Goal: Task Accomplishment & Management: Complete application form

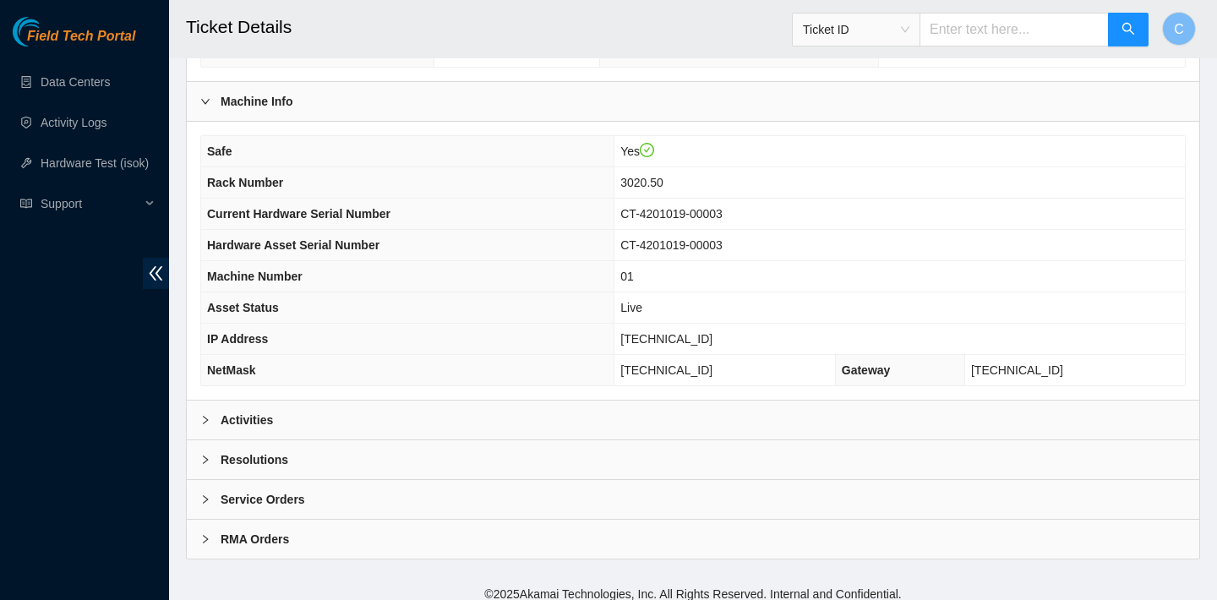
scroll to position [491, 0]
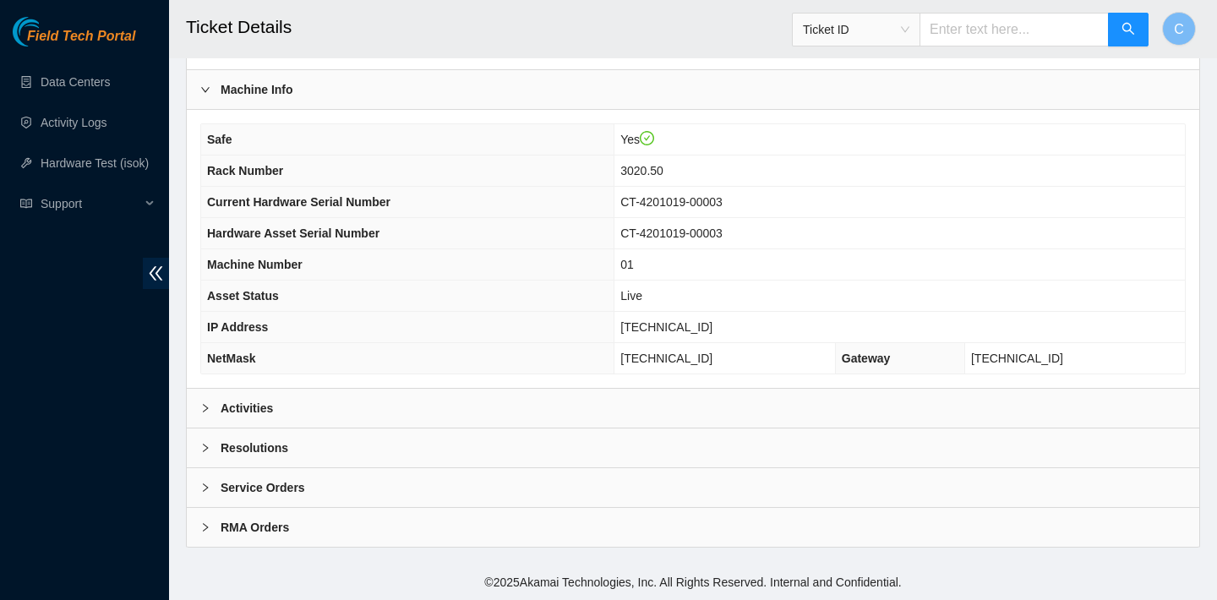
click at [746, 407] on div "Activities" at bounding box center [693, 408] width 1013 height 39
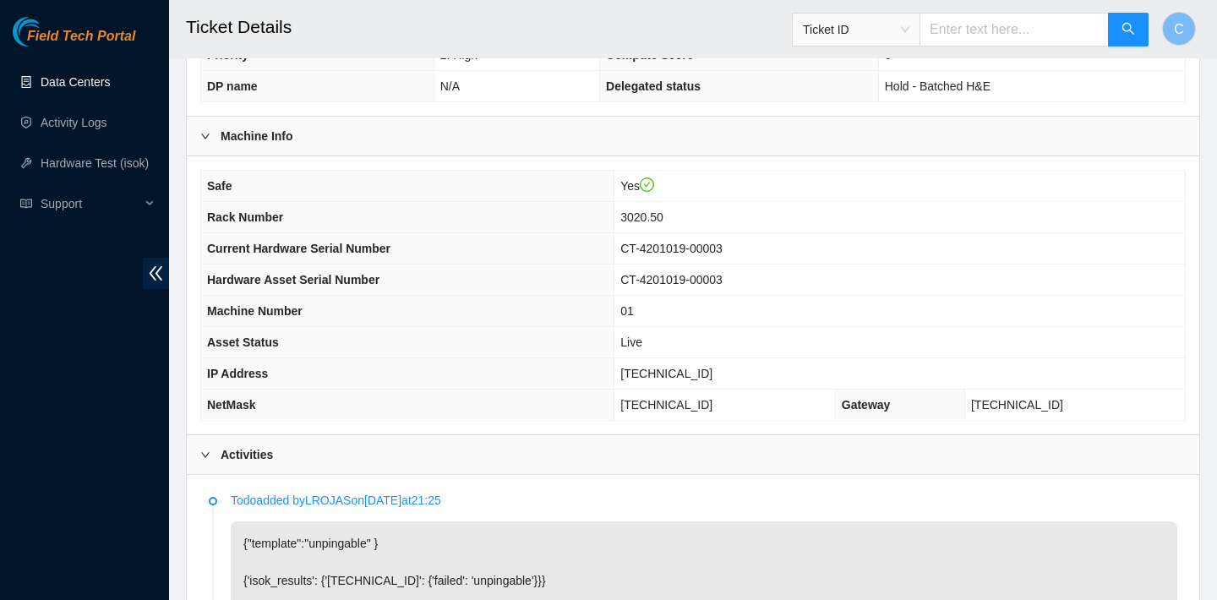
scroll to position [335, 0]
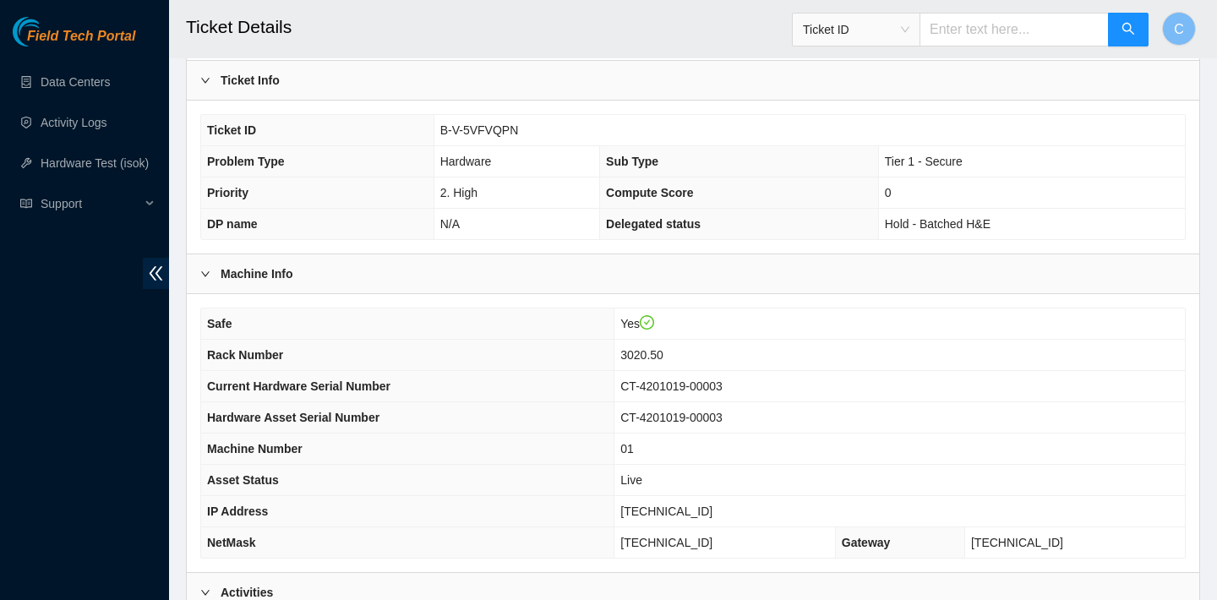
scroll to position [576, 0]
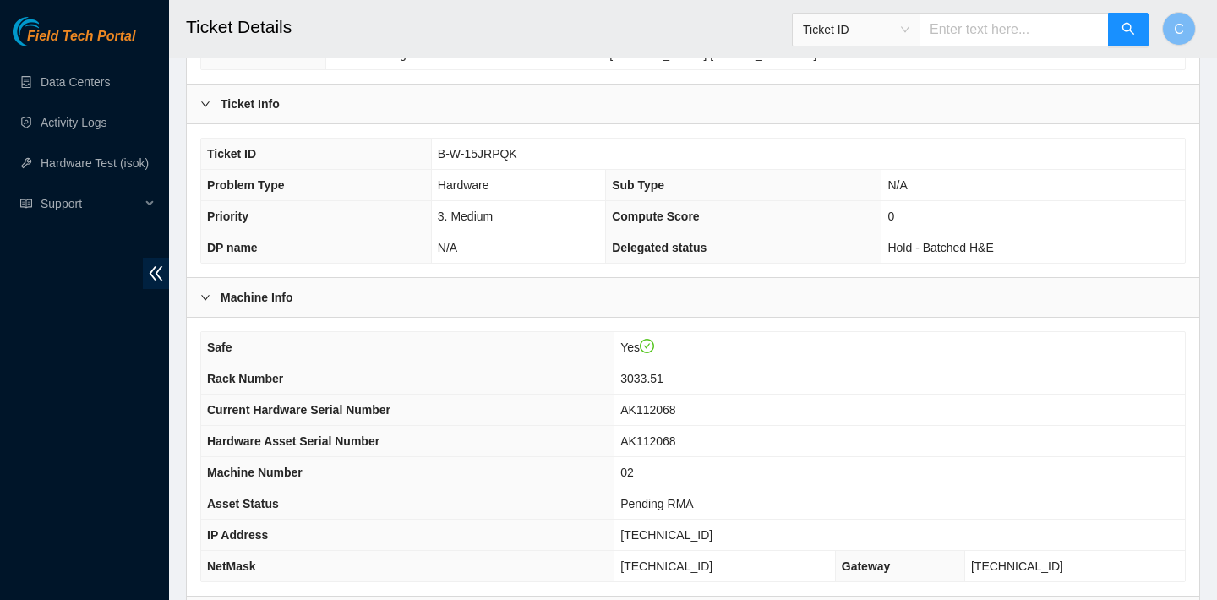
scroll to position [491, 0]
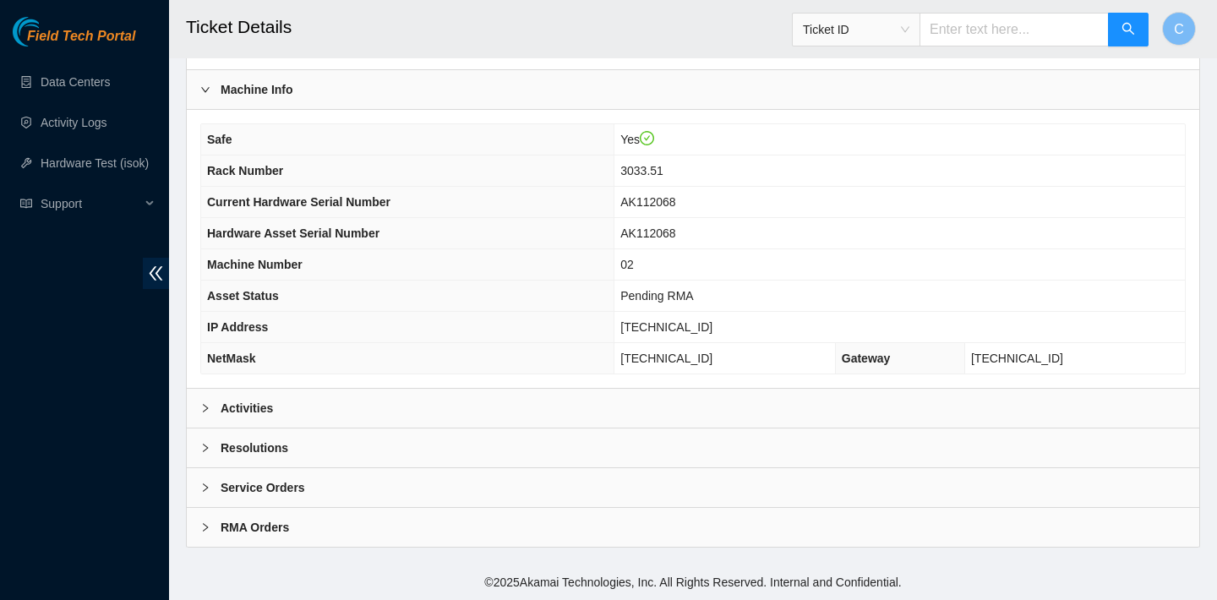
click at [619, 396] on div "Activities" at bounding box center [693, 408] width 1013 height 39
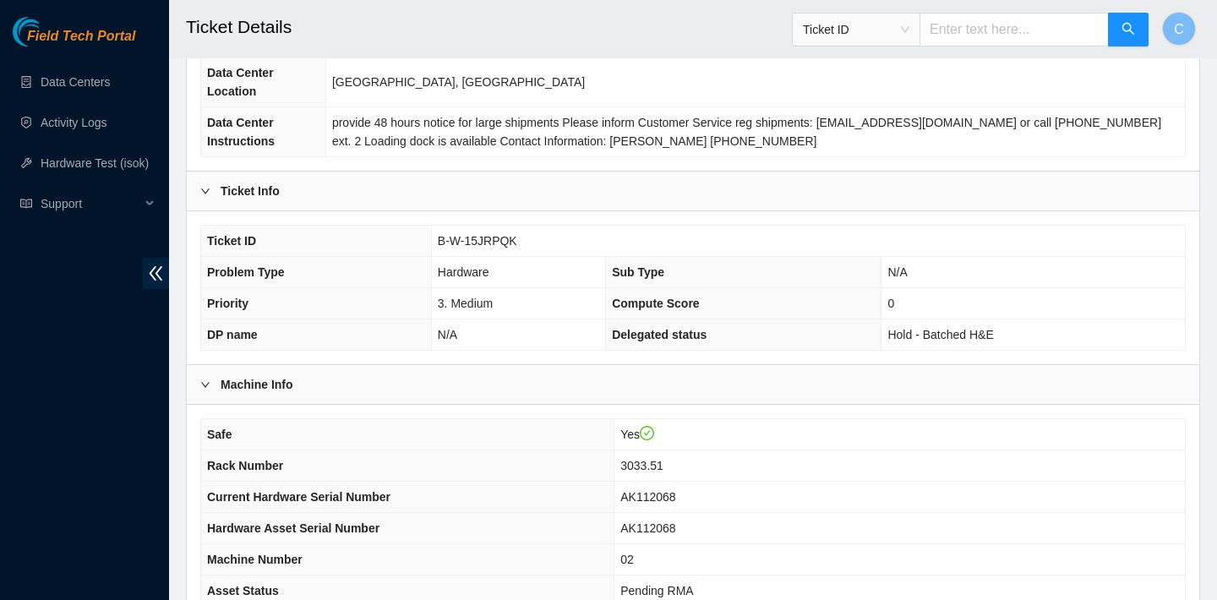
scroll to position [197, 0]
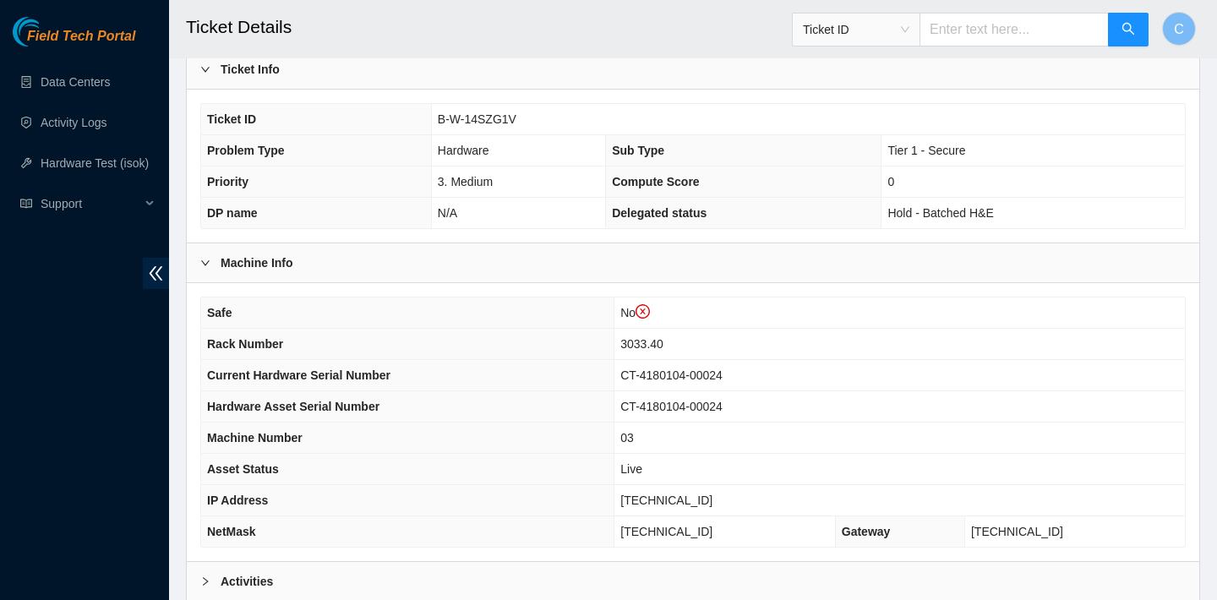
scroll to position [523, 0]
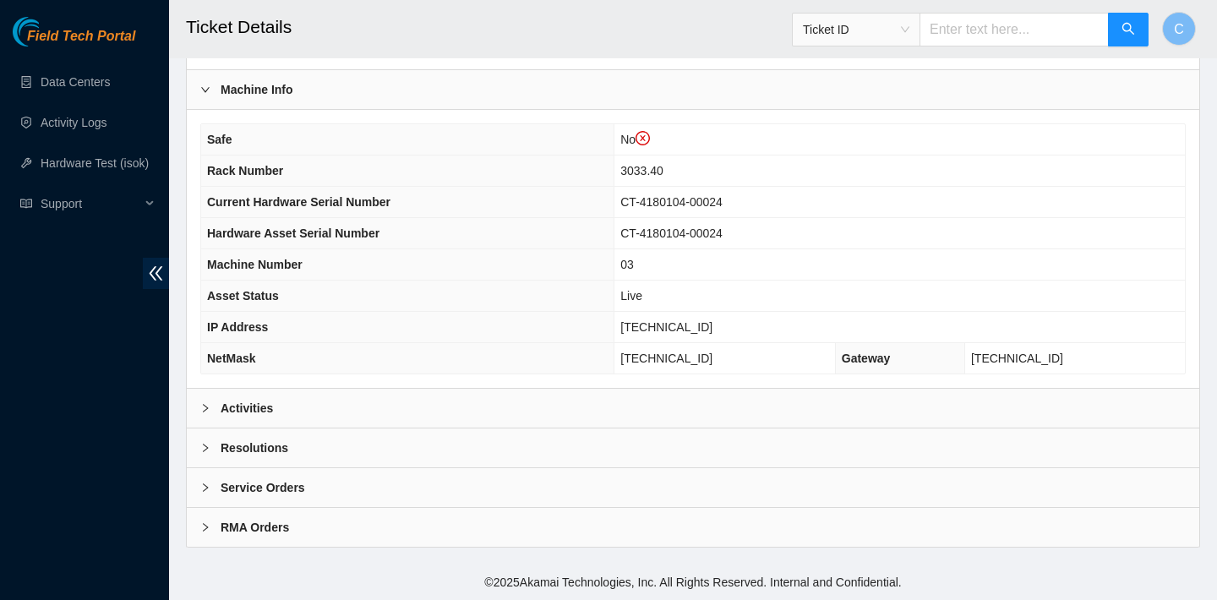
click at [775, 398] on div "Activities" at bounding box center [693, 408] width 1013 height 39
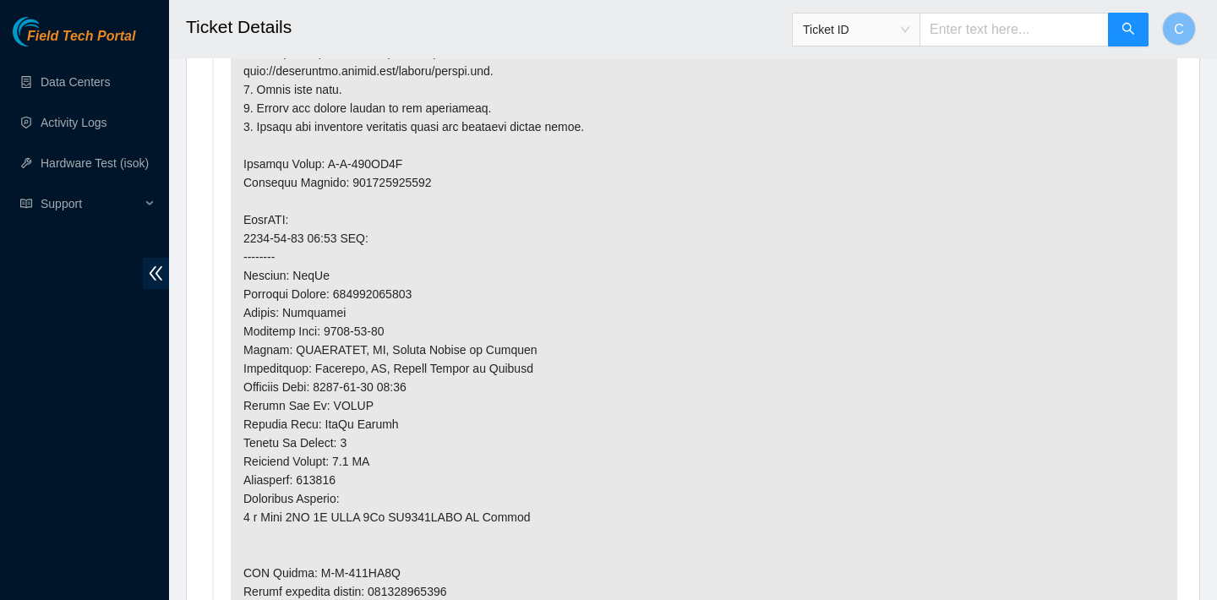
scroll to position [1149, 0]
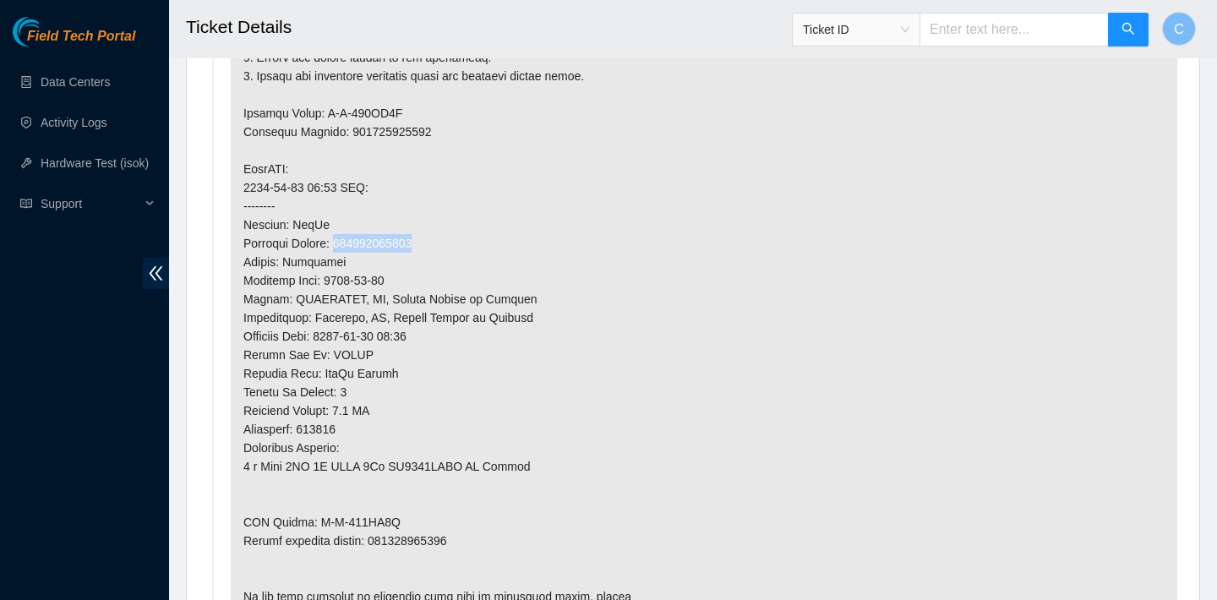
drag, startPoint x: 435, startPoint y: 243, endPoint x: 346, endPoint y: 245, distance: 89.6
click at [346, 245] on p at bounding box center [704, 244] width 947 height 788
copy p "463470048795"
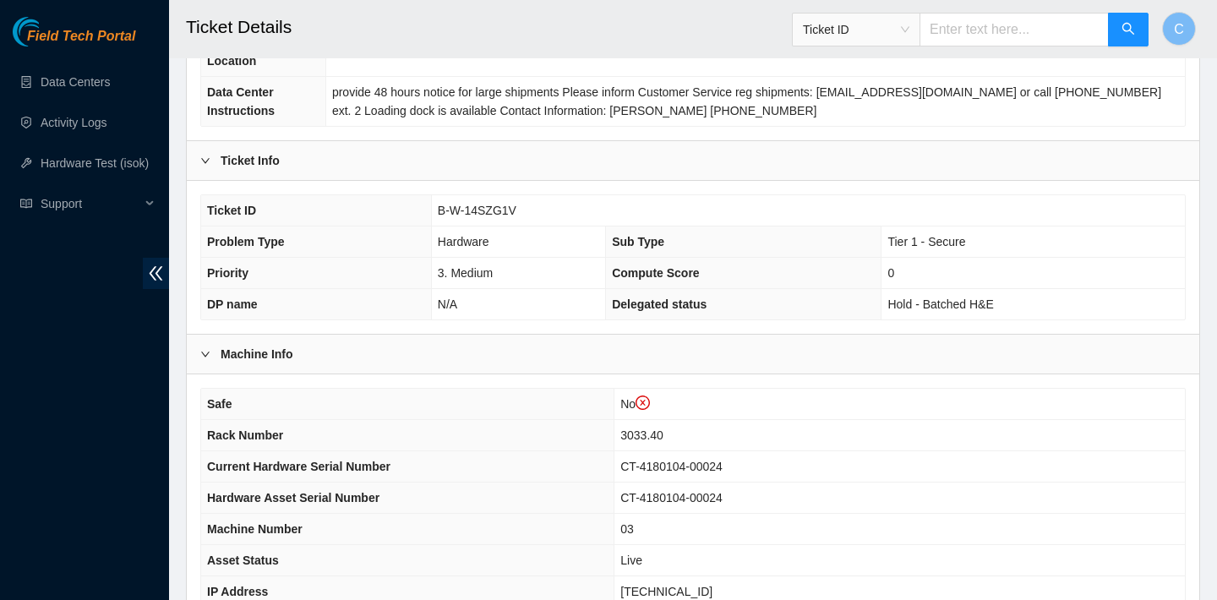
scroll to position [244, 0]
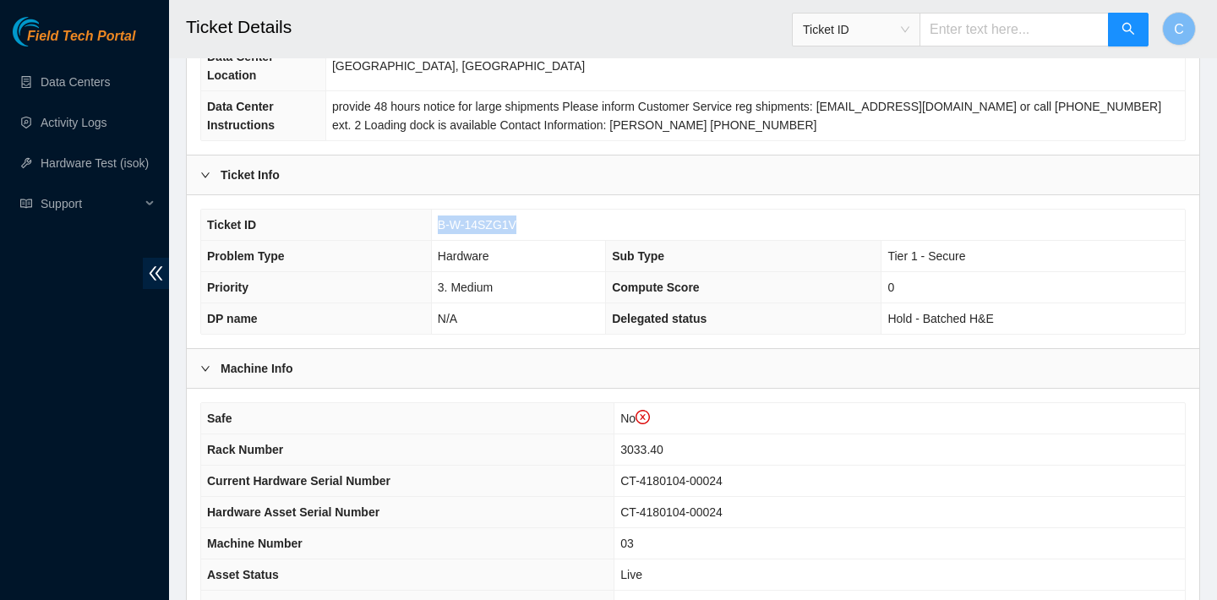
drag, startPoint x: 520, startPoint y: 224, endPoint x: 437, endPoint y: 221, distance: 82.9
click at [437, 221] on td "B-W-14SZG1V" at bounding box center [808, 225] width 754 height 31
copy span "B-W-14SZG1V"
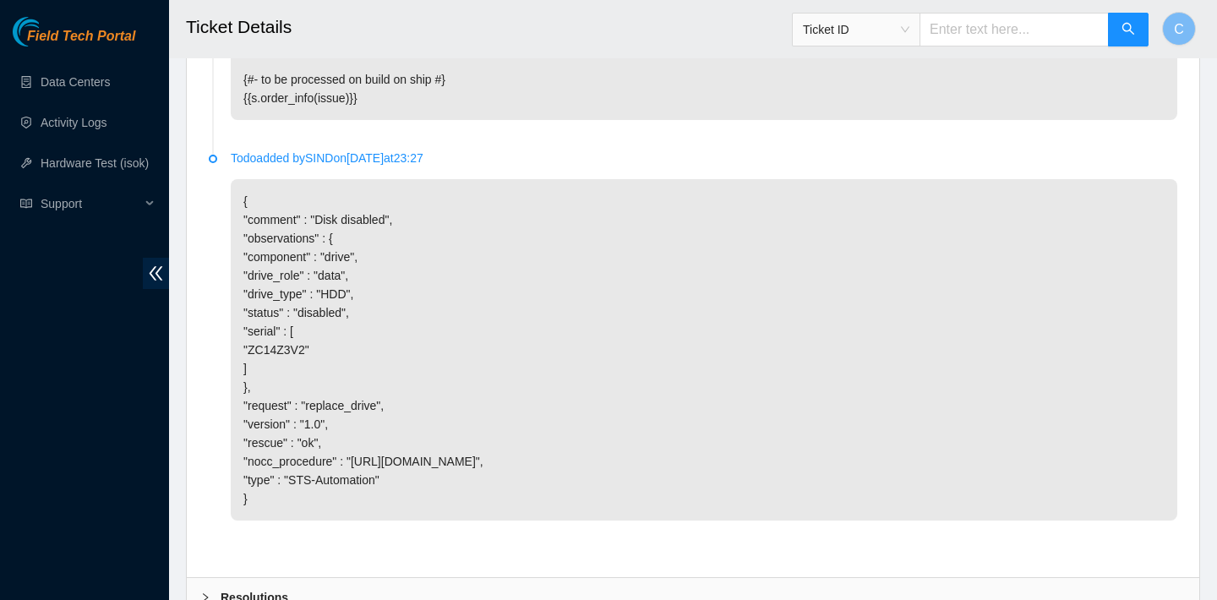
scroll to position [2934, 0]
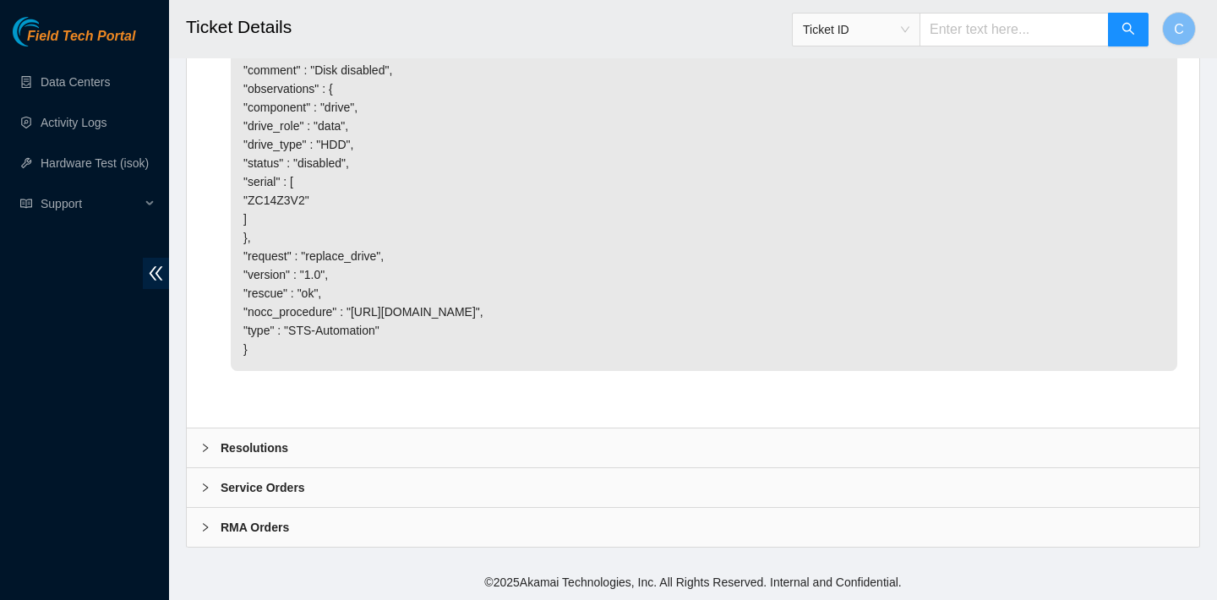
click at [738, 437] on div "Resolutions" at bounding box center [693, 448] width 1013 height 39
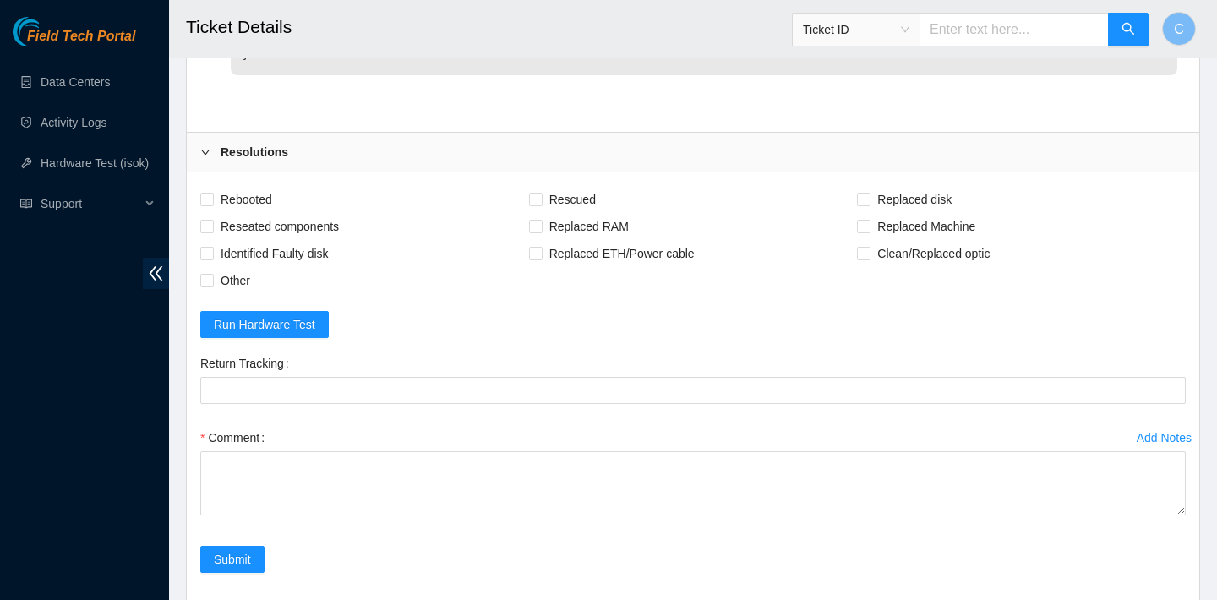
scroll to position [3300, 0]
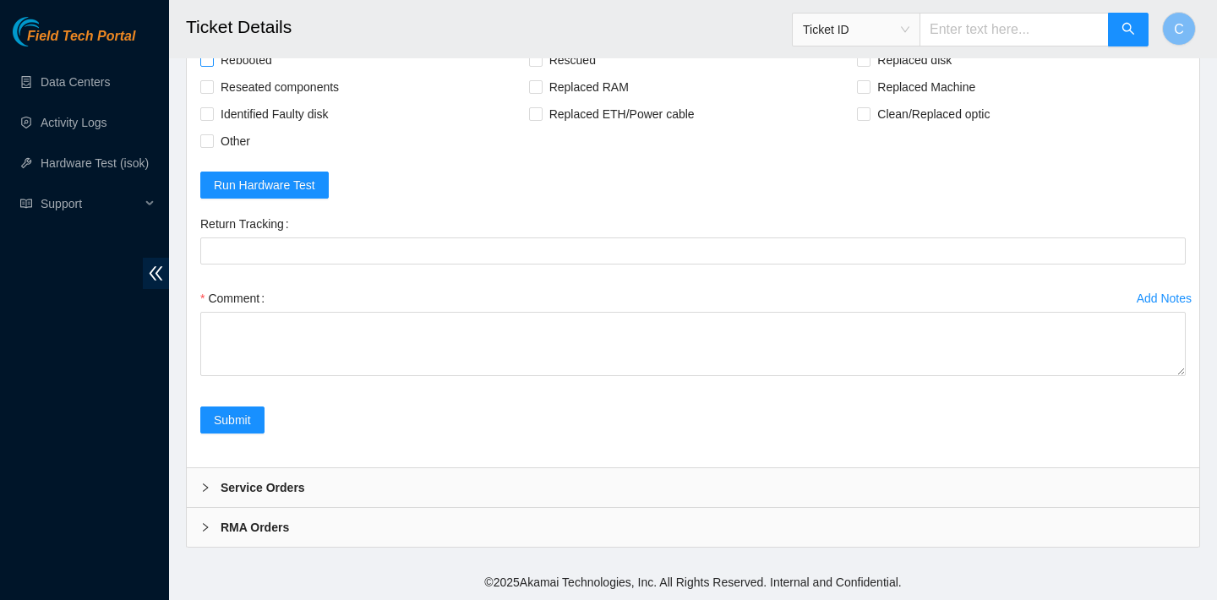
click at [256, 74] on span "Rebooted" at bounding box center [246, 59] width 65 height 27
click at [212, 65] on input "Rebooted" at bounding box center [206, 59] width 12 height 12
checkbox input "true"
click at [920, 74] on span "Replaced disk" at bounding box center [915, 59] width 88 height 27
click at [869, 65] on input "Replaced disk" at bounding box center [863, 59] width 12 height 12
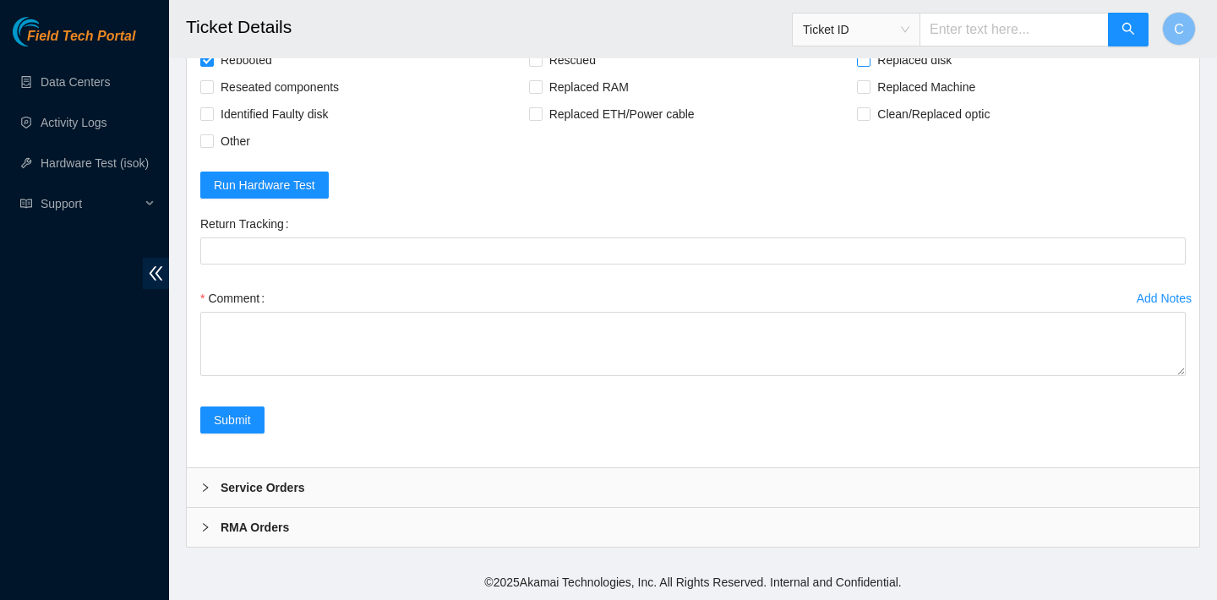
checkbox input "true"
click at [560, 74] on span "Rescued" at bounding box center [573, 59] width 60 height 27
click at [541, 65] on input "Rescued" at bounding box center [535, 59] width 12 height 12
checkbox input "true"
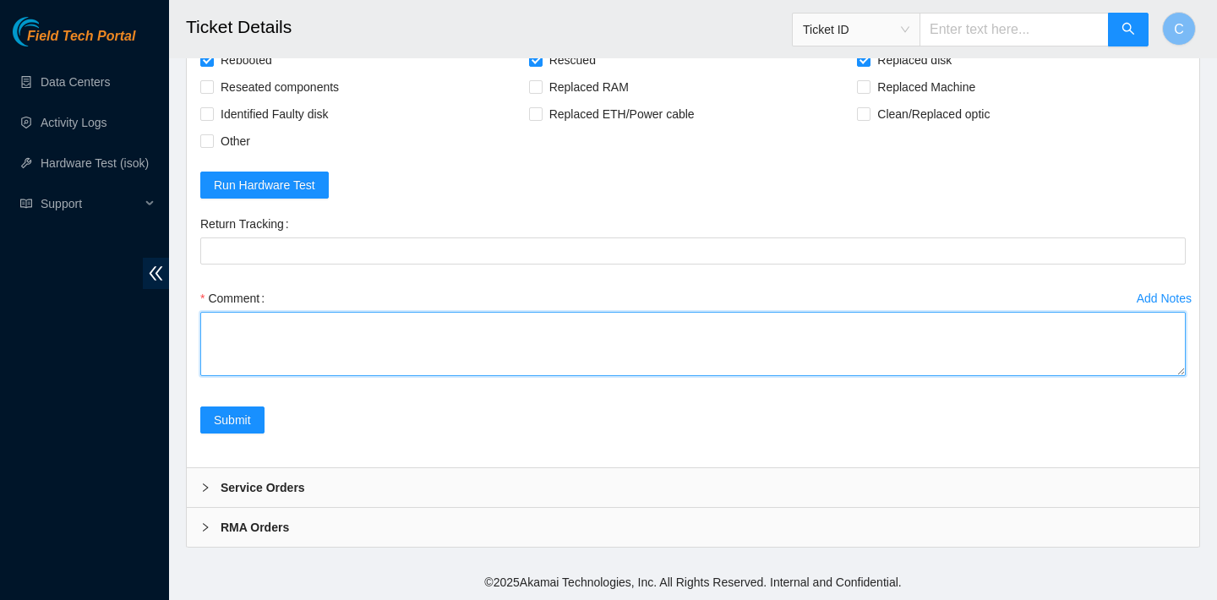
click at [424, 376] on textarea "Comment" at bounding box center [693, 344] width 986 height 64
click at [293, 376] on textarea "verified SN rebooted rescued rebooted configured rebooted ran isok" at bounding box center [693, 344] width 986 height 64
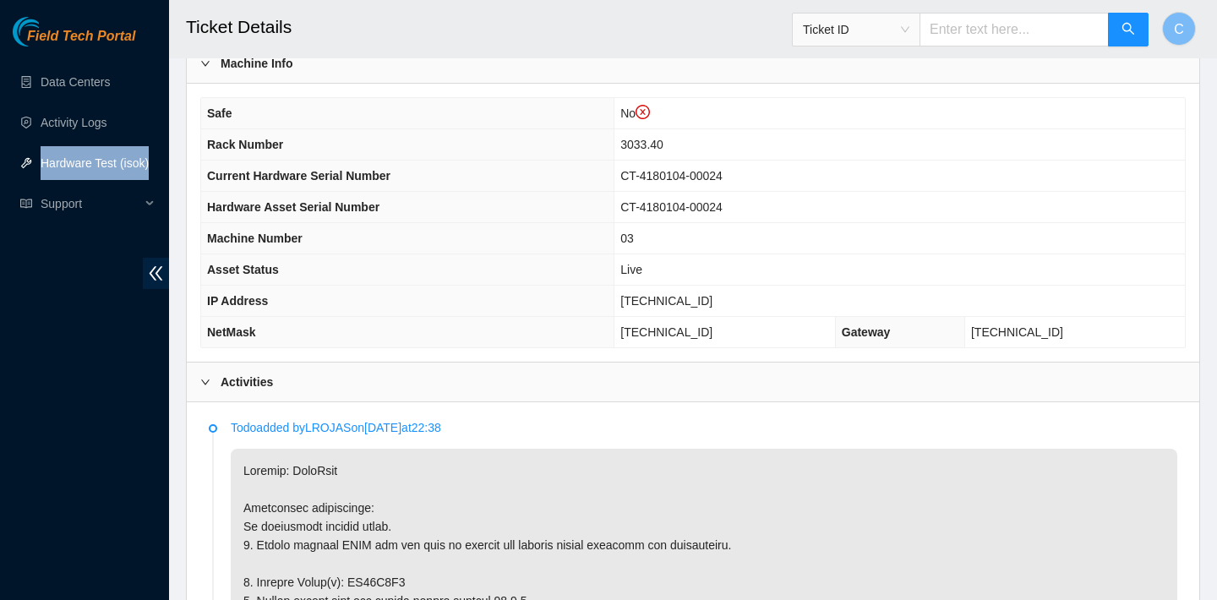
scroll to position [547, 0]
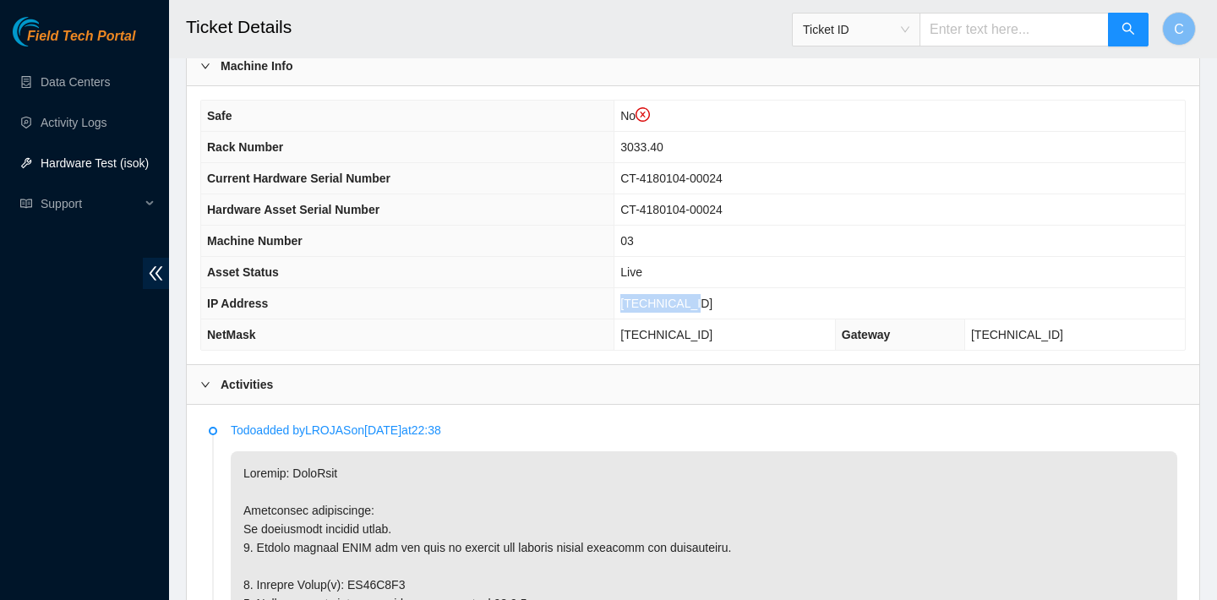
drag, startPoint x: 734, startPoint y: 302, endPoint x: 659, endPoint y: 301, distance: 74.4
click at [659, 301] on td "23.56.107.86" at bounding box center [900, 303] width 571 height 31
copy span "23.56.107.86"
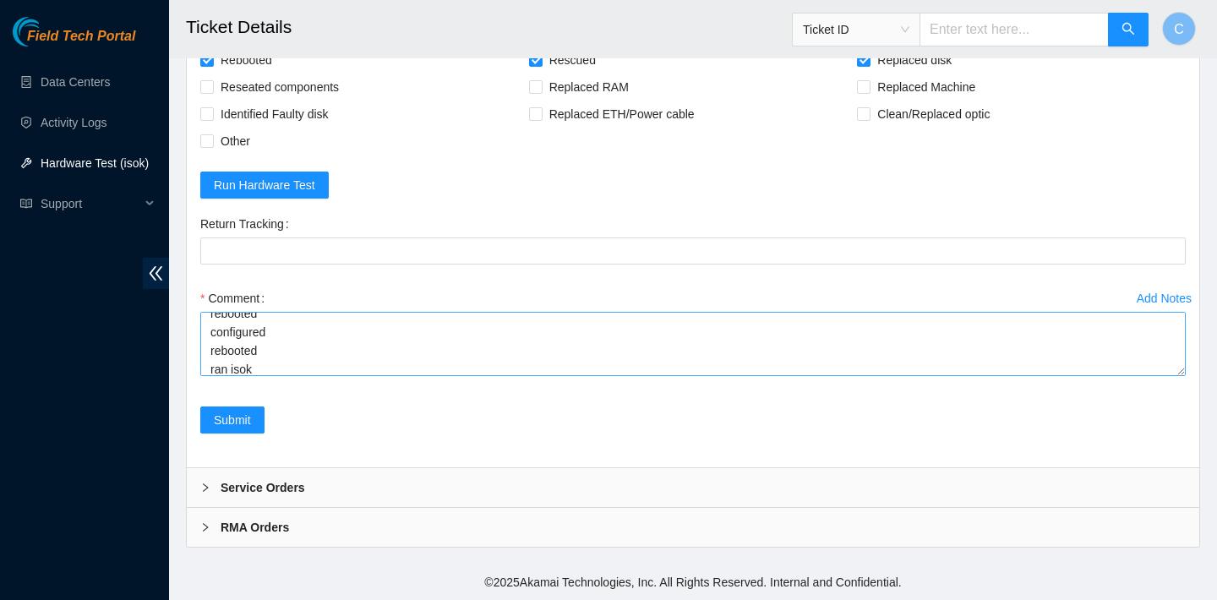
scroll to position [93, 0]
click at [273, 375] on textarea "verified SN replaced old disk with new disk SN:WCC4000FYYZ-01ULB2 rebooted resc…" at bounding box center [693, 344] width 986 height 64
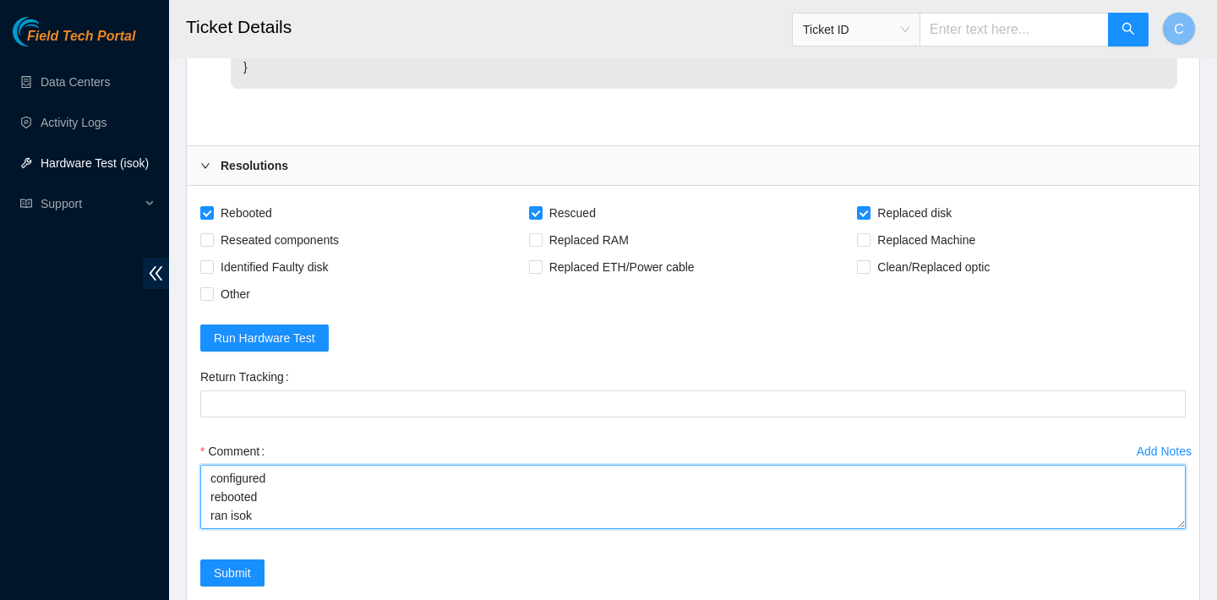
scroll to position [3369, 0]
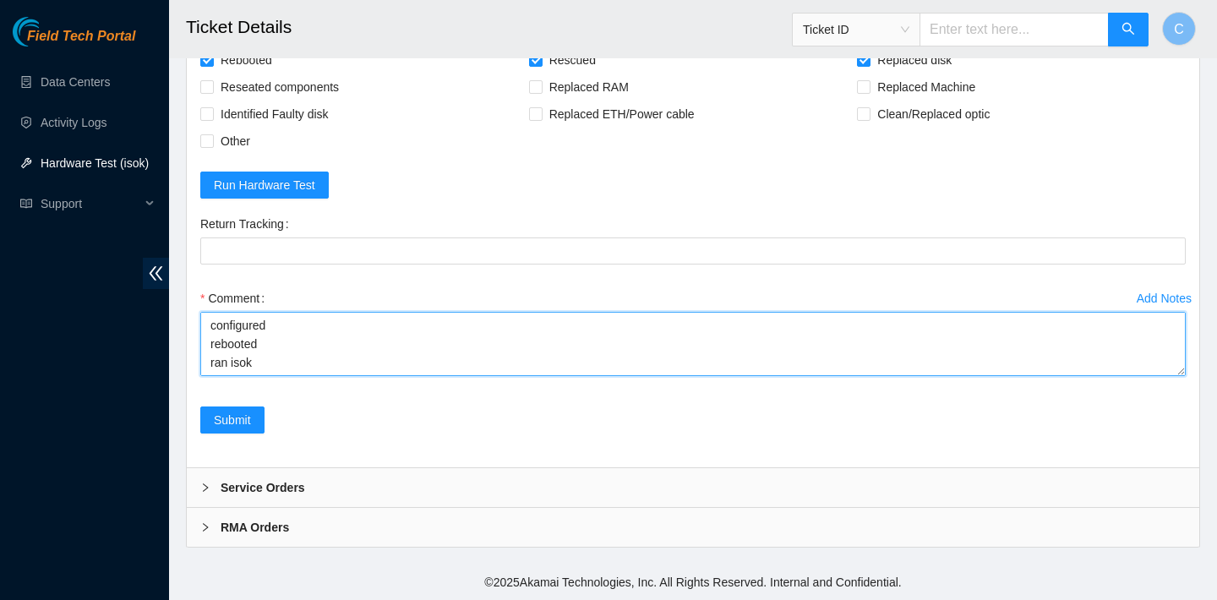
paste textarea "23.56.107.86 : passed: ok"
type textarea "verified SN replaced old disk with new disk SN:WCC4000FYYZ-01ULB2 rebooted resc…"
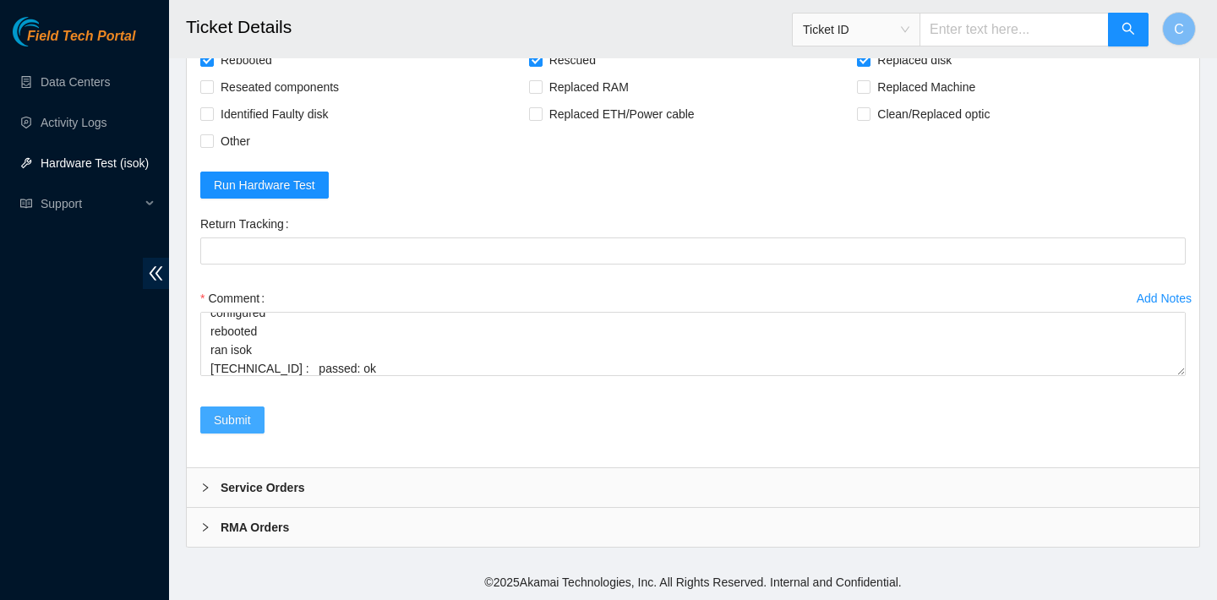
click at [246, 426] on span "Submit" at bounding box center [232, 420] width 37 height 19
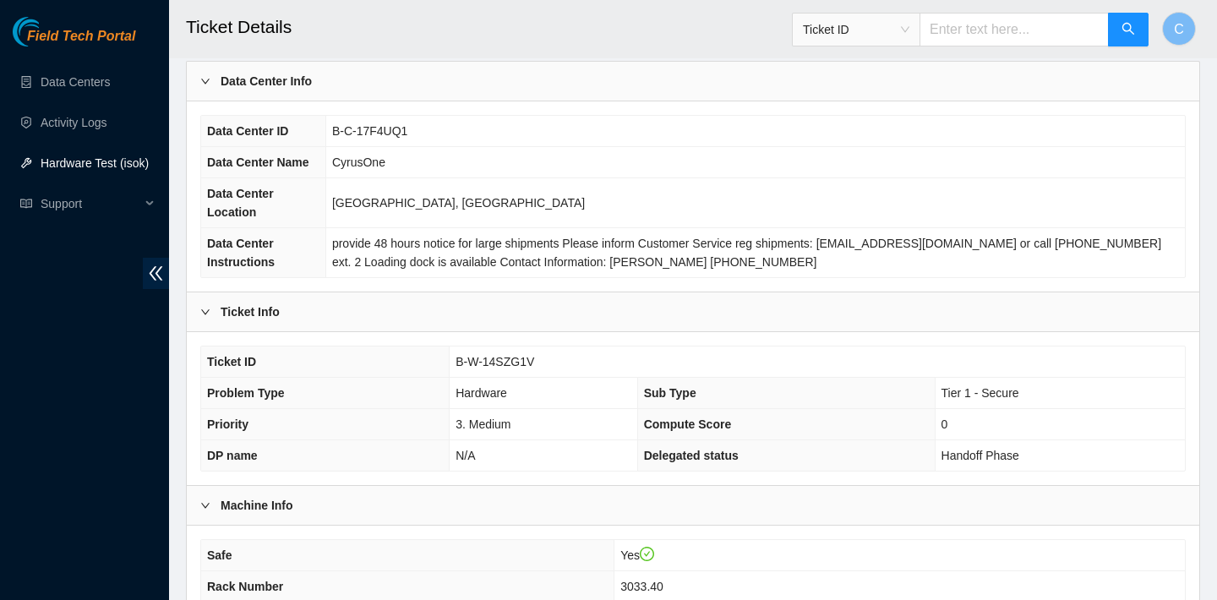
scroll to position [18, 0]
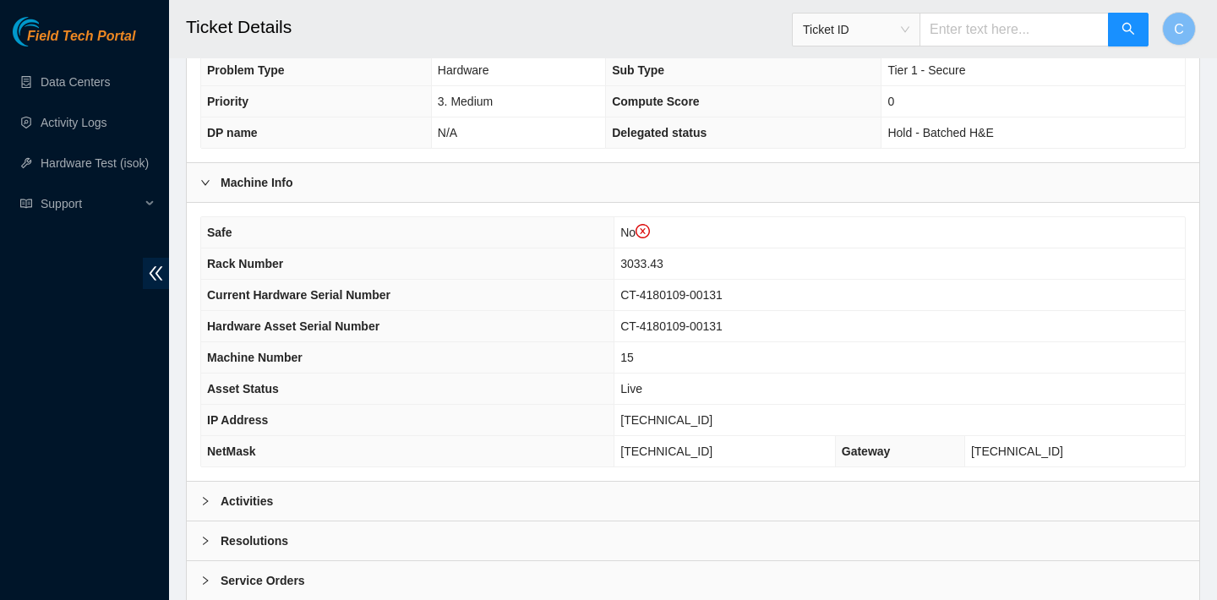
scroll to position [523, 0]
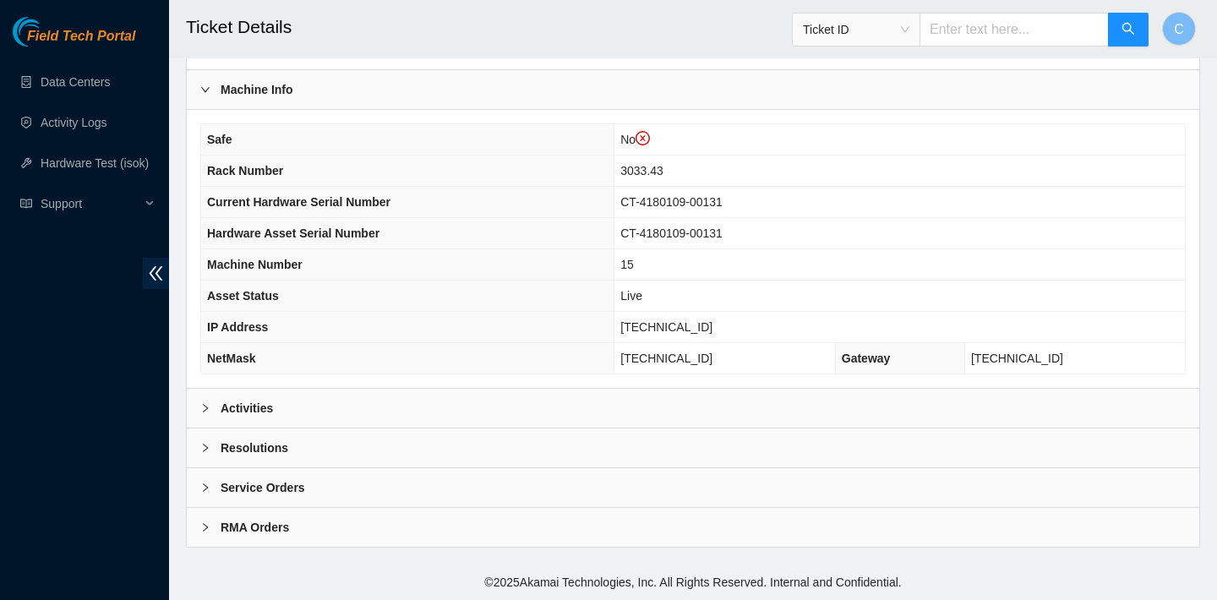
click at [466, 406] on div "Activities" at bounding box center [693, 408] width 1013 height 39
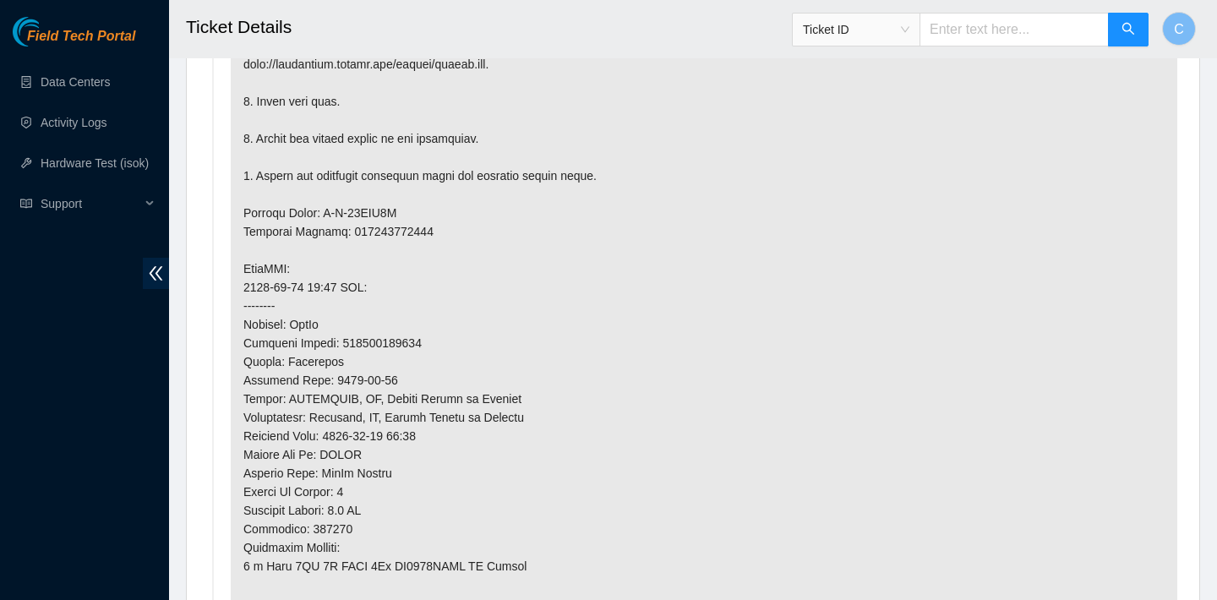
scroll to position [1269, 0]
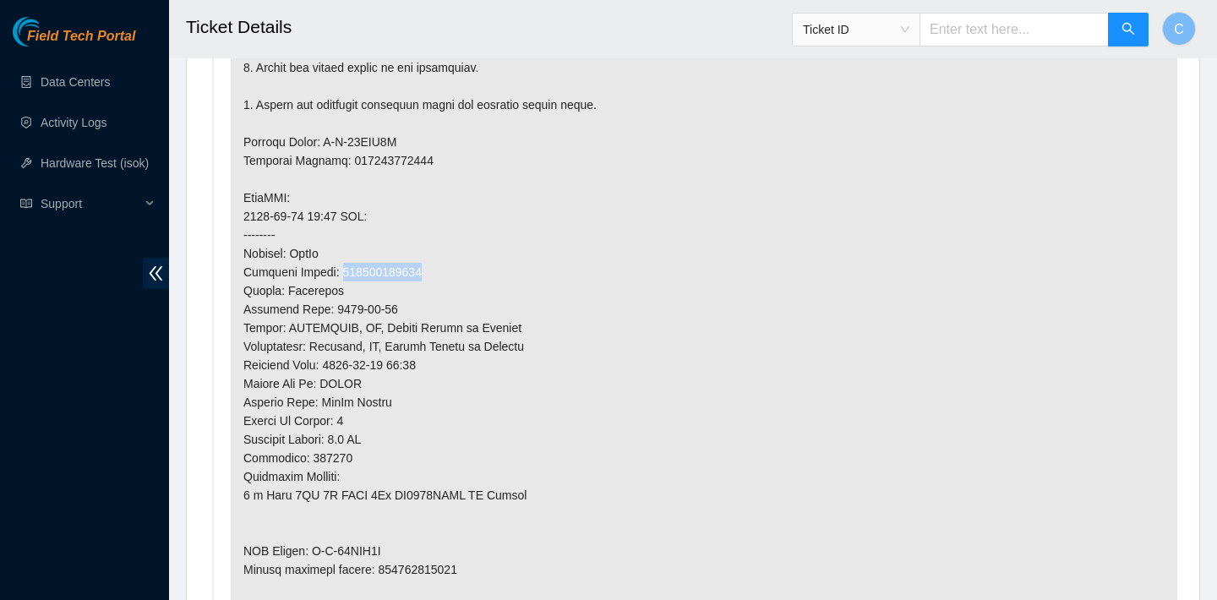
drag, startPoint x: 434, startPoint y: 271, endPoint x: 346, endPoint y: 270, distance: 87.9
click at [346, 270] on p at bounding box center [704, 197] width 947 height 937
copy p "473665214220"
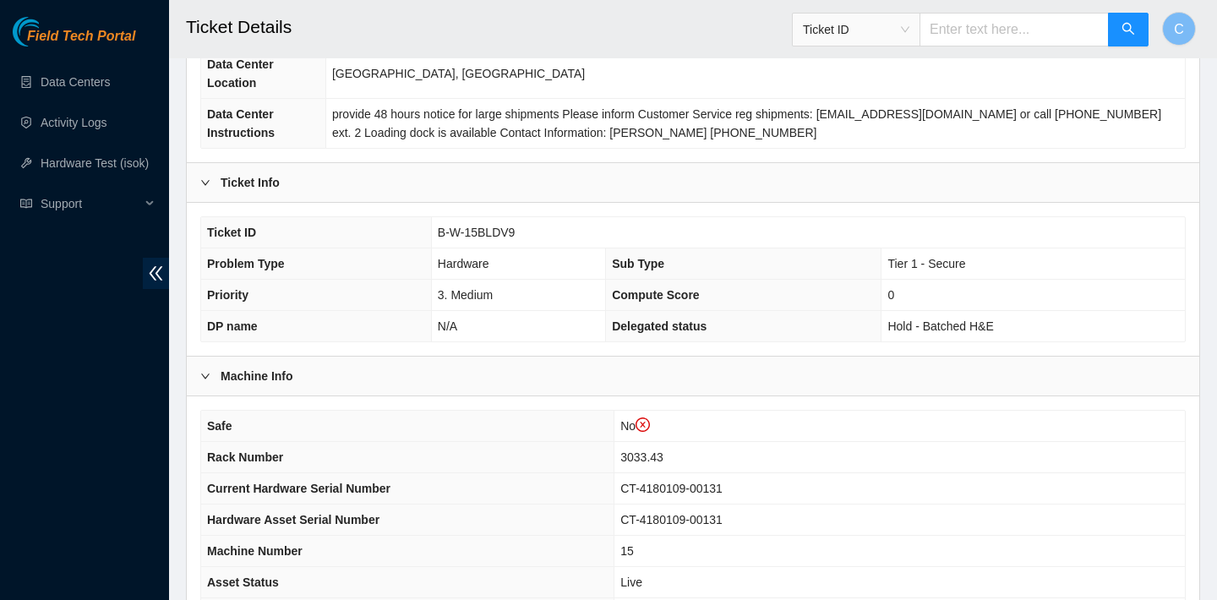
scroll to position [220, 0]
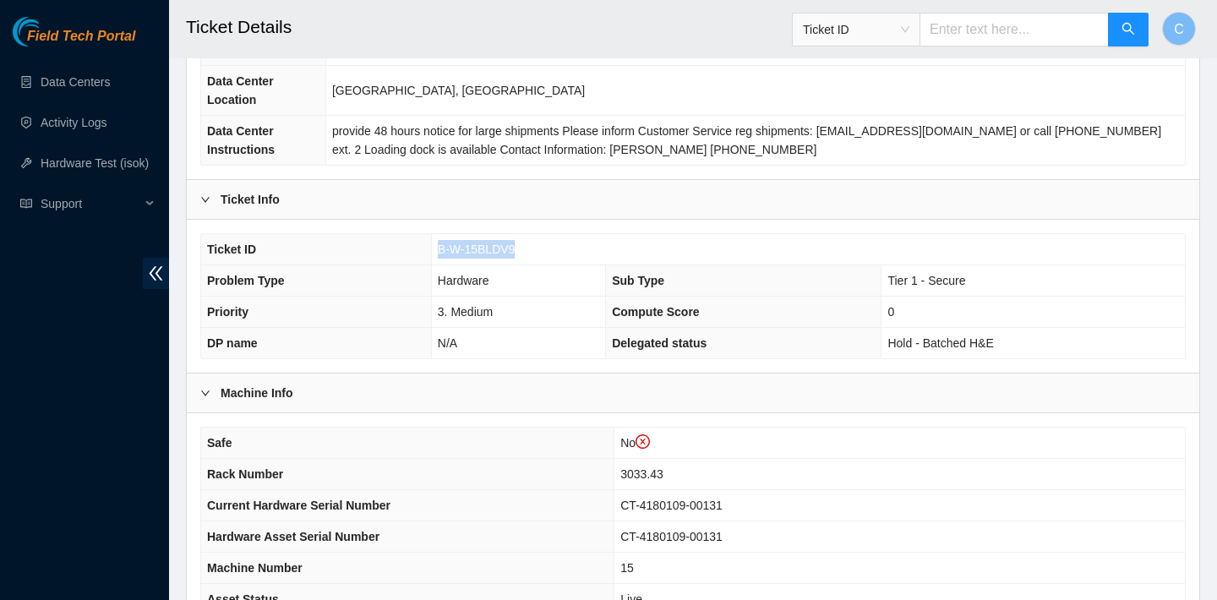
drag, startPoint x: 519, startPoint y: 241, endPoint x: 437, endPoint y: 243, distance: 82.0
click at [437, 243] on td "B-W-15BLDV9" at bounding box center [808, 249] width 754 height 31
copy span "B-W-15BLDV9"
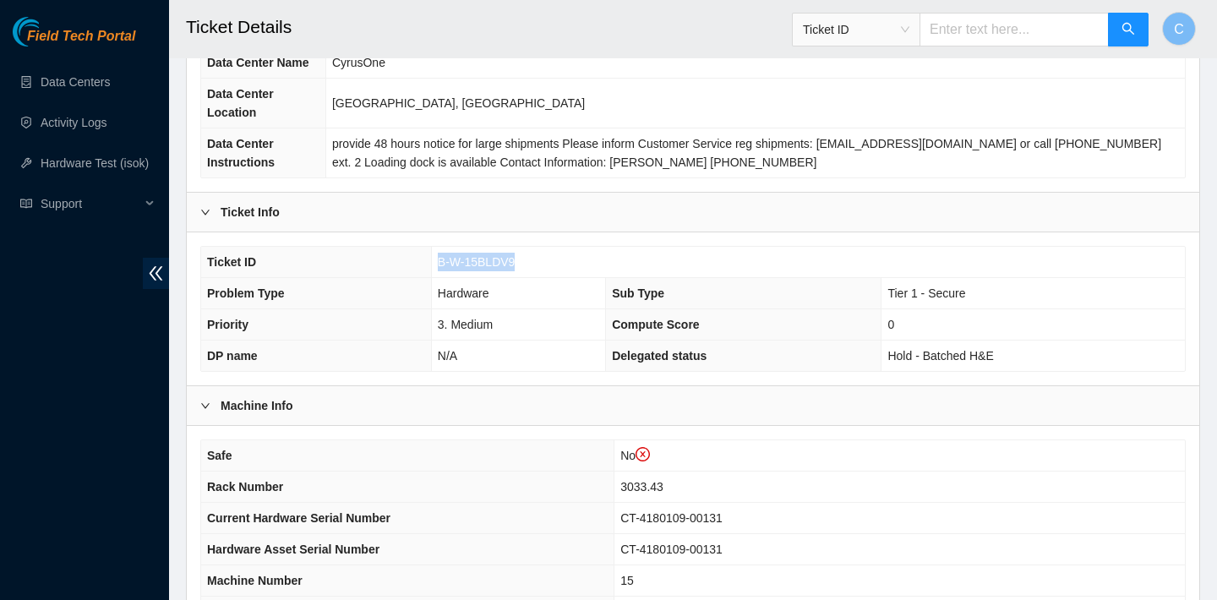
scroll to position [211, 0]
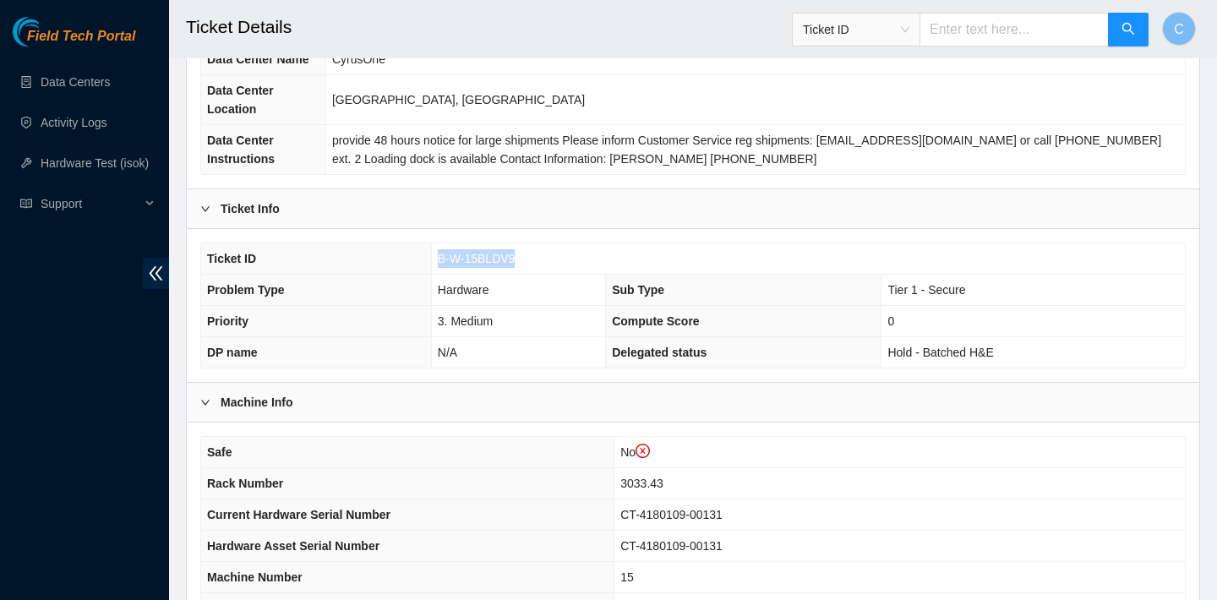
copy span "B-W-15BLDV9"
click at [533, 269] on td "B-W-15BLDV9" at bounding box center [808, 258] width 754 height 31
drag, startPoint x: 524, startPoint y: 256, endPoint x: 435, endPoint y: 255, distance: 89.6
click at [435, 255] on td "B-W-15BLDV9" at bounding box center [808, 258] width 754 height 31
copy span "B-W-15BLDV9"
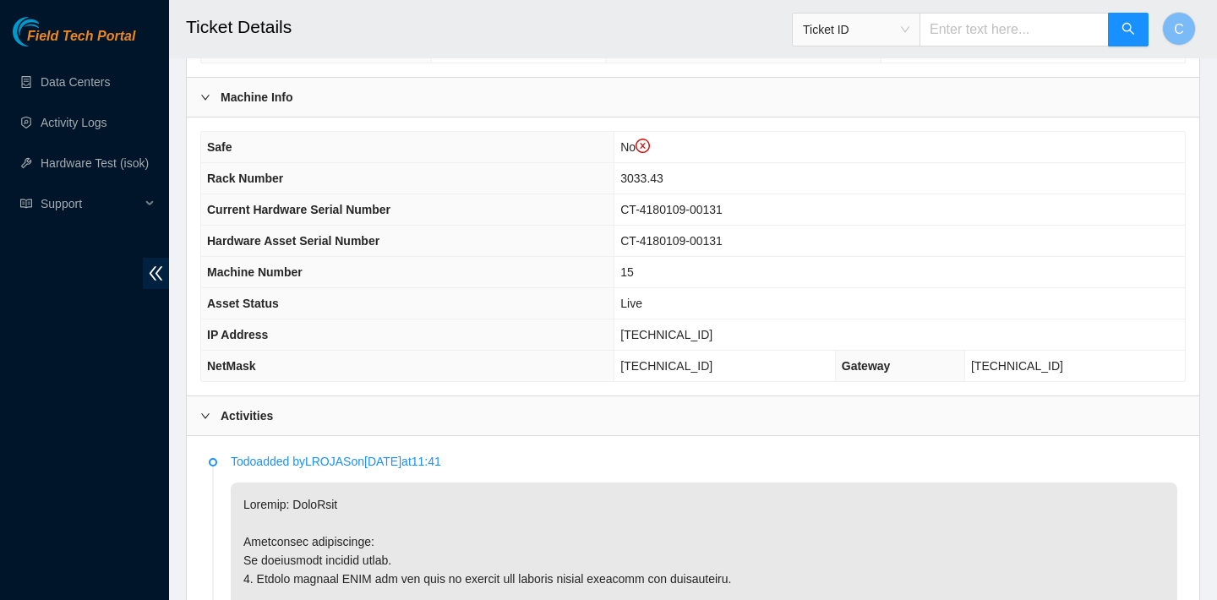
scroll to position [740, 0]
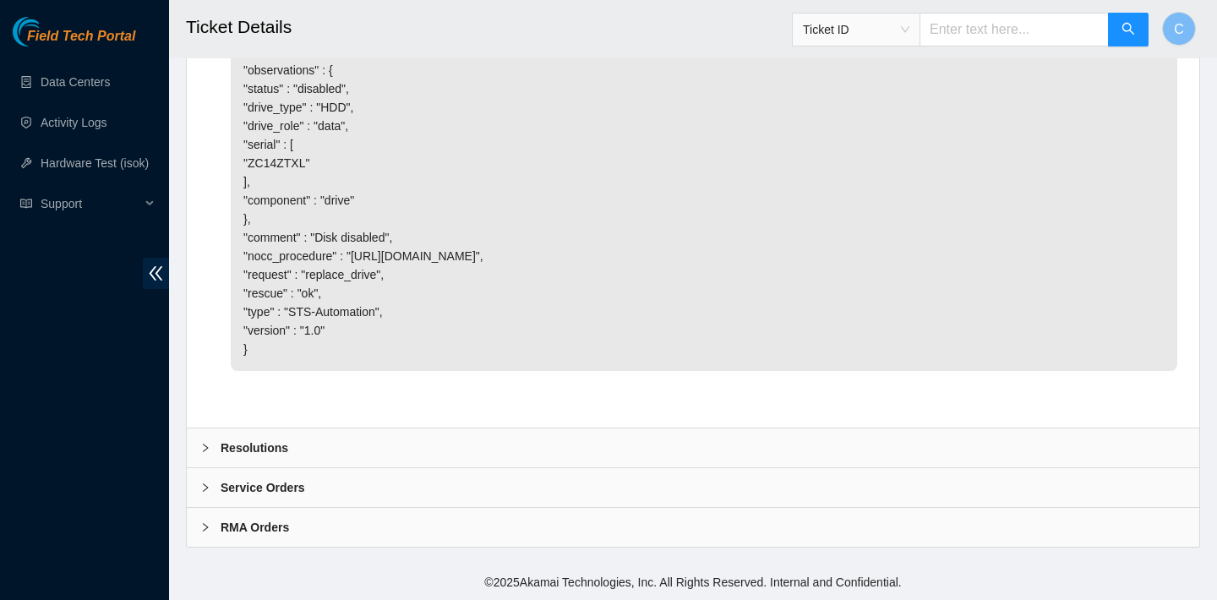
scroll to position [3268, 0]
click at [429, 449] on div "Resolutions" at bounding box center [693, 448] width 1013 height 39
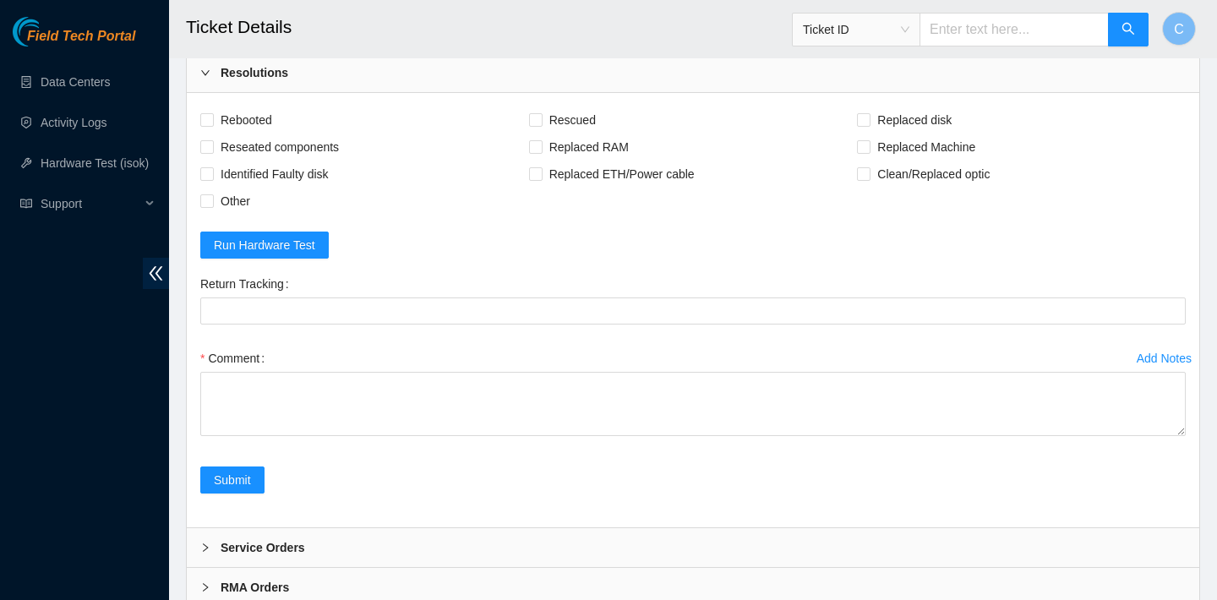
scroll to position [3560, 0]
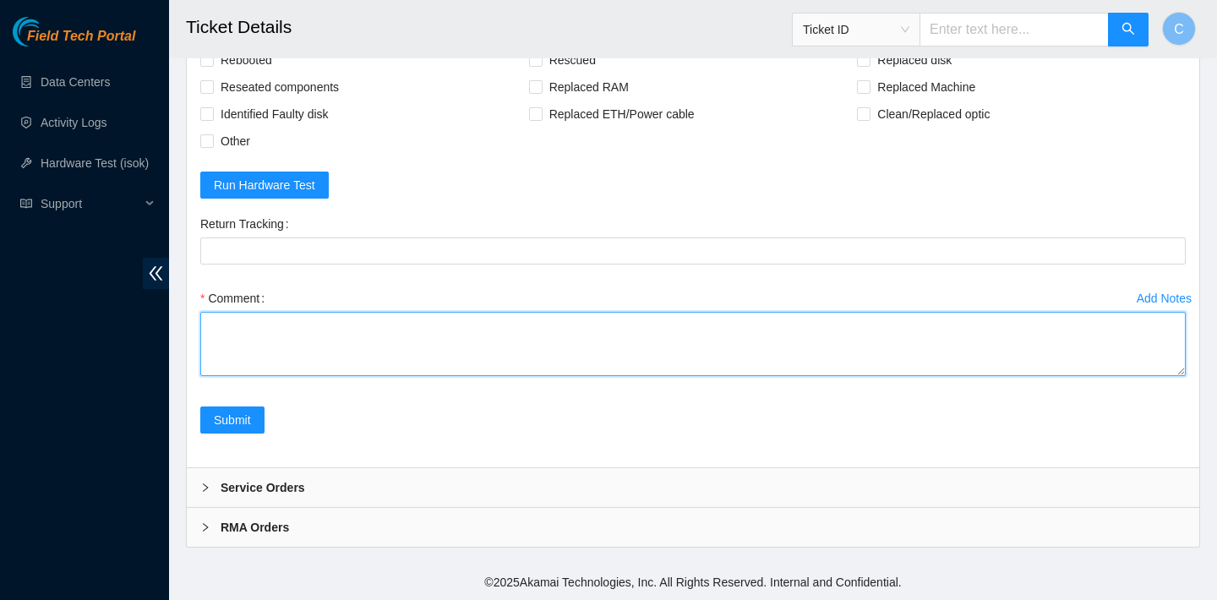
click at [386, 376] on textarea "Comment" at bounding box center [693, 344] width 986 height 64
drag, startPoint x: 325, startPoint y: 470, endPoint x: 164, endPoint y: 474, distance: 160.7
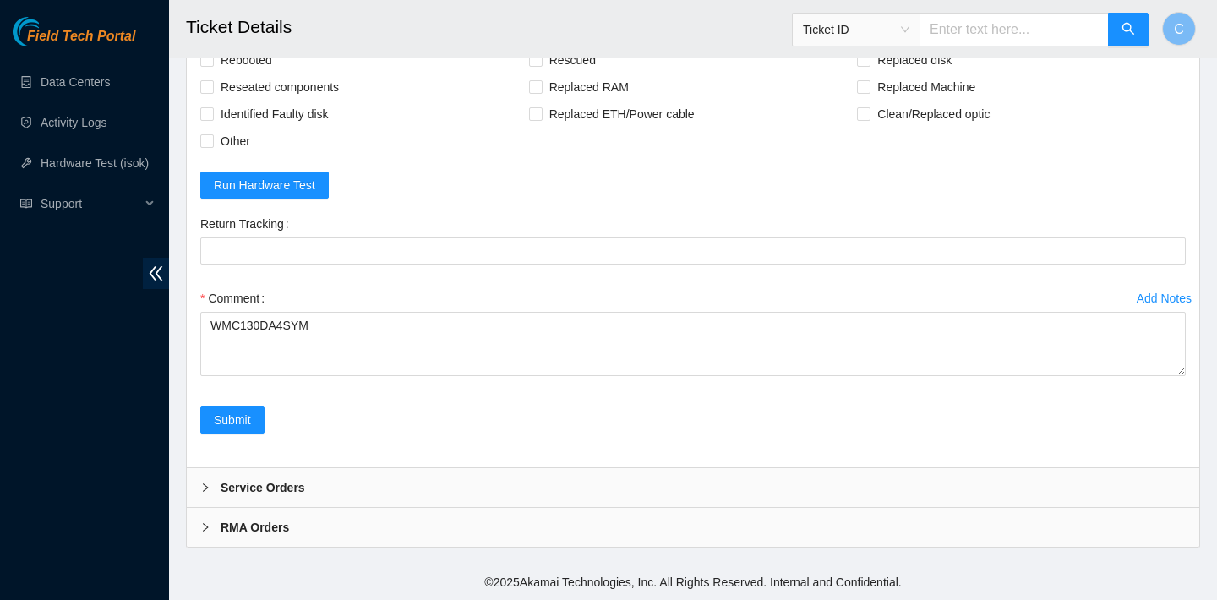
click at [306, 312] on div "Comment" at bounding box center [693, 298] width 986 height 27
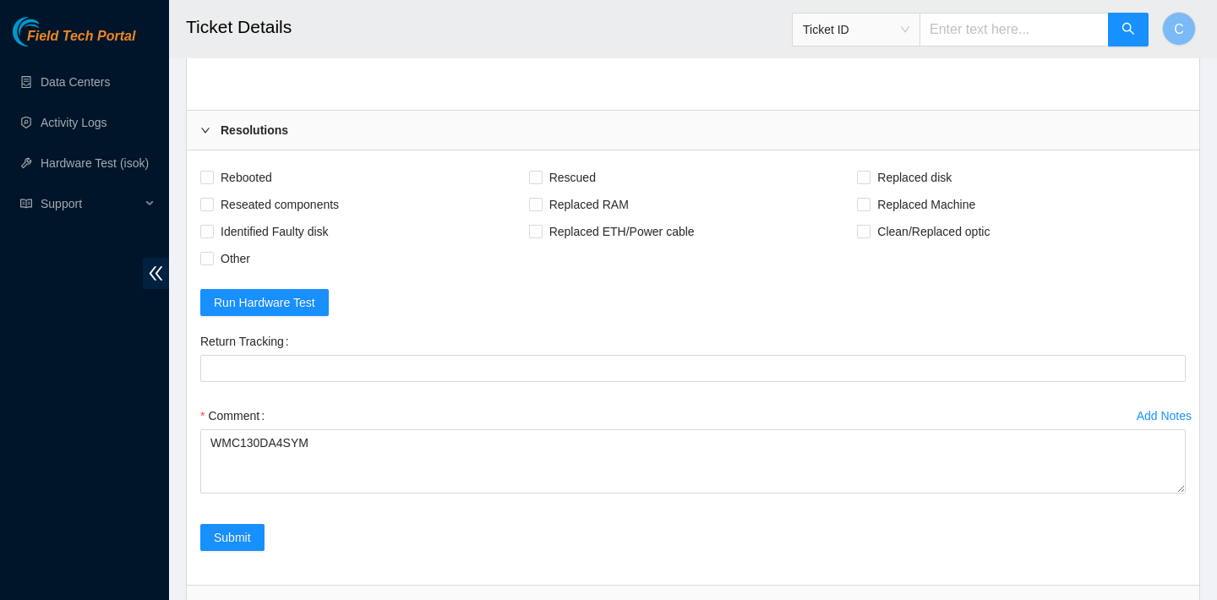
scroll to position [3704, 0]
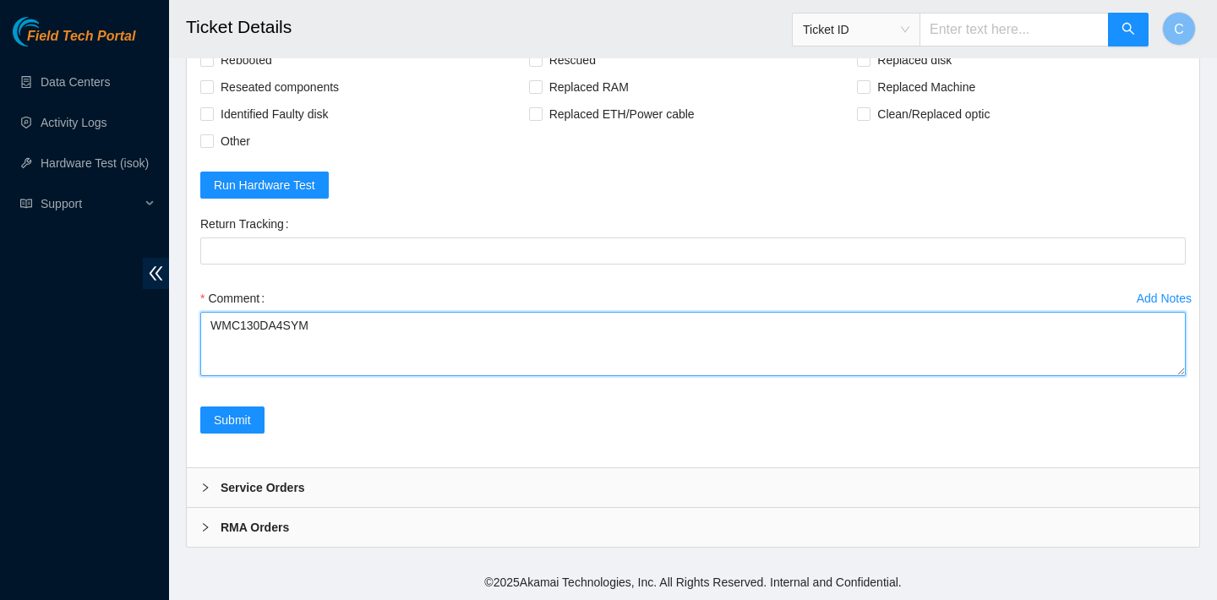
click at [209, 319] on textarea "WMC130DA4SYM" at bounding box center [693, 344] width 986 height 64
click at [211, 361] on textarea "verified SN powered down WMC130DA4SYM" at bounding box center [693, 344] width 986 height 64
click at [296, 362] on textarea "verified SN powered down replaced old SN with new WMC130DA4SYM" at bounding box center [693, 344] width 986 height 64
click at [358, 363] on textarea "verified SN powered down replaced old disk with new WMC130DA4SYM" at bounding box center [693, 344] width 986 height 64
click at [511, 359] on textarea "verified SN powered down replaced old disk with new disk SN: WMC130DA4SYM" at bounding box center [693, 344] width 986 height 64
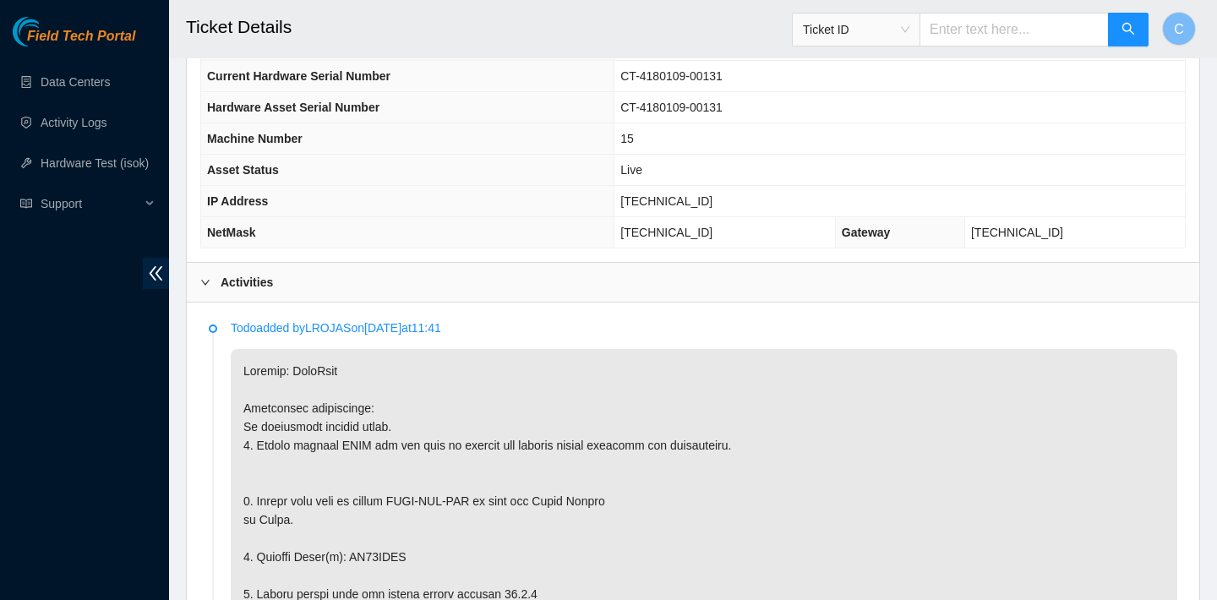
scroll to position [727, 0]
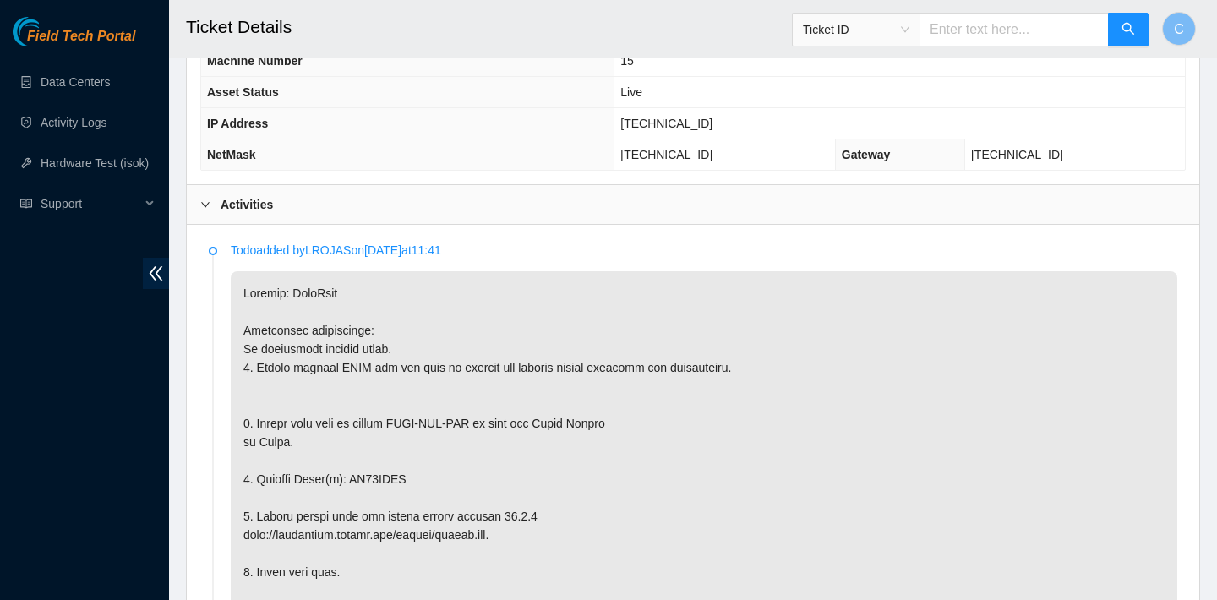
type textarea "verified SN powered down replaced old disk with new disk SN: WMC130DA4SYM reboo…"
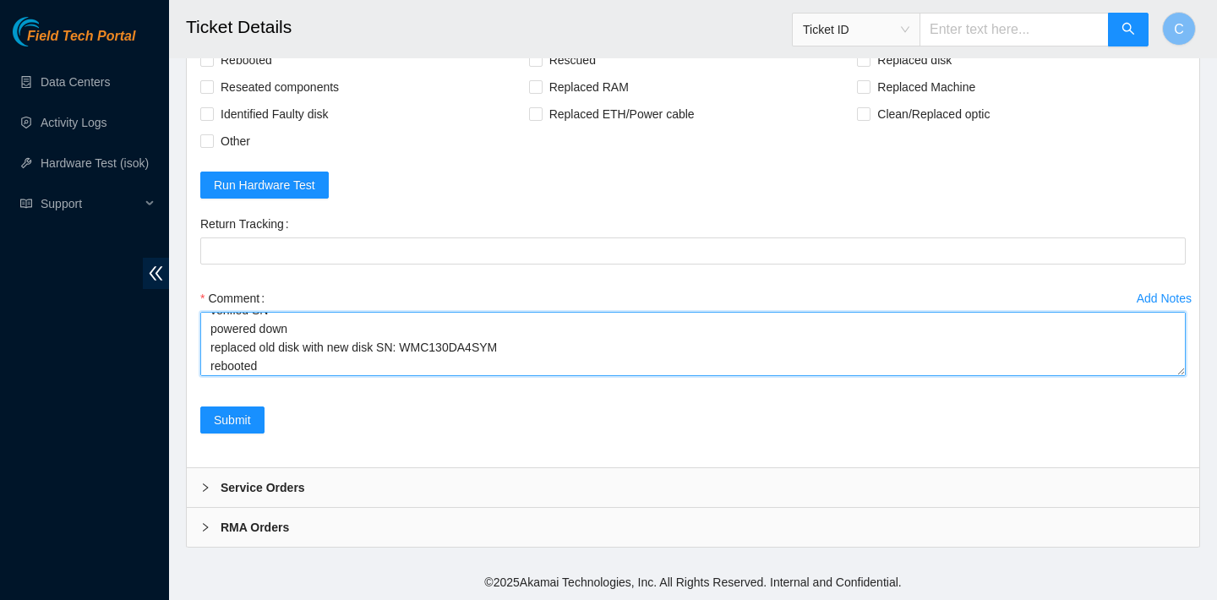
scroll to position [3651, 0]
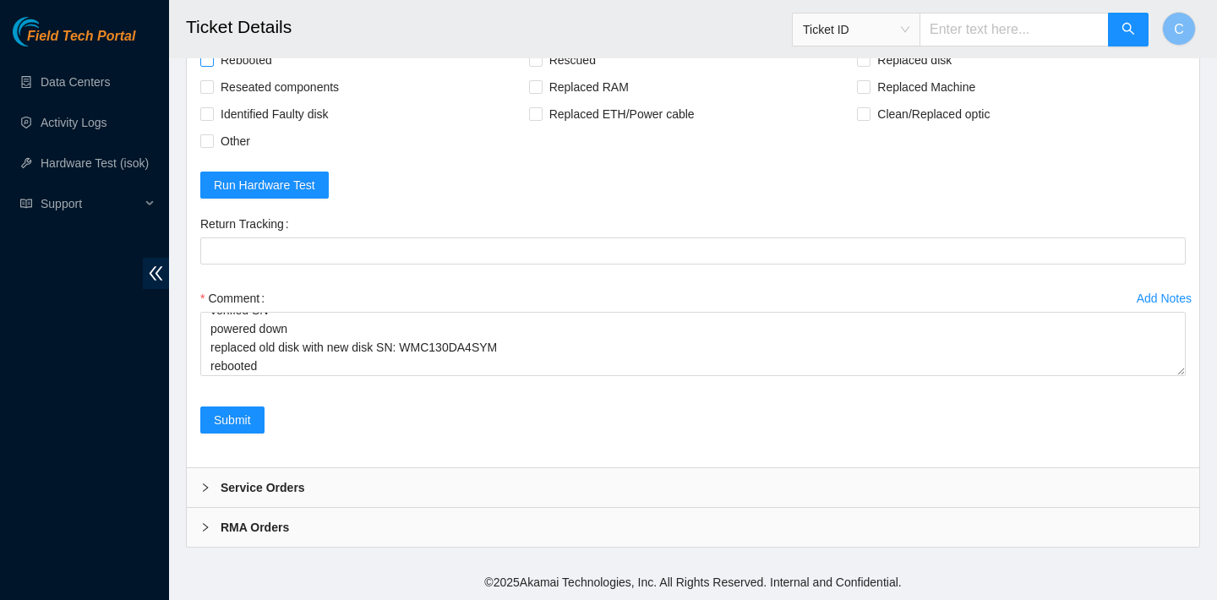
click at [263, 74] on span "Rebooted" at bounding box center [246, 59] width 65 height 27
click at [212, 65] on input "Rebooted" at bounding box center [206, 59] width 12 height 12
checkbox input "true"
click at [592, 74] on span "Rescued" at bounding box center [573, 59] width 60 height 27
click at [541, 65] on input "Rescued" at bounding box center [535, 59] width 12 height 12
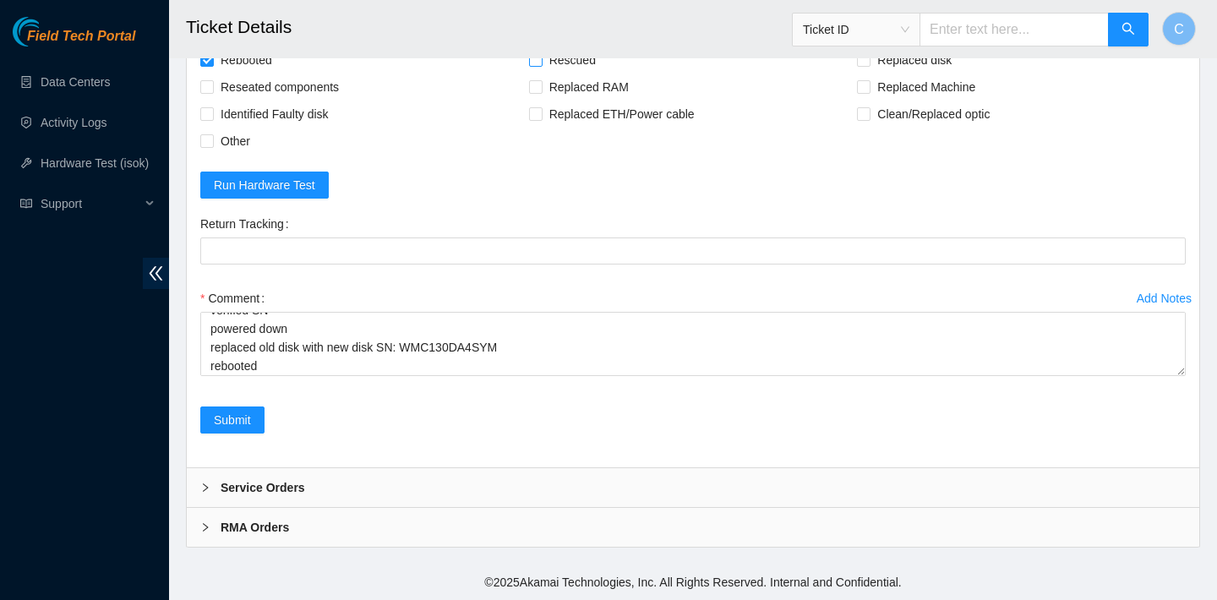
checkbox input "true"
click at [897, 74] on span "Replaced disk" at bounding box center [915, 59] width 88 height 27
click at [869, 65] on input "Replaced disk" at bounding box center [863, 59] width 12 height 12
checkbox input "true"
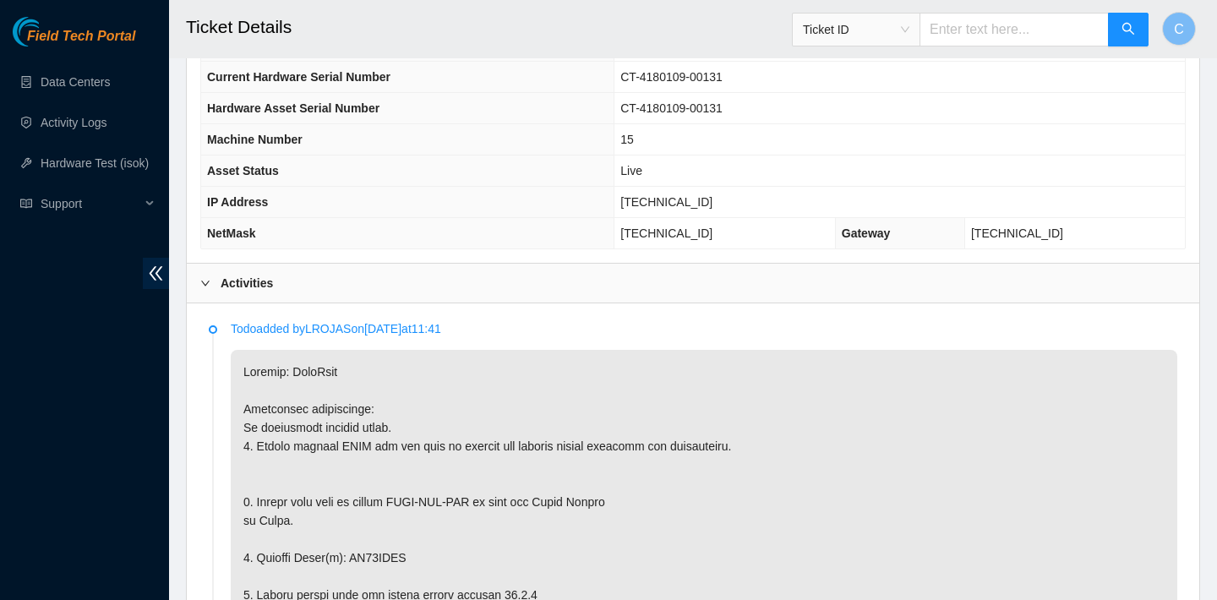
scroll to position [643, 0]
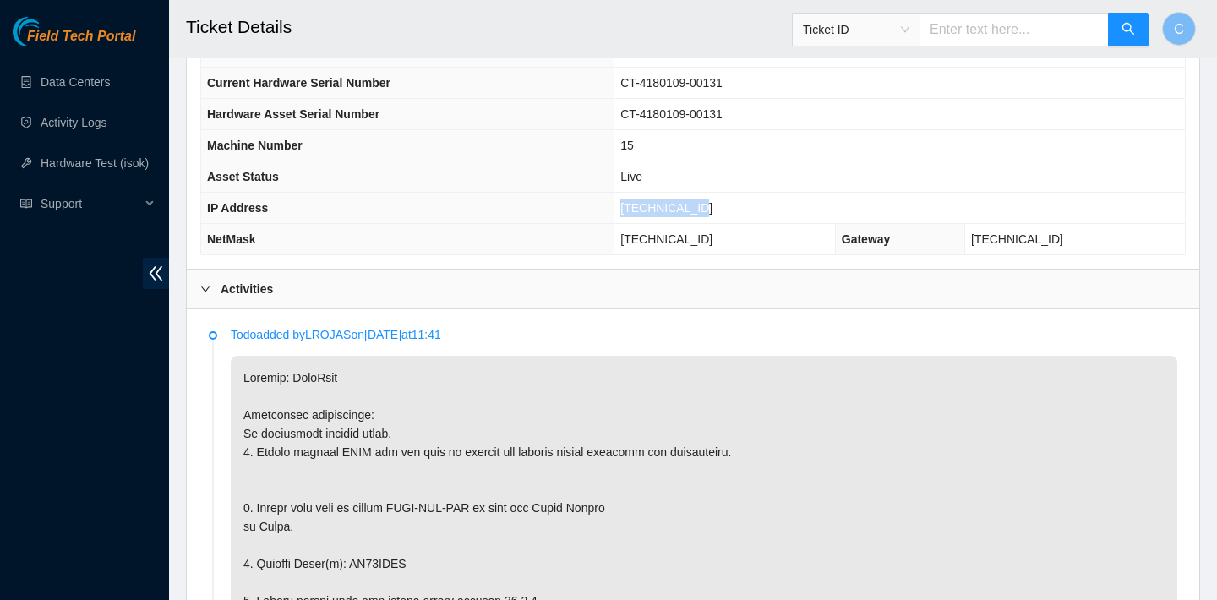
drag, startPoint x: 744, startPoint y: 205, endPoint x: 659, endPoint y: 205, distance: 85.4
click at [659, 205] on td "23.56.107.199" at bounding box center [900, 208] width 571 height 31
copy span "23.56.107.199"
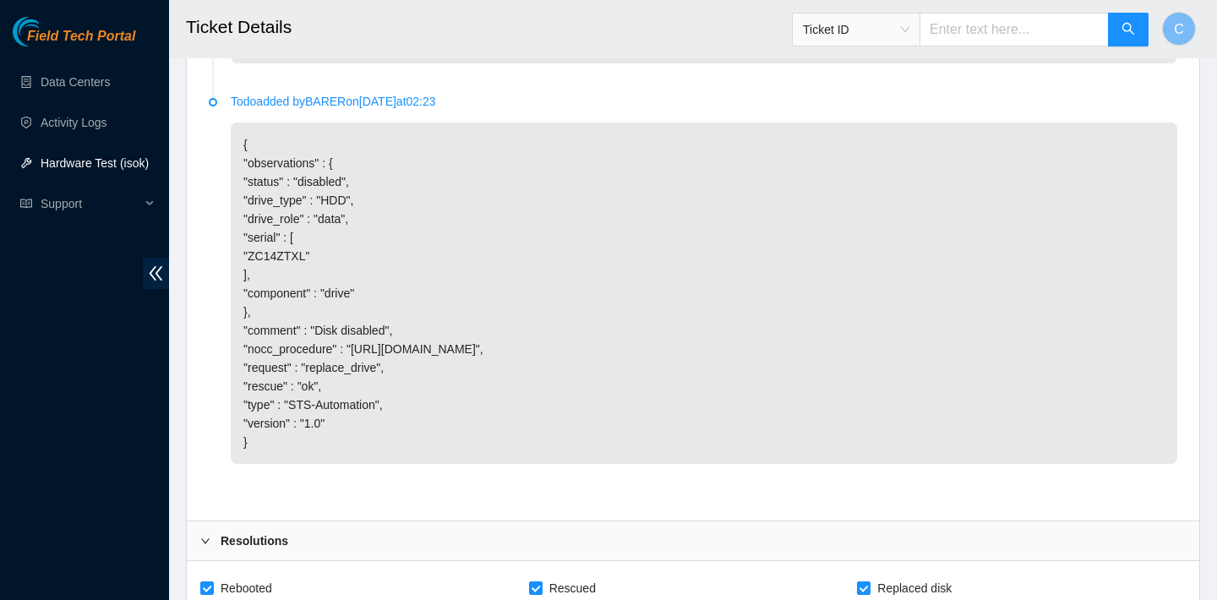
scroll to position [3704, 0]
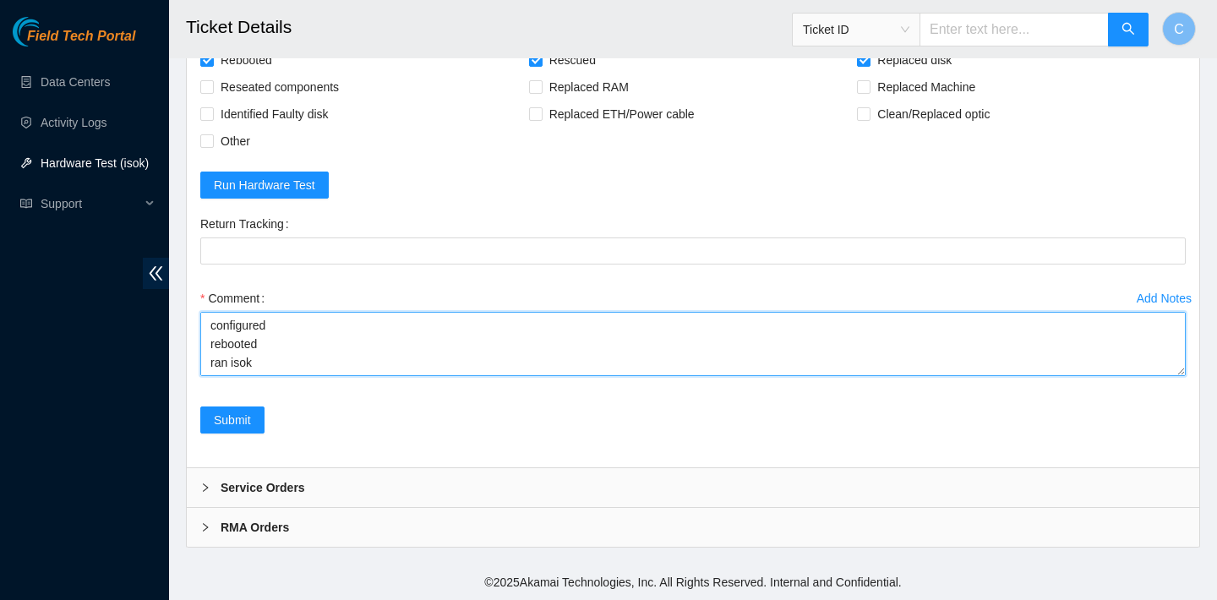
click at [257, 368] on textarea "verified SN powered down replaced old disk with new disk SN: WMC130DA4SYM reboo…" at bounding box center [693, 344] width 986 height 64
paste textarea "23.56.107.199 : passed: ok"
type textarea "verified SN powered down replaced old disk with new disk SN: WMC130DA4SYM reboo…"
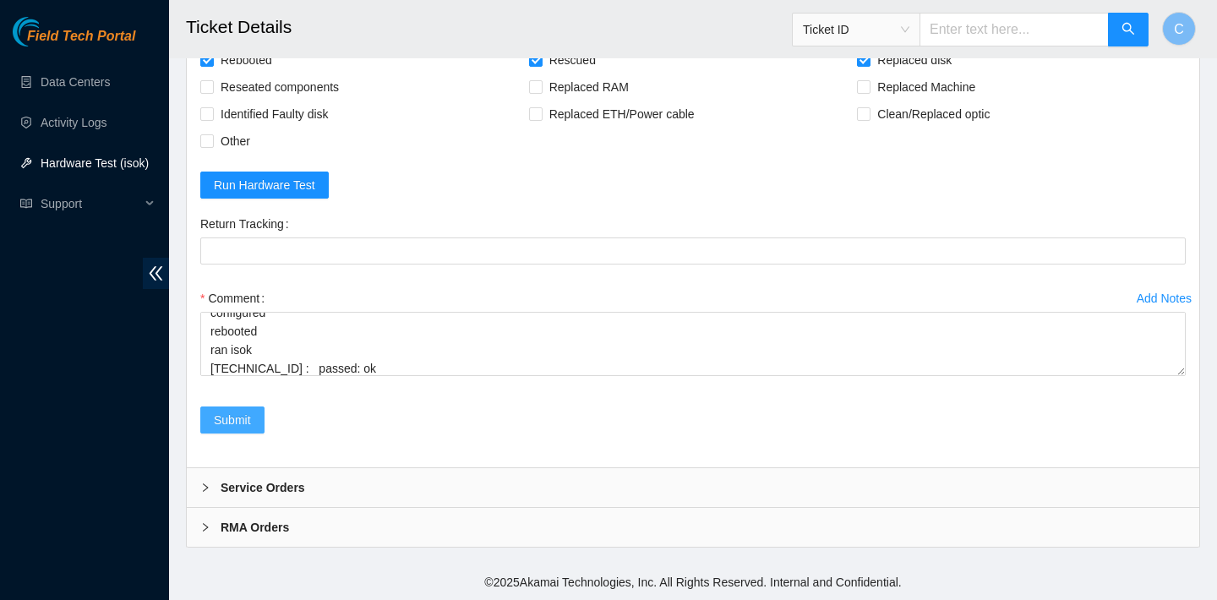
click at [226, 418] on span "Submit" at bounding box center [232, 420] width 37 height 19
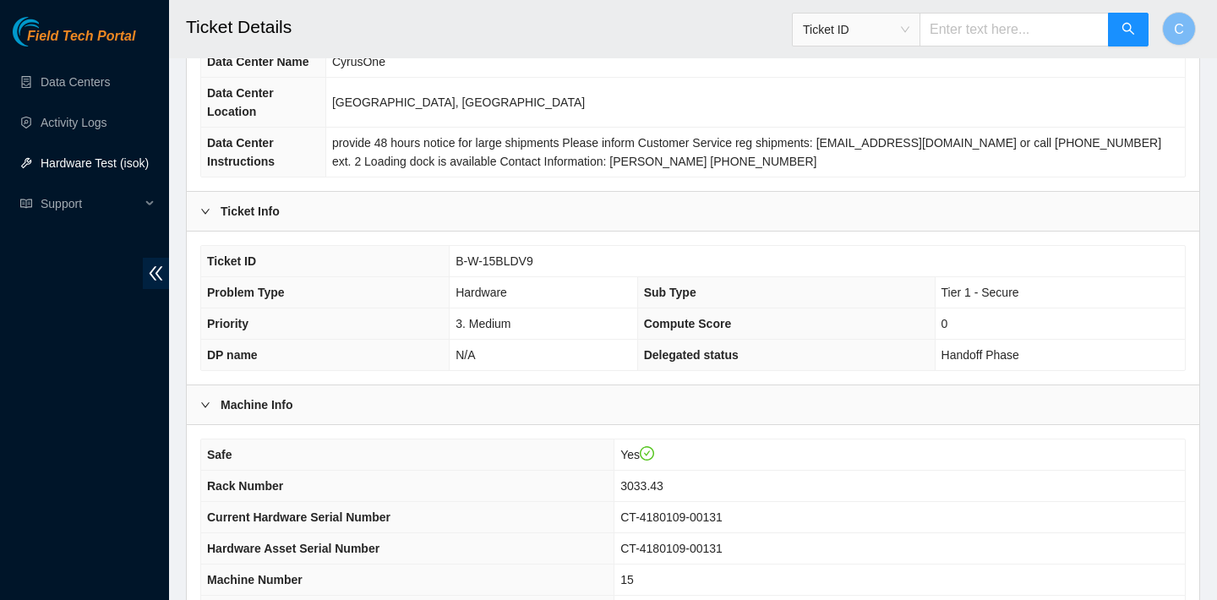
scroll to position [170, 0]
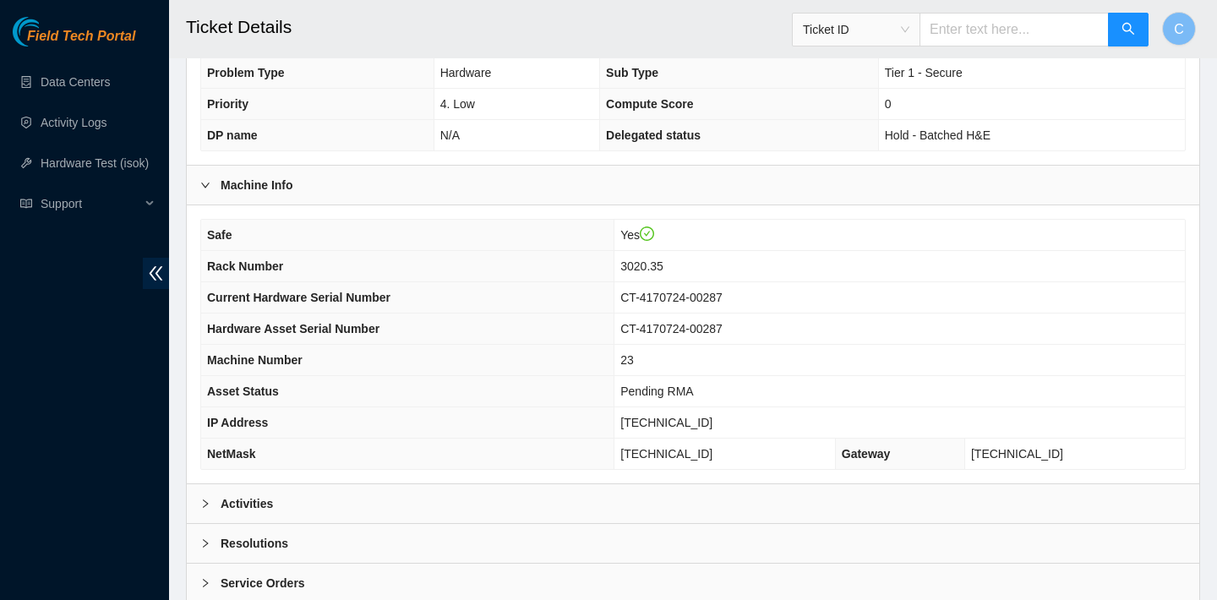
scroll to position [491, 0]
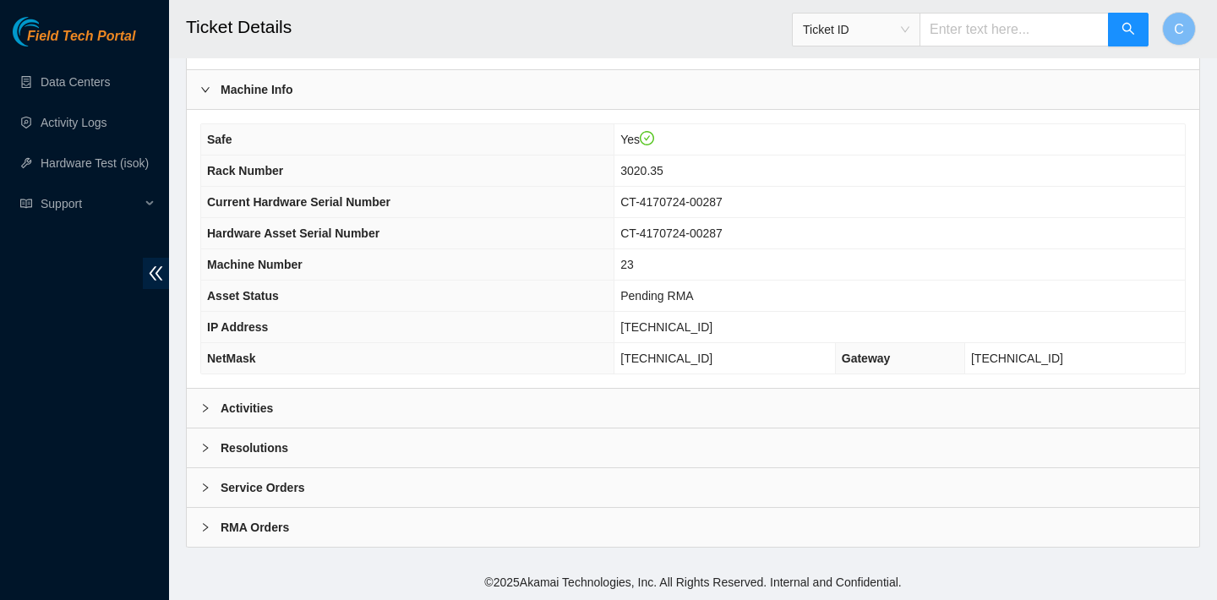
click at [527, 402] on div "Activities" at bounding box center [693, 408] width 1013 height 39
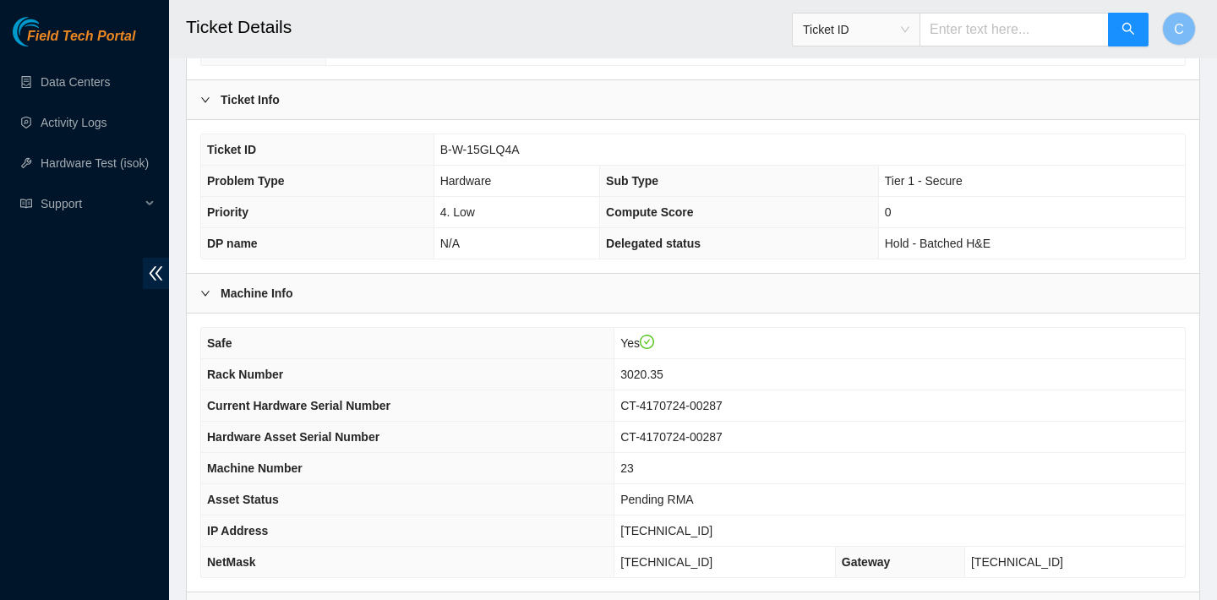
scroll to position [285, 0]
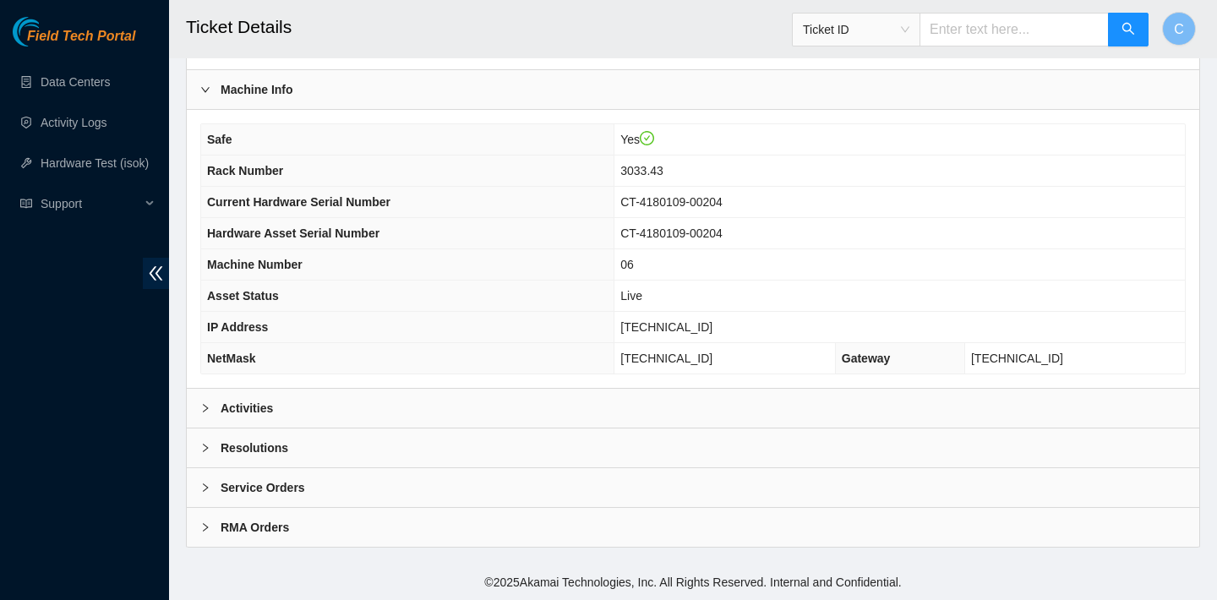
click at [597, 393] on div "Activities" at bounding box center [693, 408] width 1013 height 39
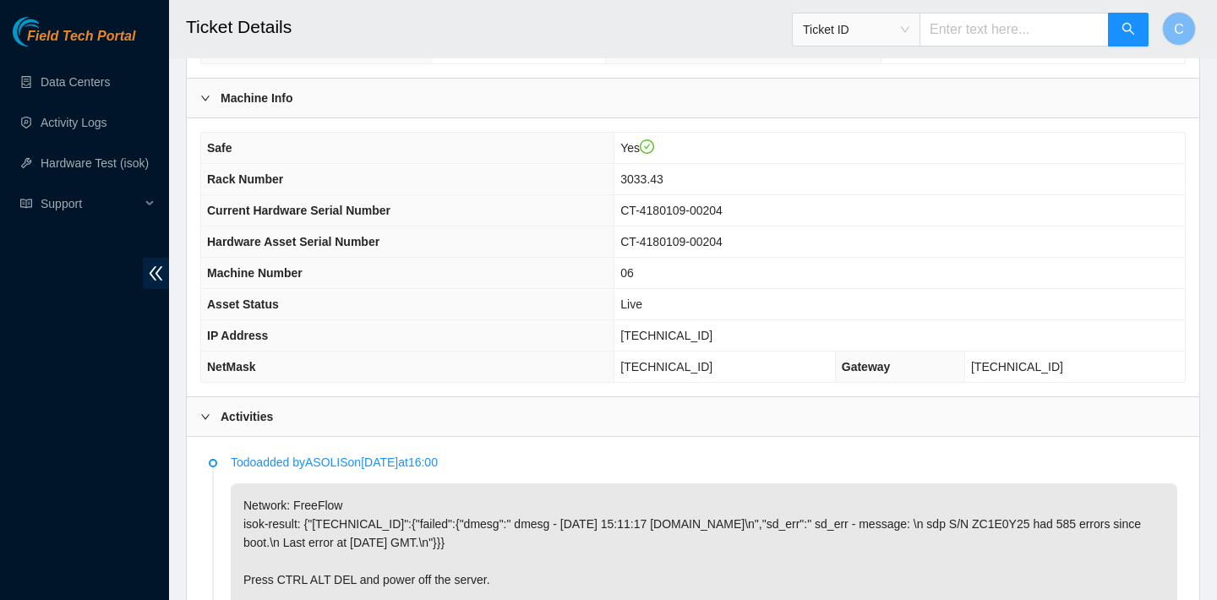
scroll to position [332, 0]
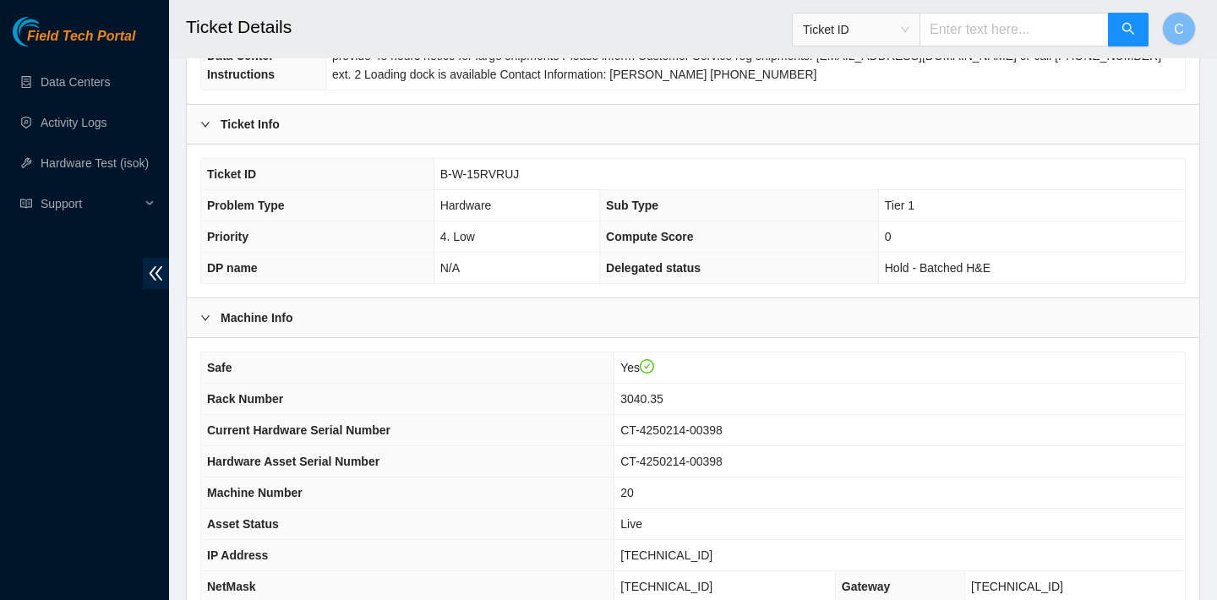
scroll to position [491, 0]
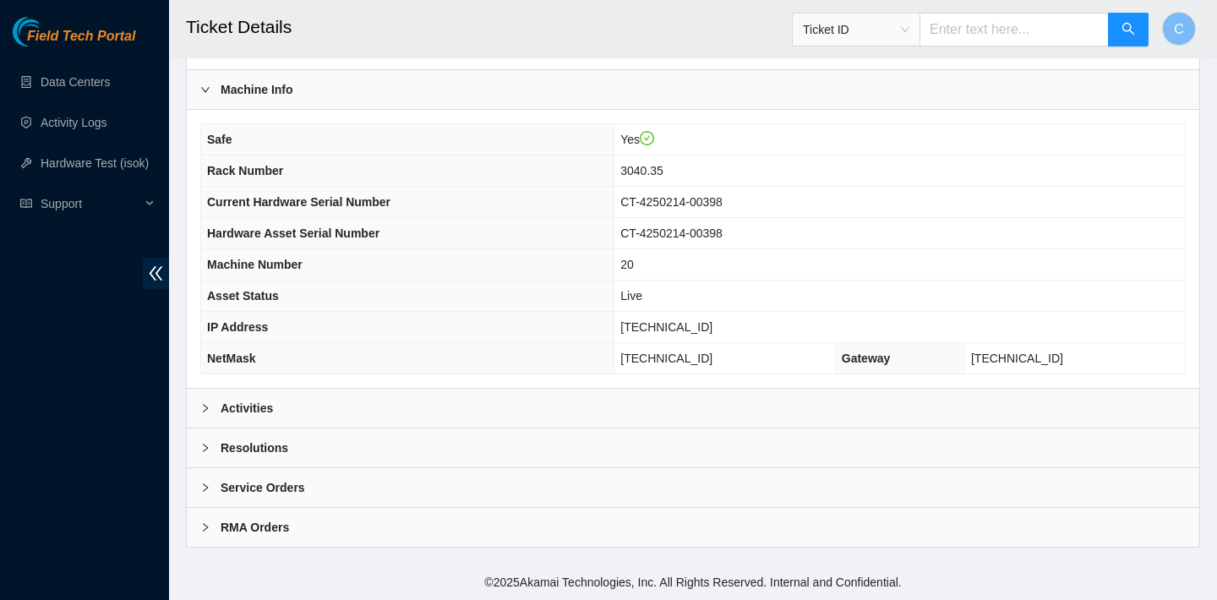
click at [431, 418] on div "Activities" at bounding box center [693, 408] width 1013 height 39
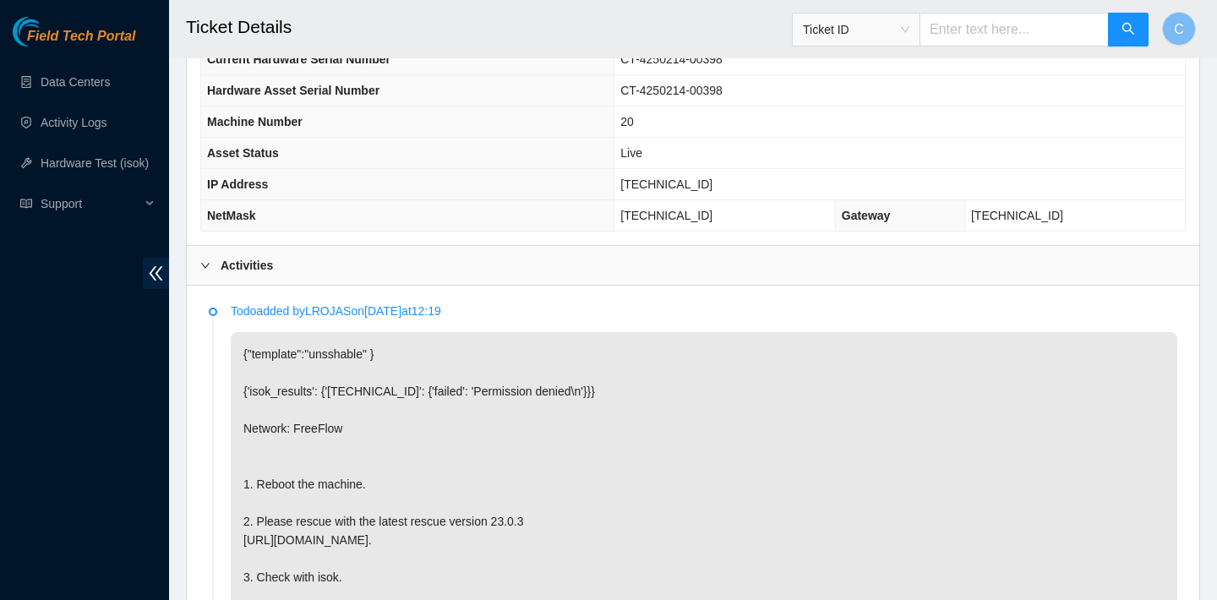
scroll to position [622, 0]
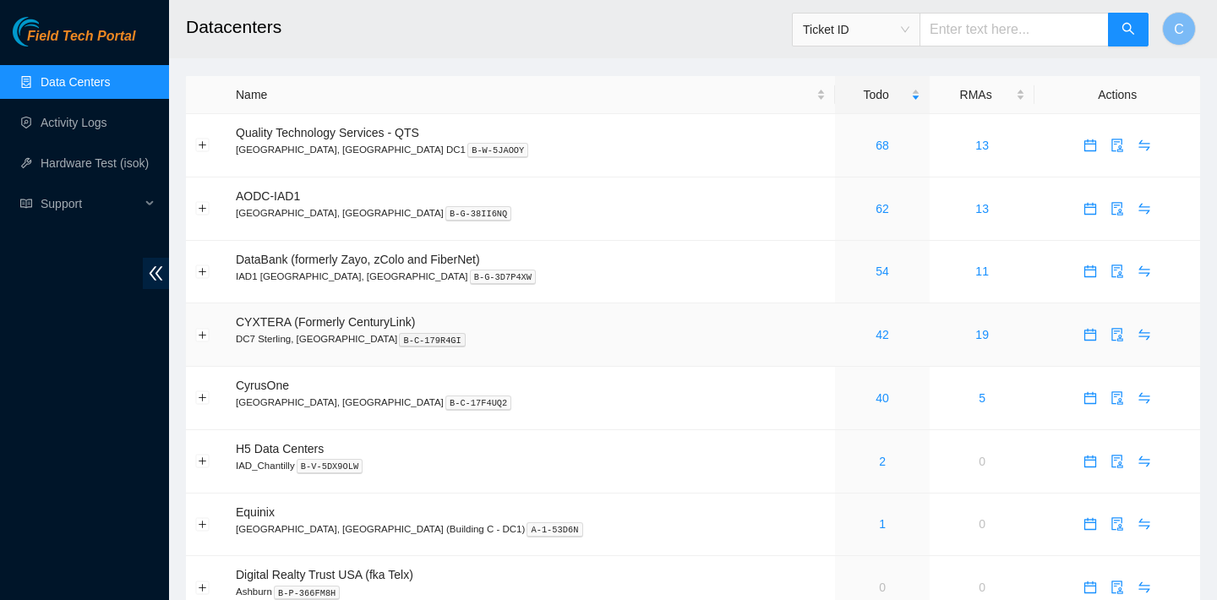
scroll to position [19, 0]
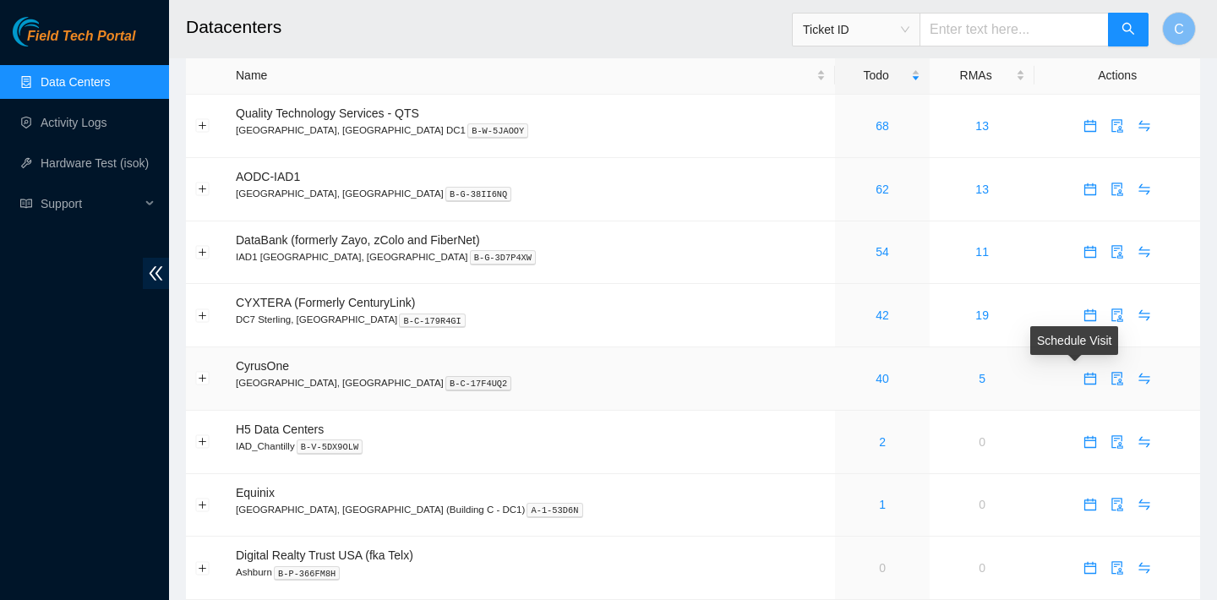
click at [1084, 372] on icon "calendar" at bounding box center [1091, 379] width 14 height 14
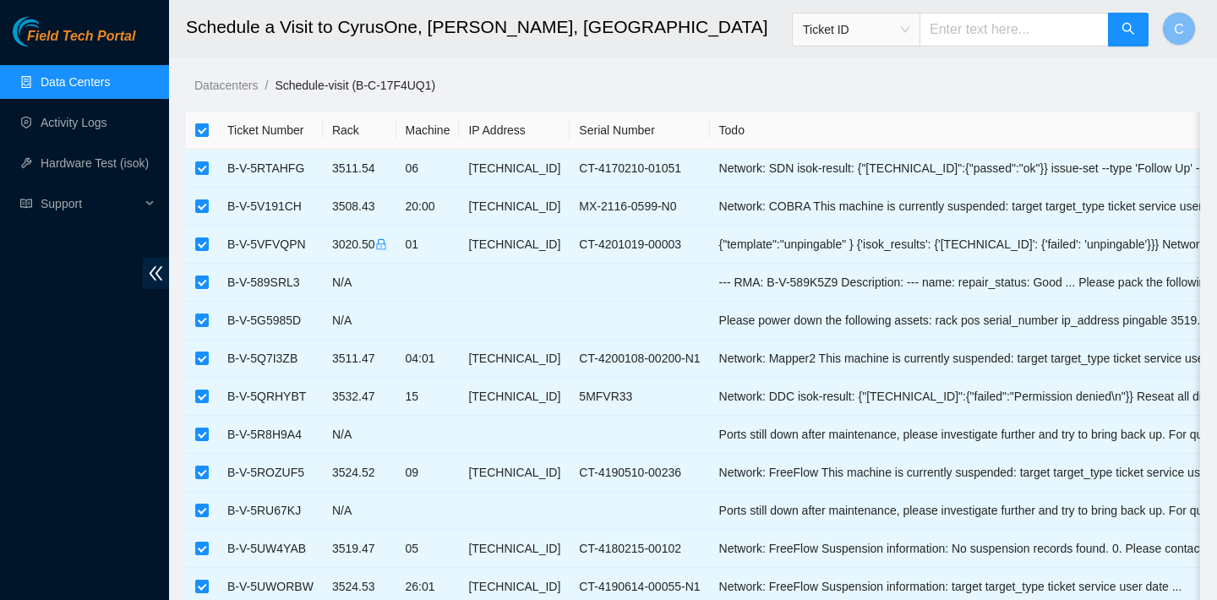
click at [202, 126] on input "checkbox" at bounding box center [202, 130] width 14 height 14
checkbox input "false"
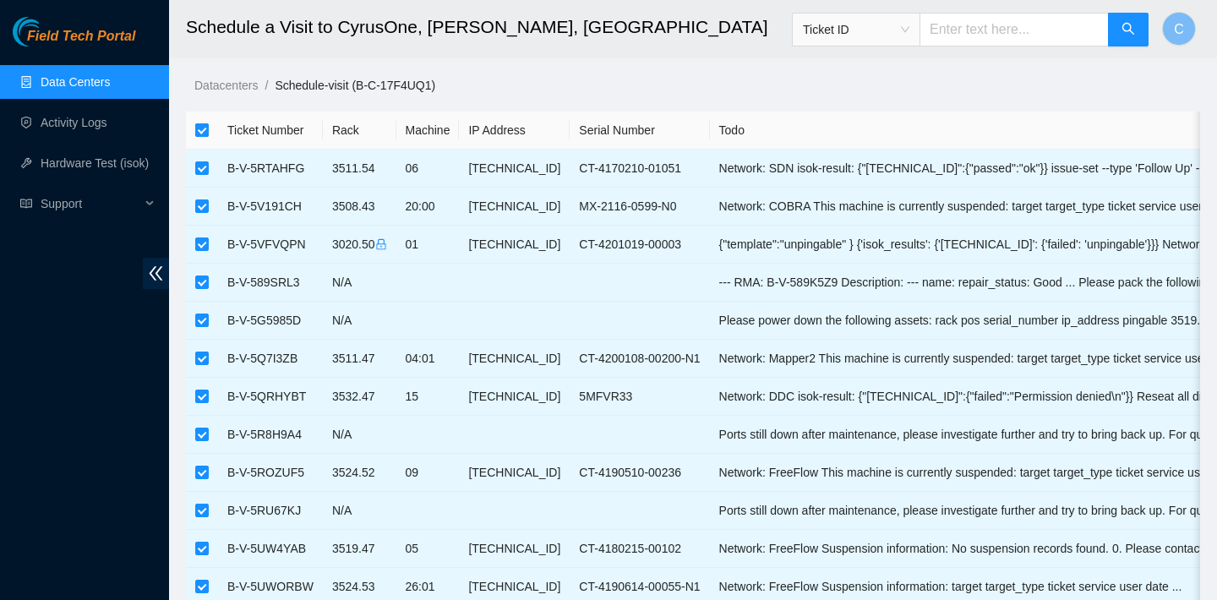
checkbox input "false"
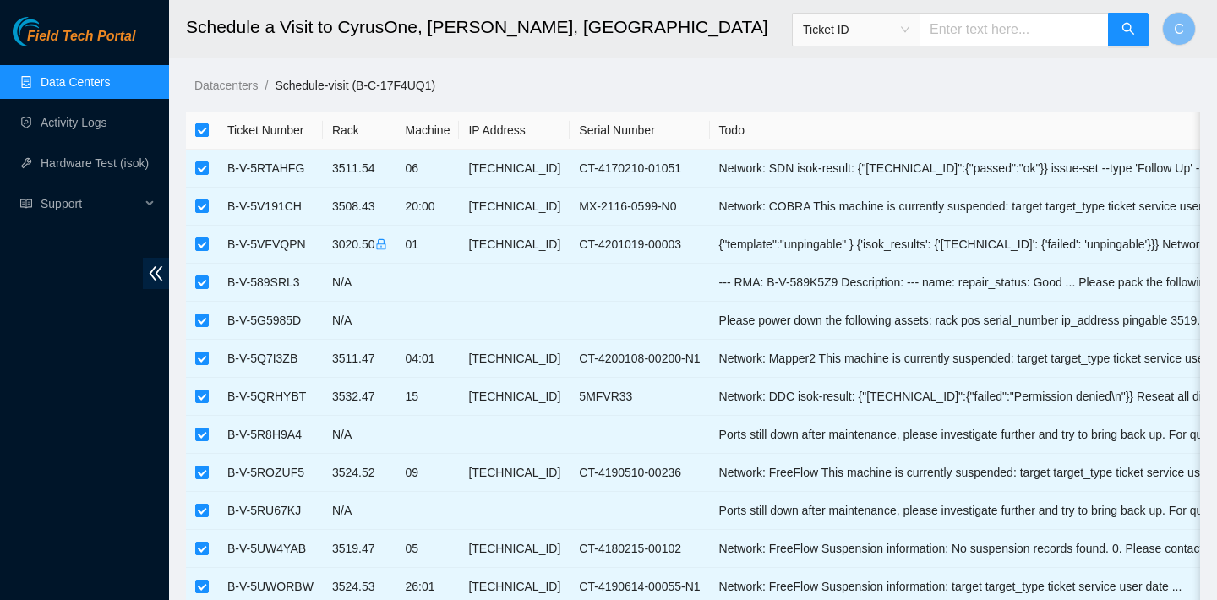
checkbox input "false"
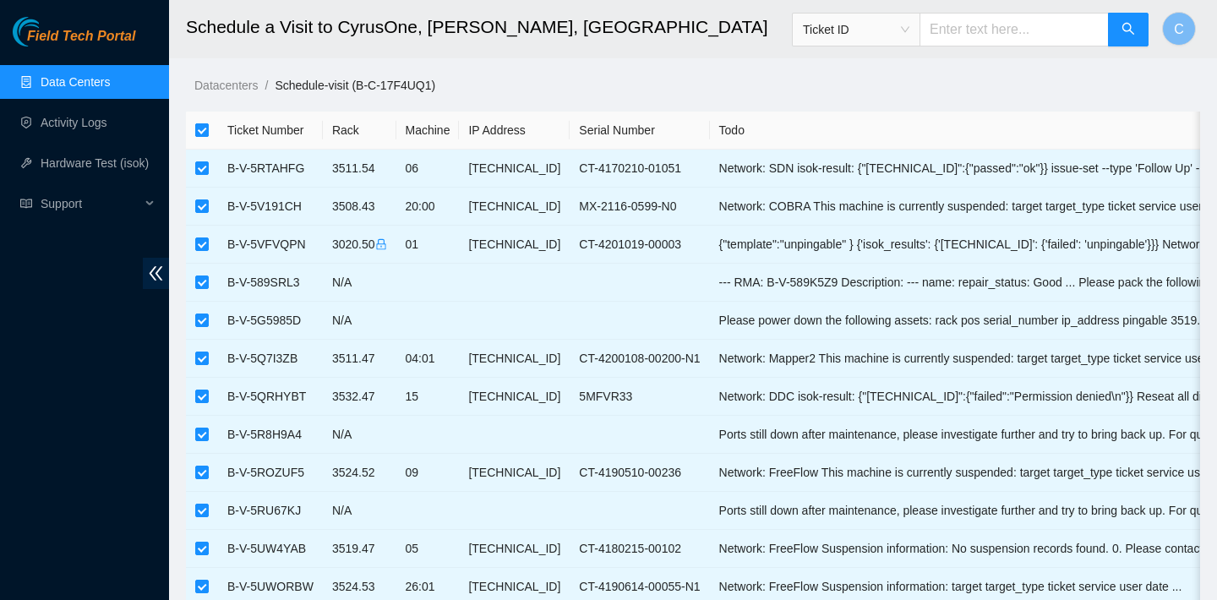
checkbox input "false"
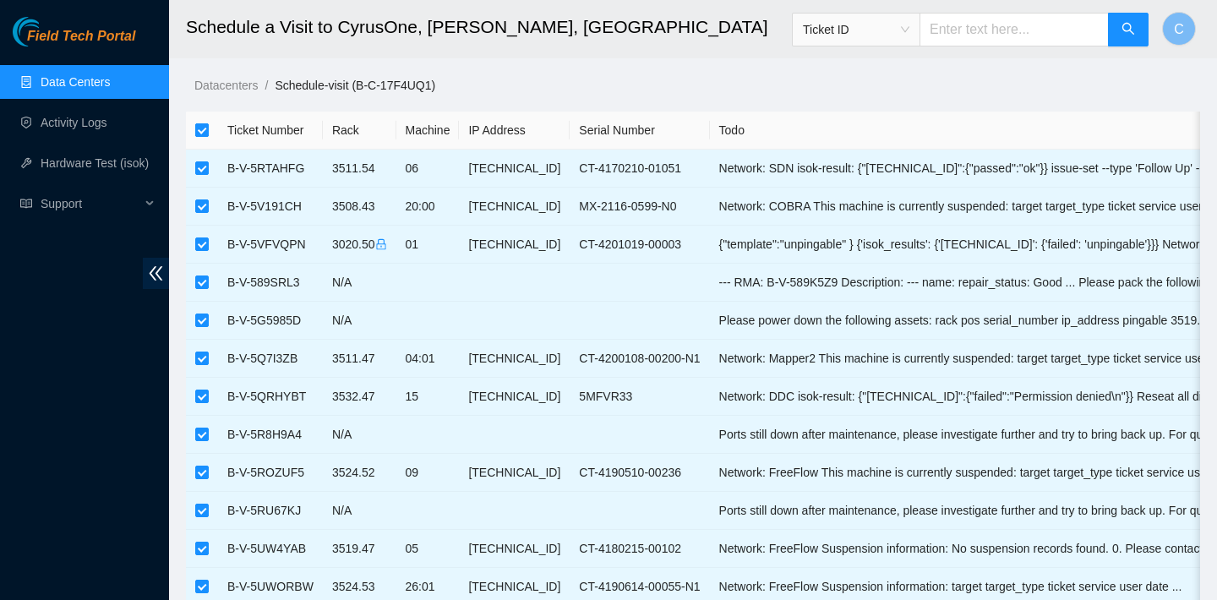
checkbox input "false"
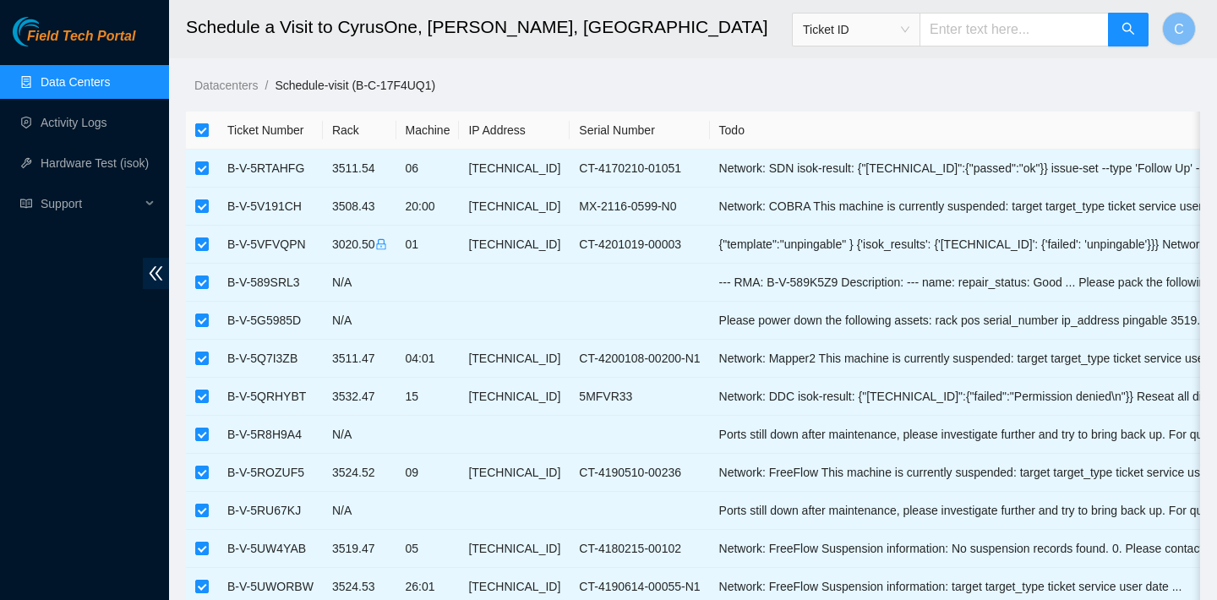
checkbox input "false"
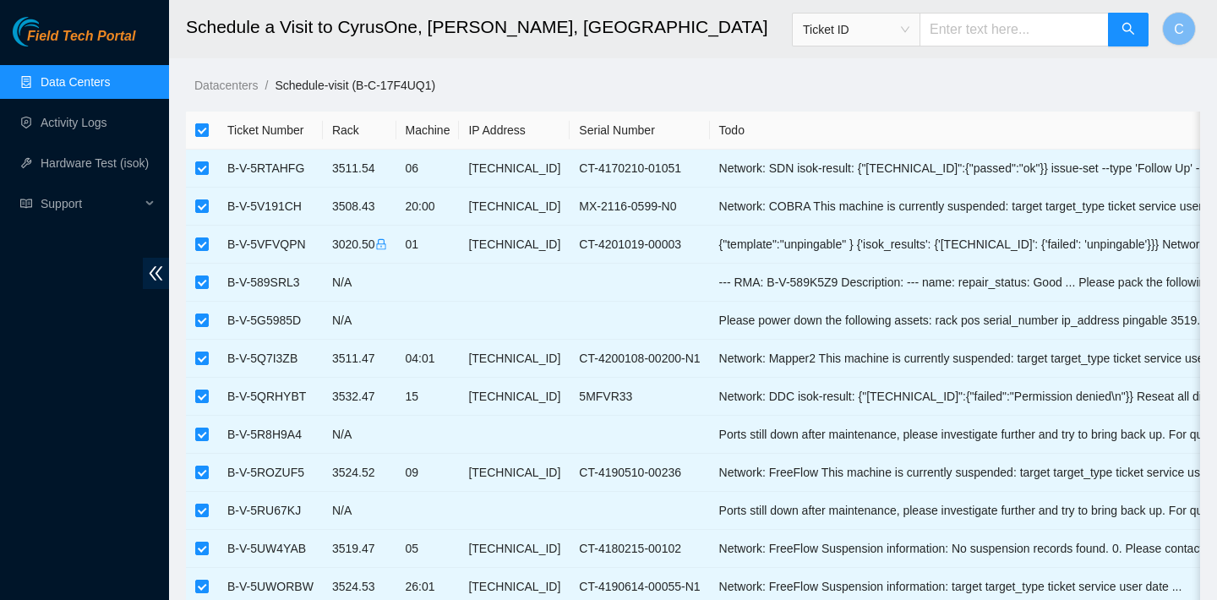
checkbox input "false"
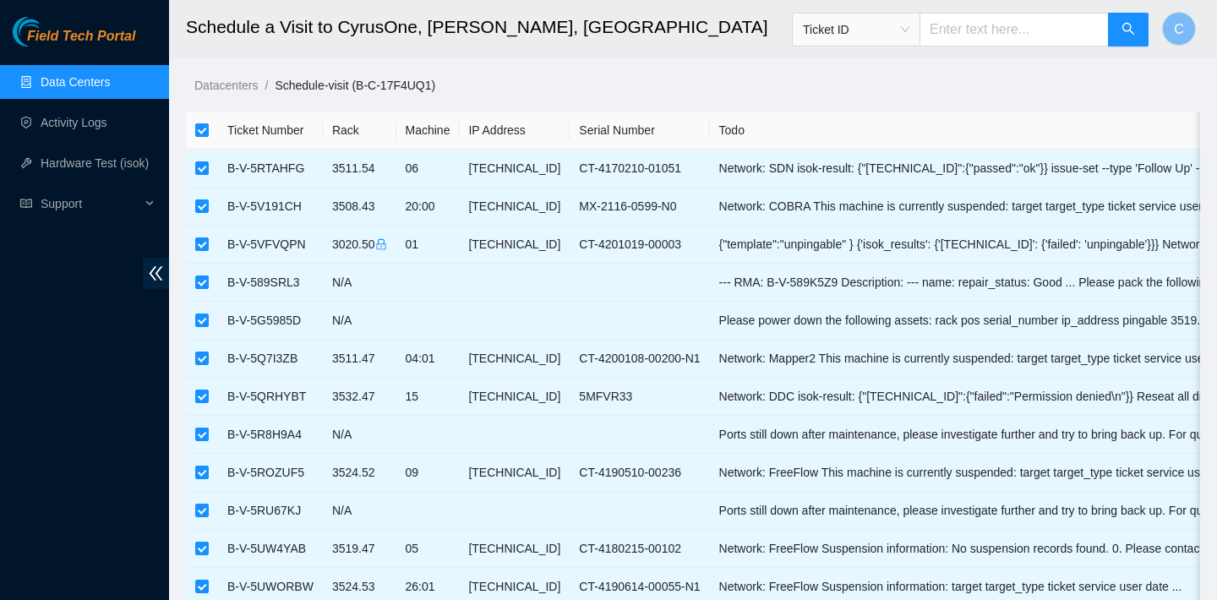
checkbox input "false"
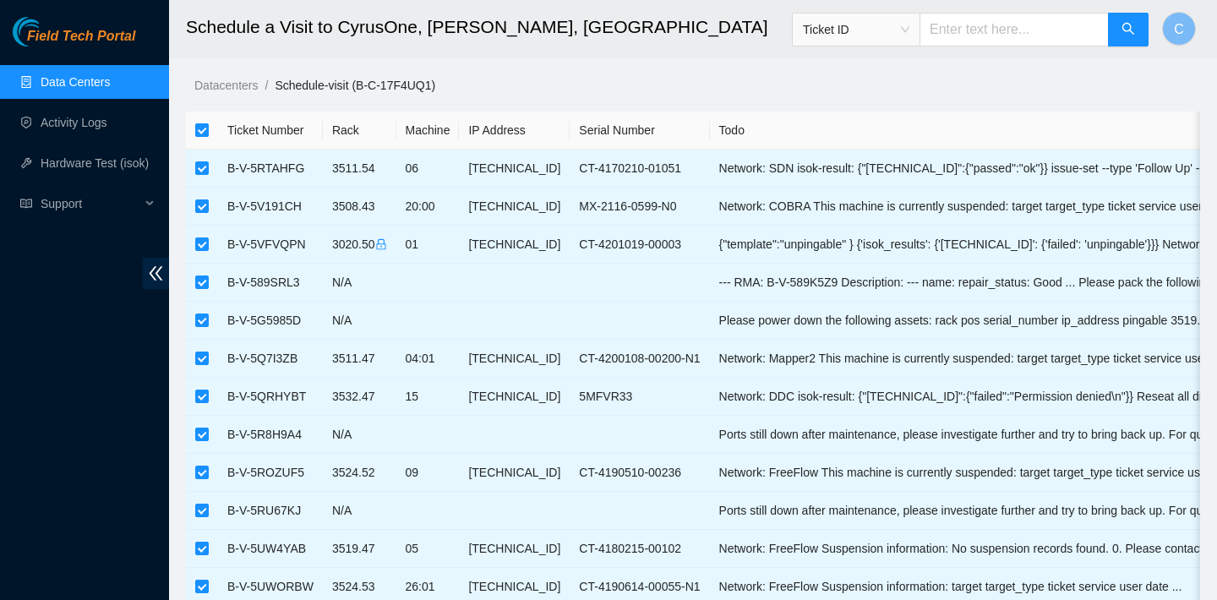
checkbox input "false"
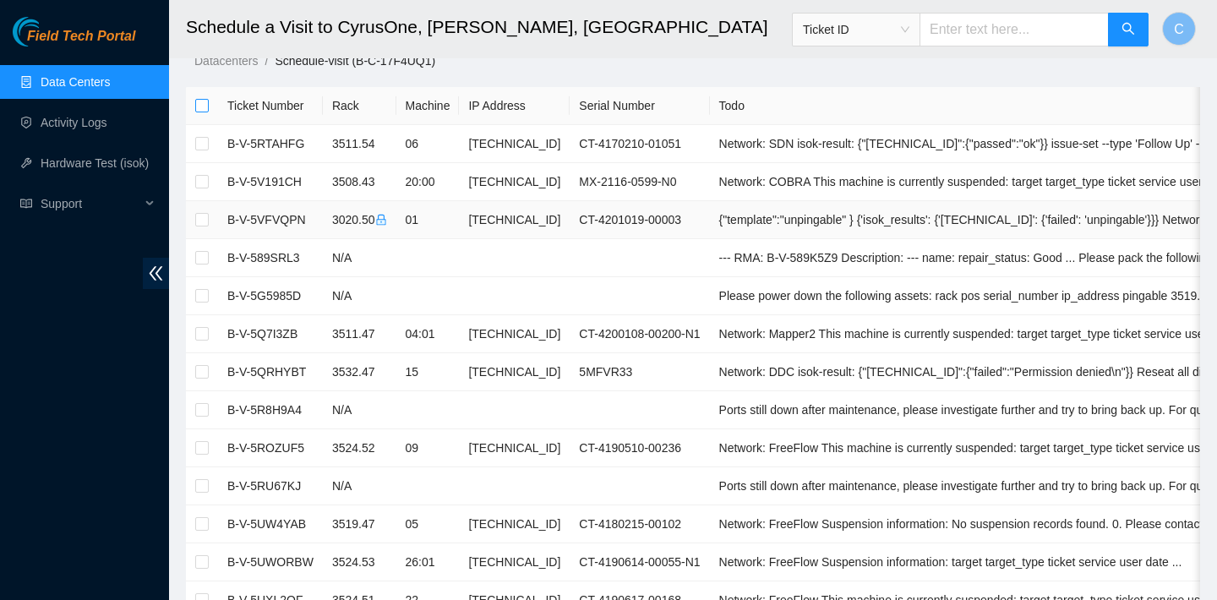
scroll to position [35, 0]
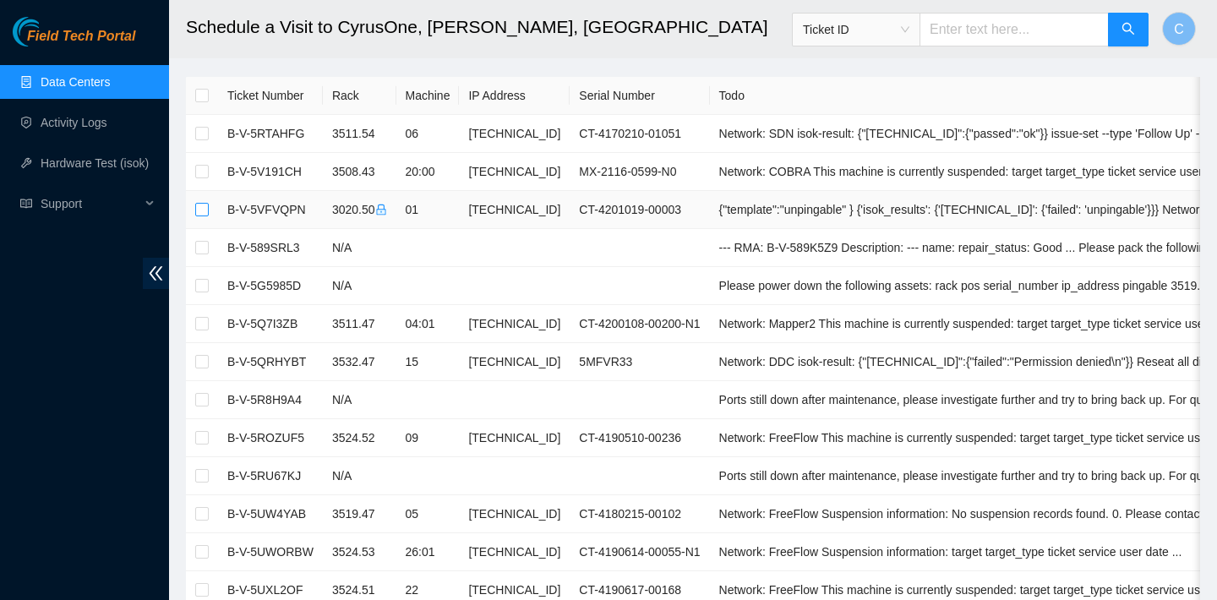
click at [203, 211] on input "checkbox" at bounding box center [202, 210] width 14 height 14
checkbox input "true"
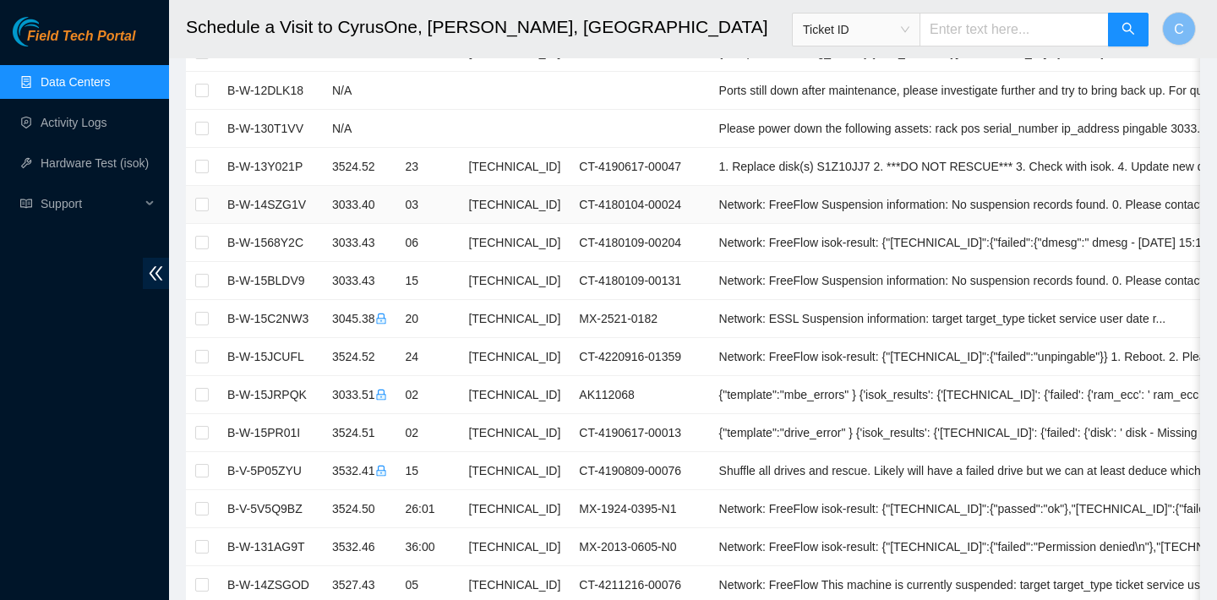
scroll to position [896, 0]
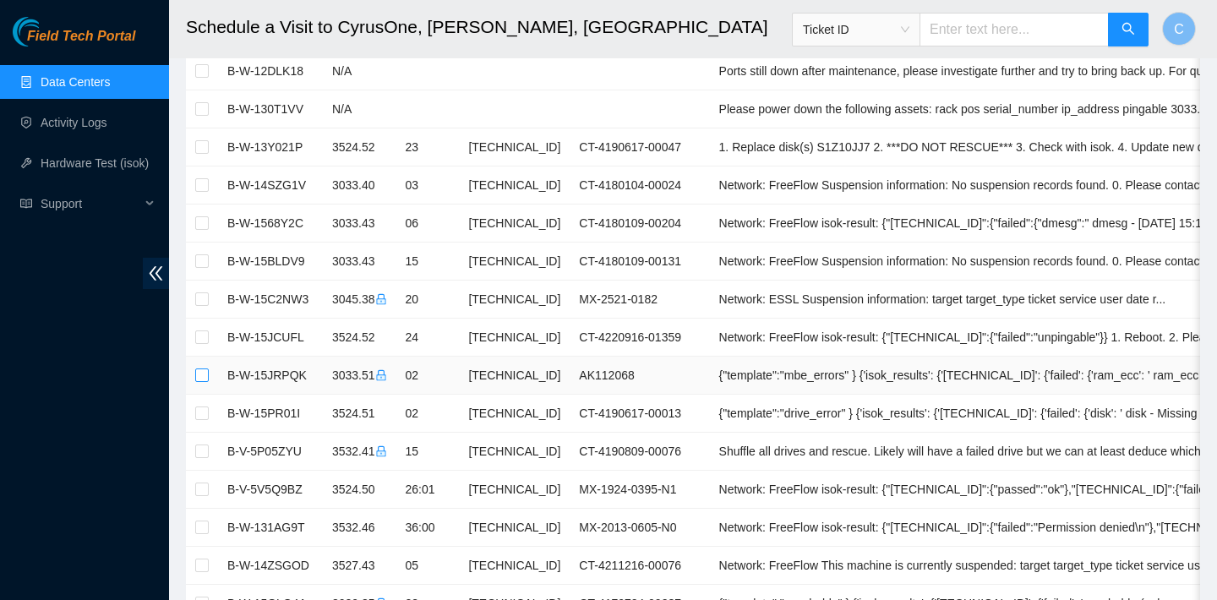
click at [203, 375] on input "checkbox" at bounding box center [202, 376] width 14 height 14
checkbox input "true"
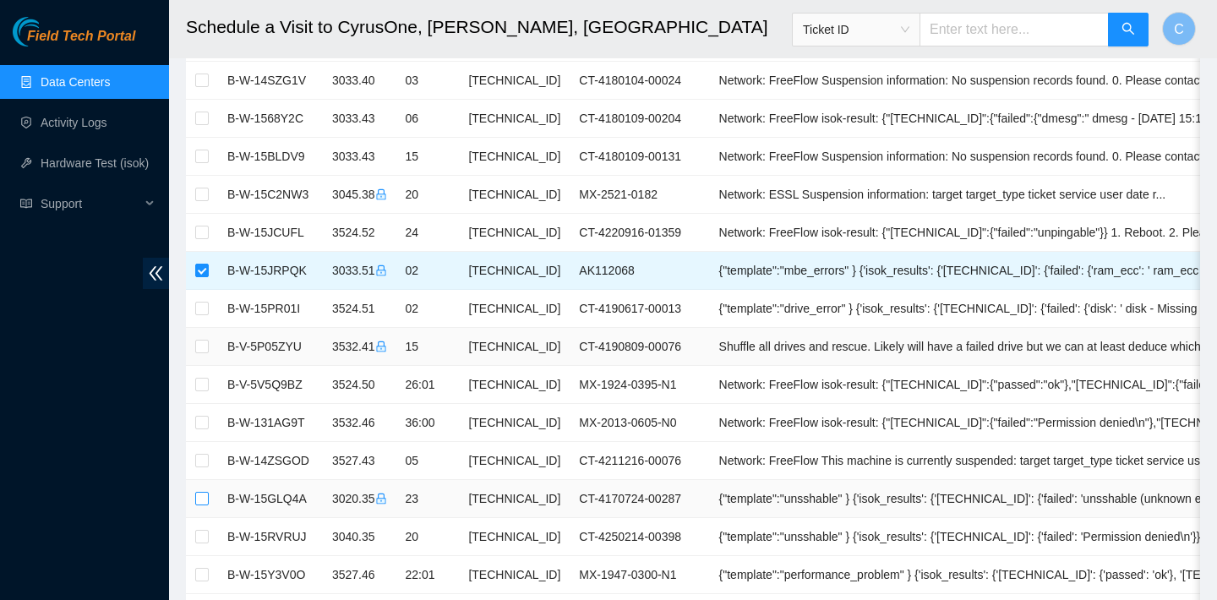
scroll to position [1020, 0]
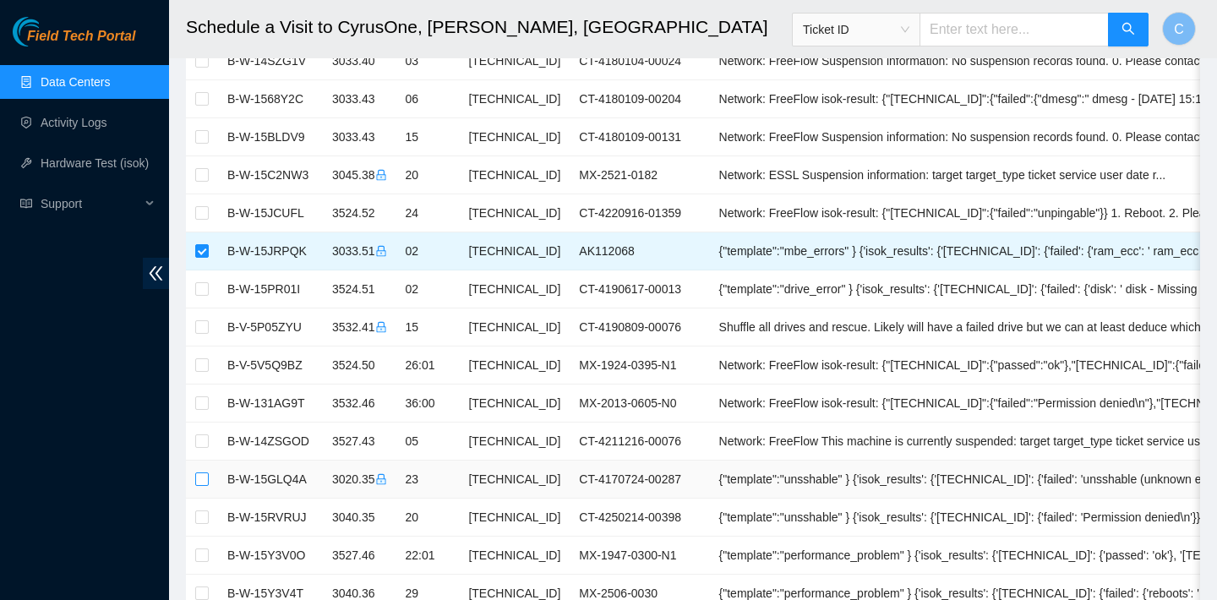
click at [200, 480] on input "checkbox" at bounding box center [202, 480] width 14 height 14
checkbox input "true"
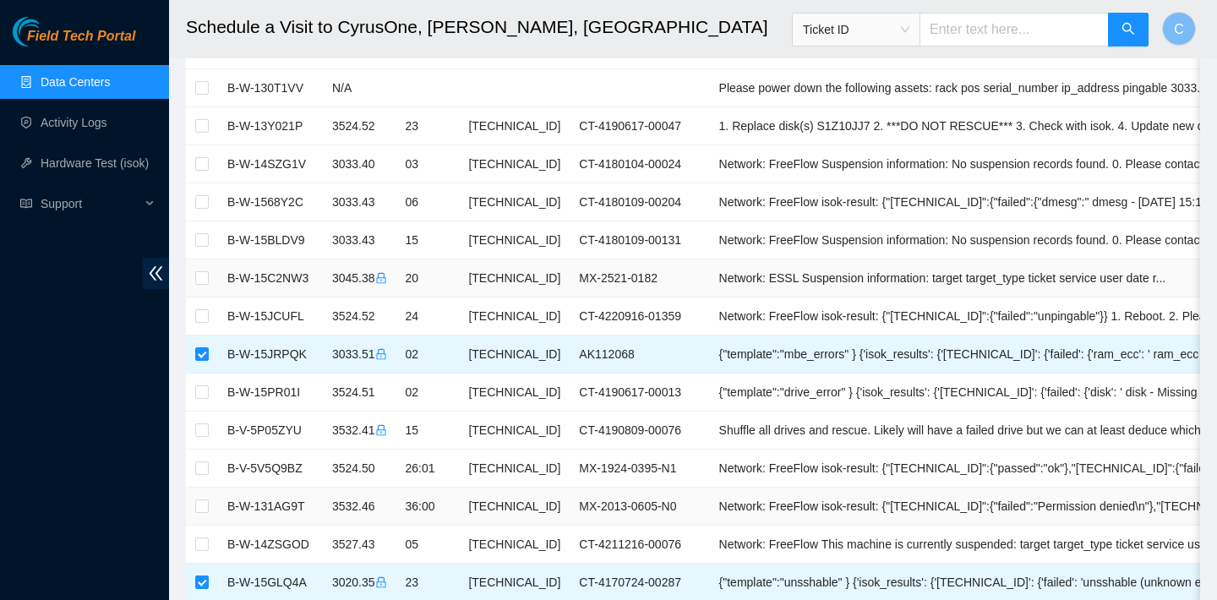
scroll to position [910, 0]
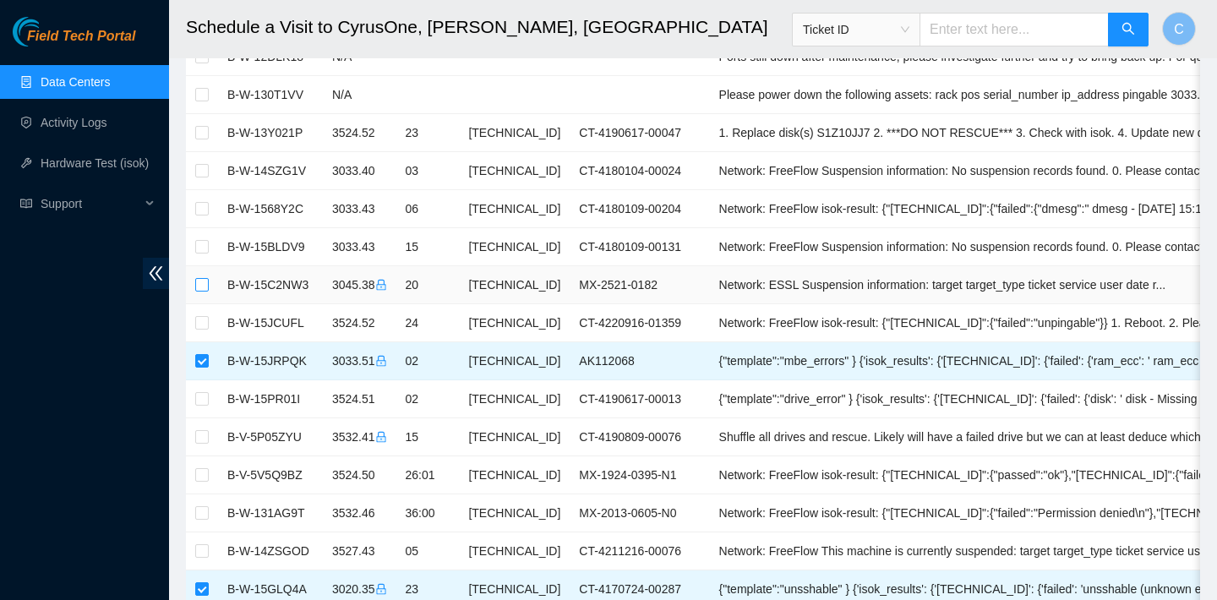
click at [201, 287] on input "checkbox" at bounding box center [202, 285] width 14 height 14
checkbox input "true"
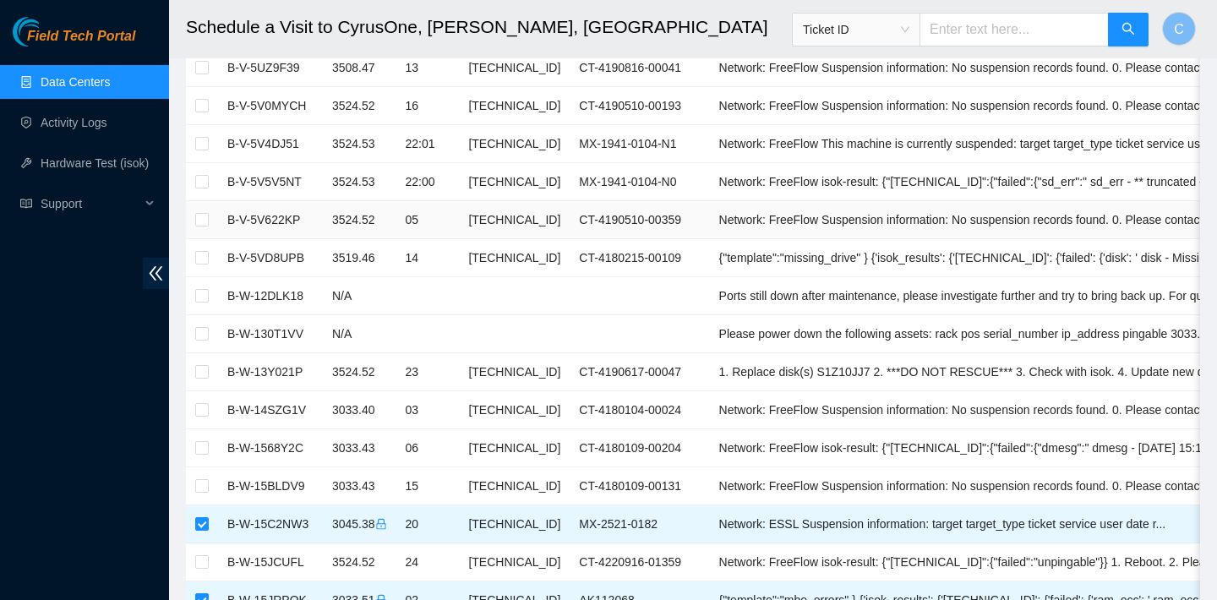
scroll to position [737, 0]
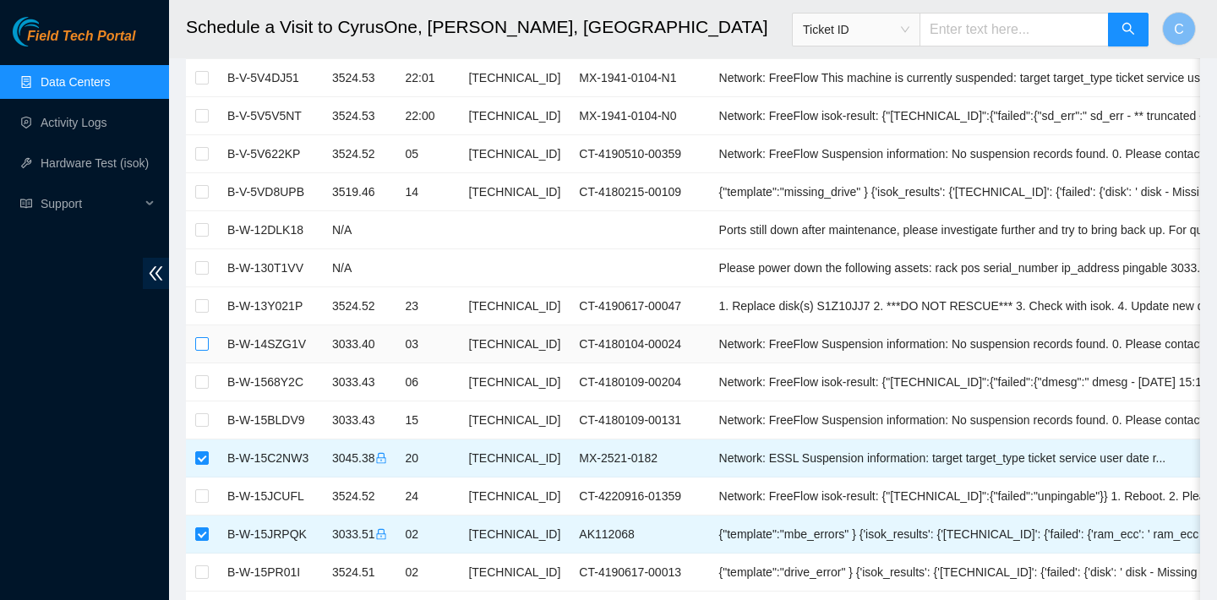
click at [200, 342] on input "checkbox" at bounding box center [202, 344] width 14 height 14
checkbox input "true"
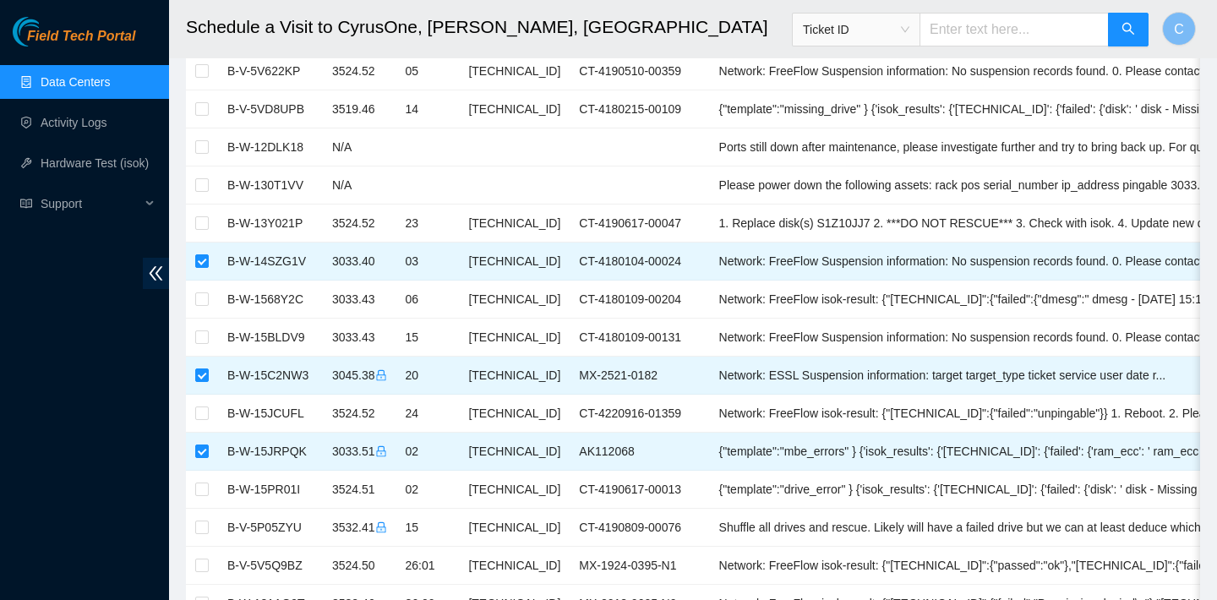
scroll to position [821, 0]
click at [198, 301] on input "checkbox" at bounding box center [202, 299] width 14 height 14
checkbox input "true"
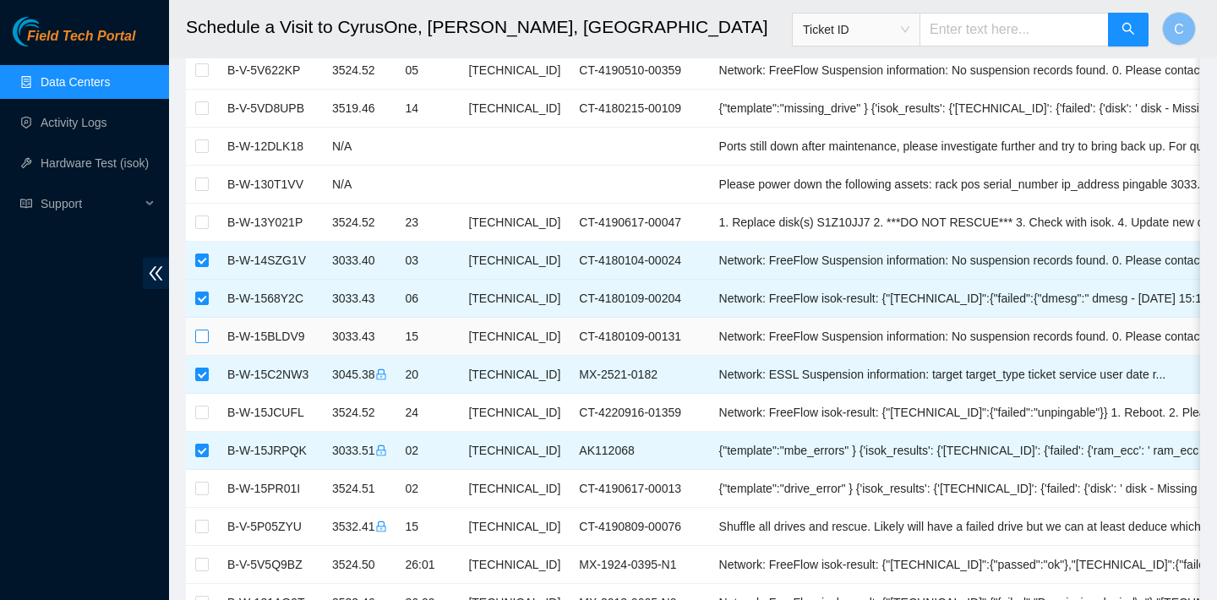
click at [200, 336] on input "checkbox" at bounding box center [202, 337] width 14 height 14
checkbox input "true"
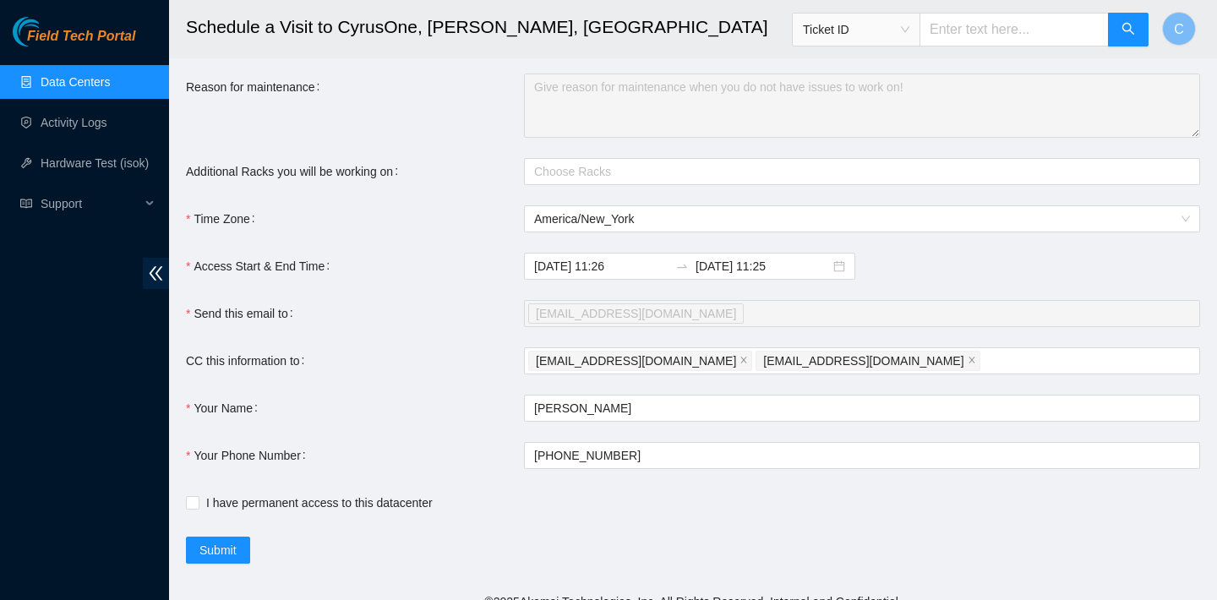
scroll to position [1619, 0]
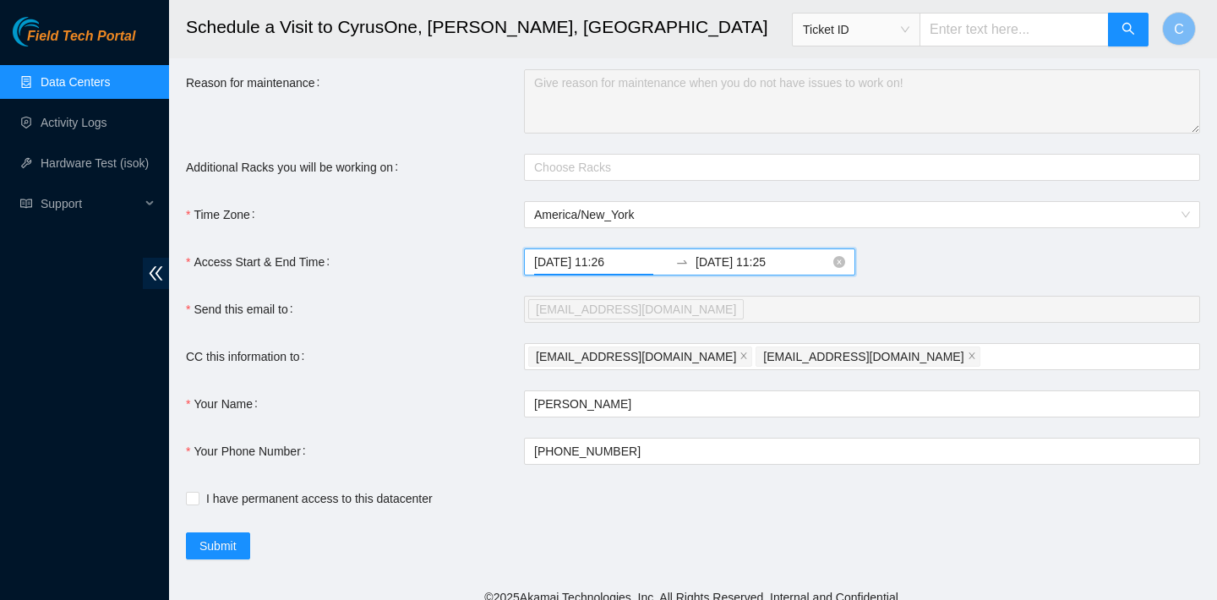
click at [591, 260] on input "2025-09-15 11:26" at bounding box center [601, 262] width 134 height 19
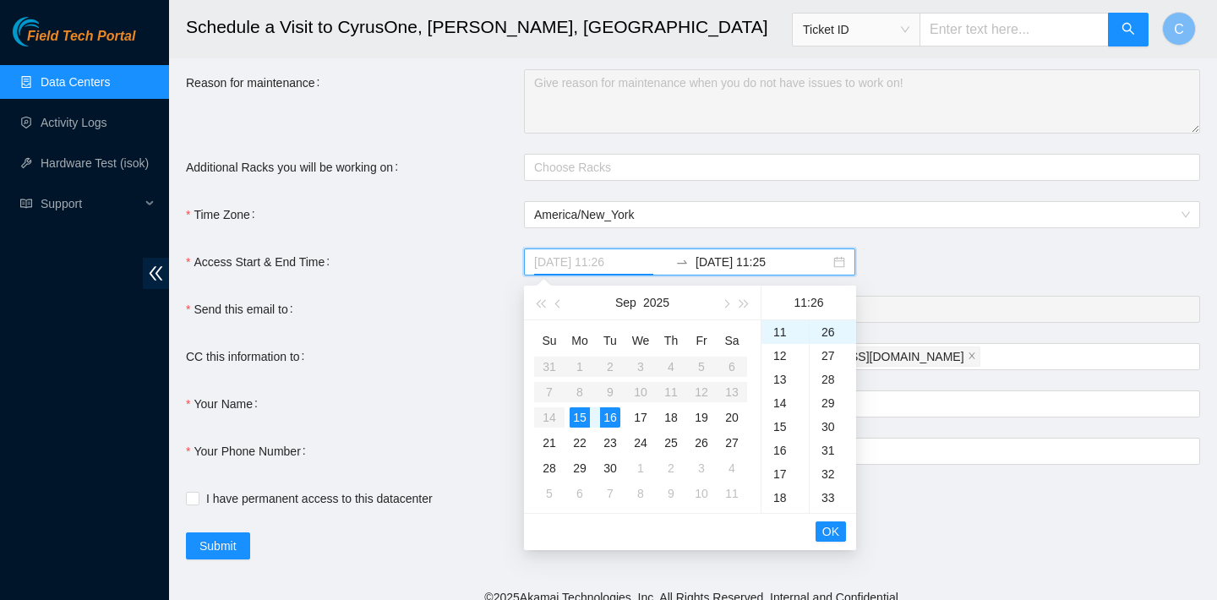
type input "2025-09-15 11:26"
click at [583, 416] on div "15" at bounding box center [580, 417] width 20 height 20
click at [747, 262] on input "2025-09-16 11:25" at bounding box center [763, 262] width 134 height 19
click at [580, 416] on div "15" at bounding box center [580, 417] width 20 height 20
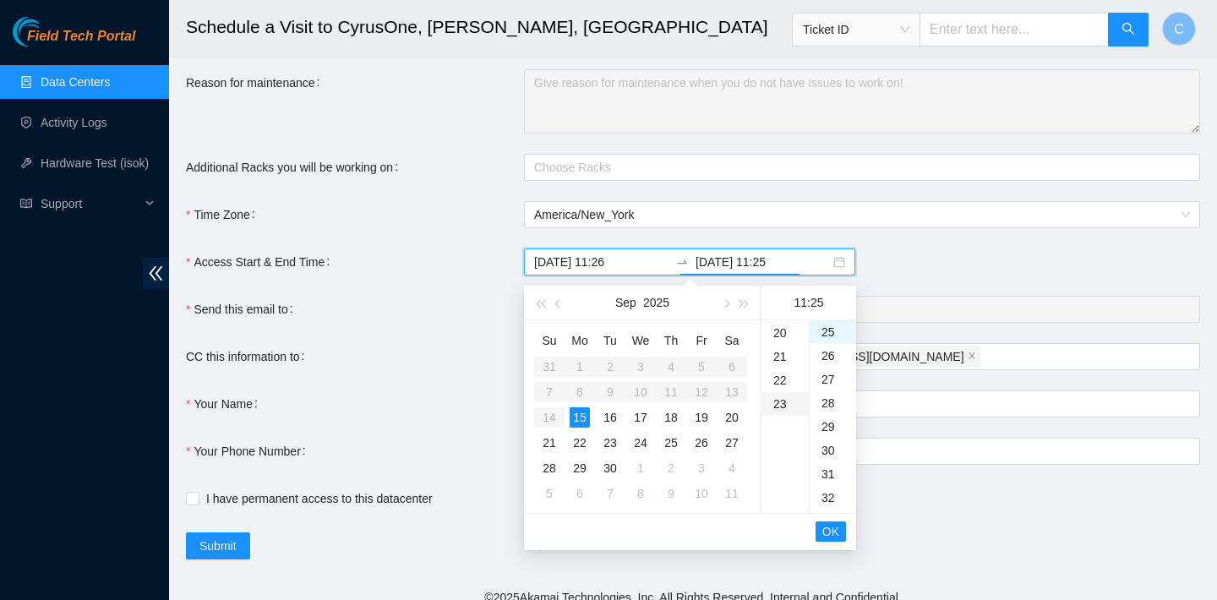
click at [783, 402] on div "23" at bounding box center [785, 404] width 47 height 24
click at [835, 341] on div "59" at bounding box center [833, 334] width 46 height 24
type input "2025-09-15 23:59"
click at [831, 529] on span "OK" at bounding box center [831, 531] width 17 height 19
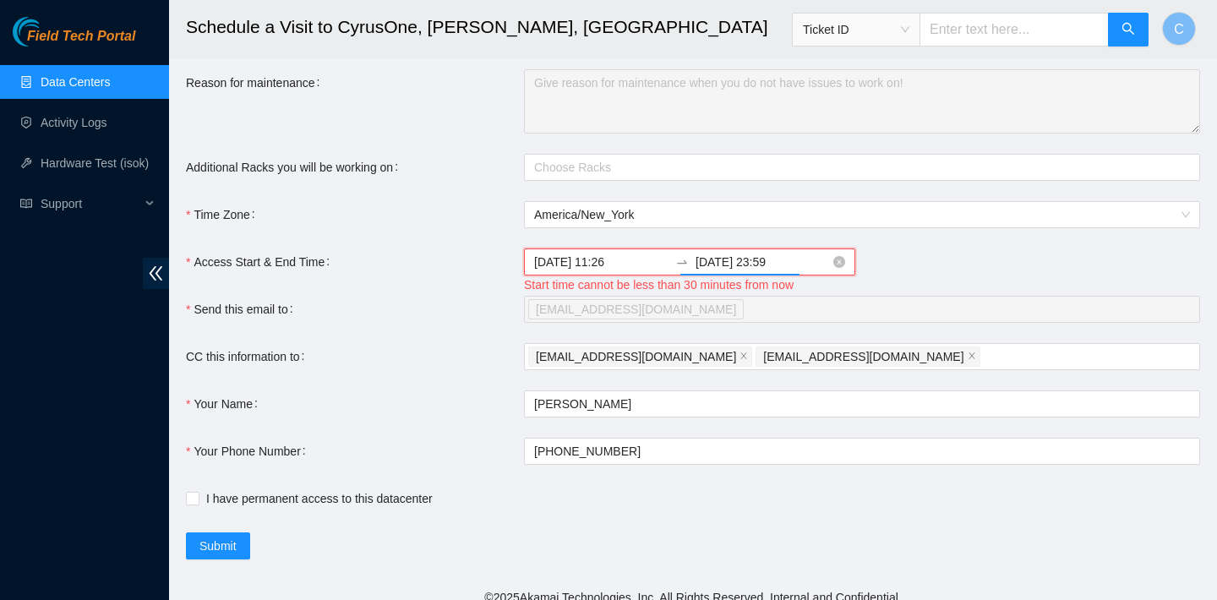
click at [614, 264] on input "2025-09-15 11:26" at bounding box center [601, 262] width 134 height 19
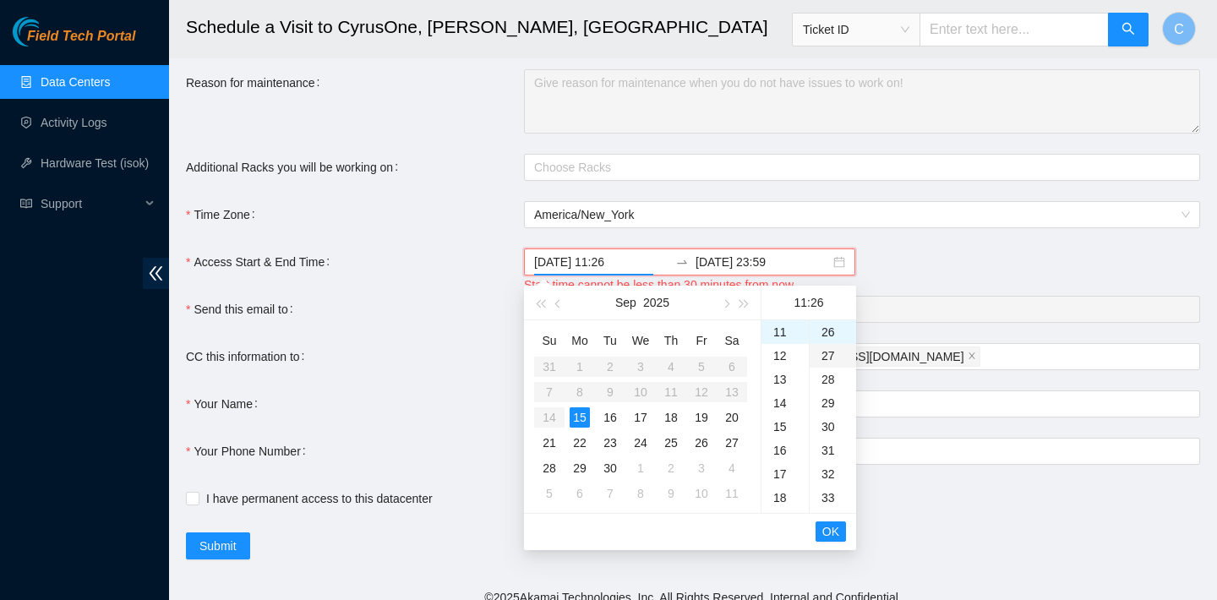
click at [828, 345] on div "27" at bounding box center [833, 356] width 46 height 24
click at [833, 376] on div "29" at bounding box center [833, 380] width 46 height 24
click at [828, 356] on div "30" at bounding box center [833, 356] width 46 height 24
type input "2025-09-15 11:30"
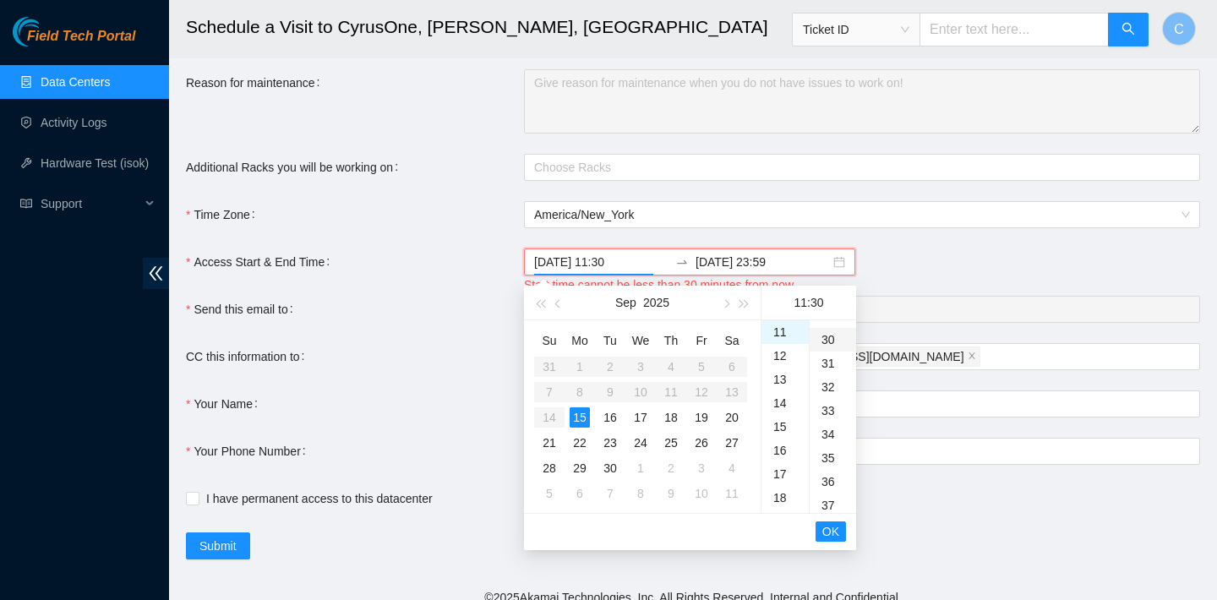
scroll to position [710, 0]
click at [834, 529] on span "OK" at bounding box center [831, 531] width 17 height 19
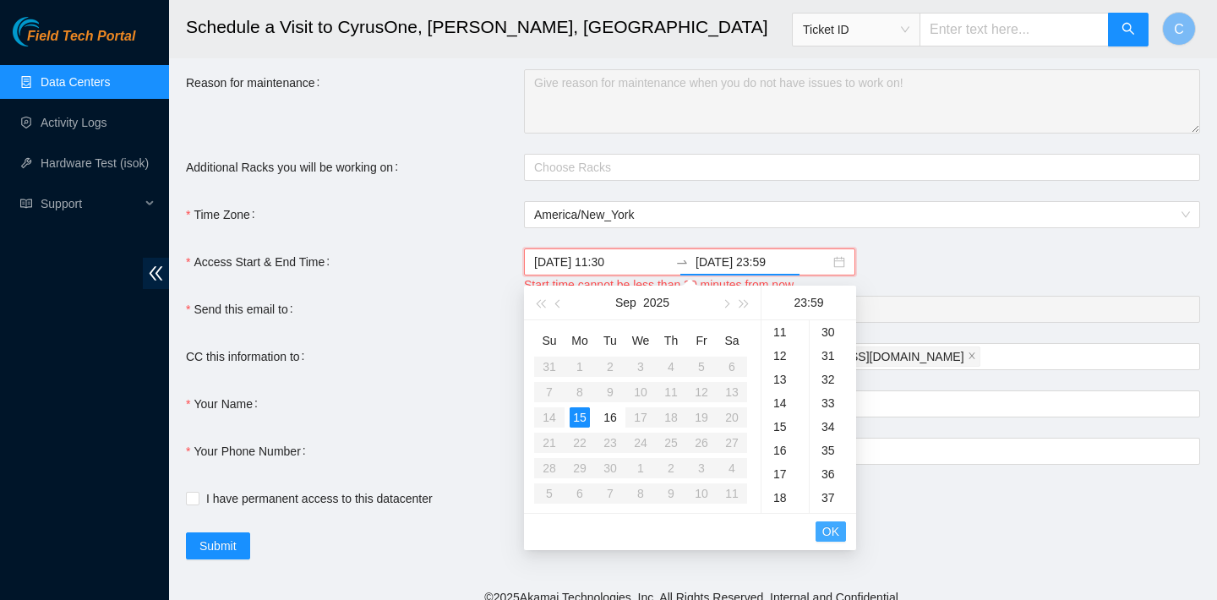
scroll to position [1395, 0]
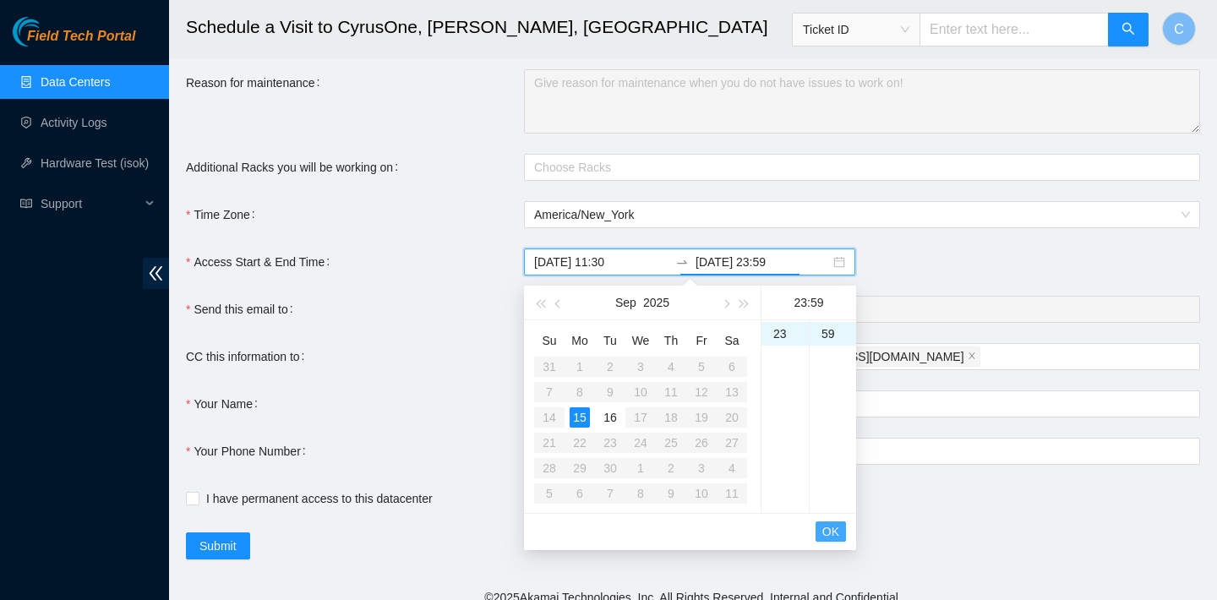
click at [834, 539] on span "OK" at bounding box center [831, 531] width 17 height 19
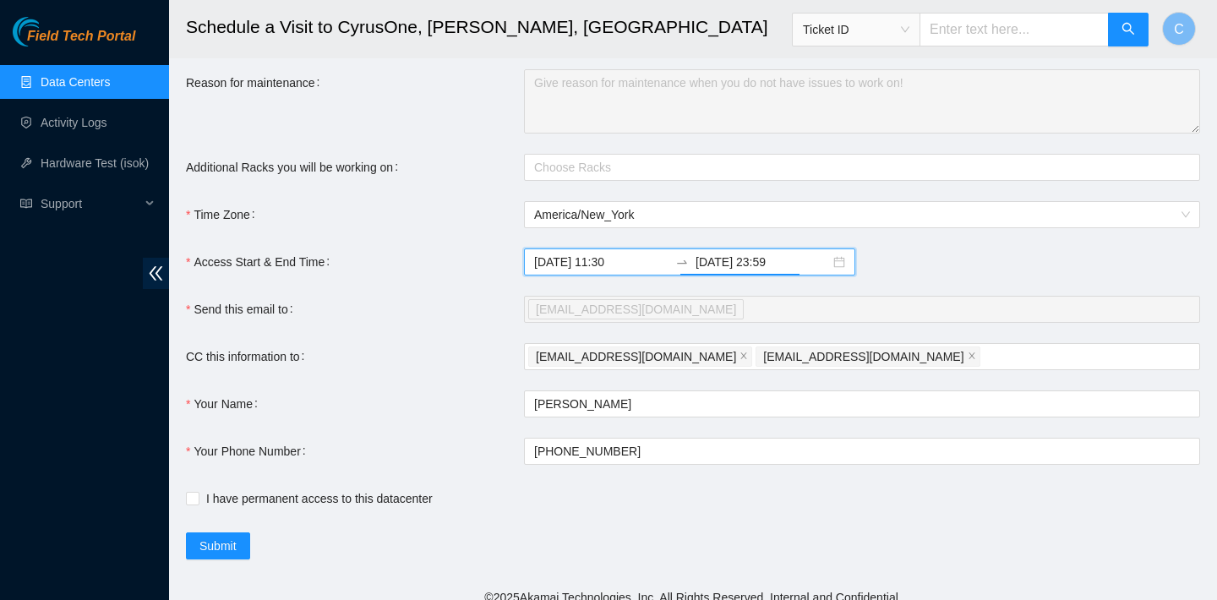
scroll to position [1634, 0]
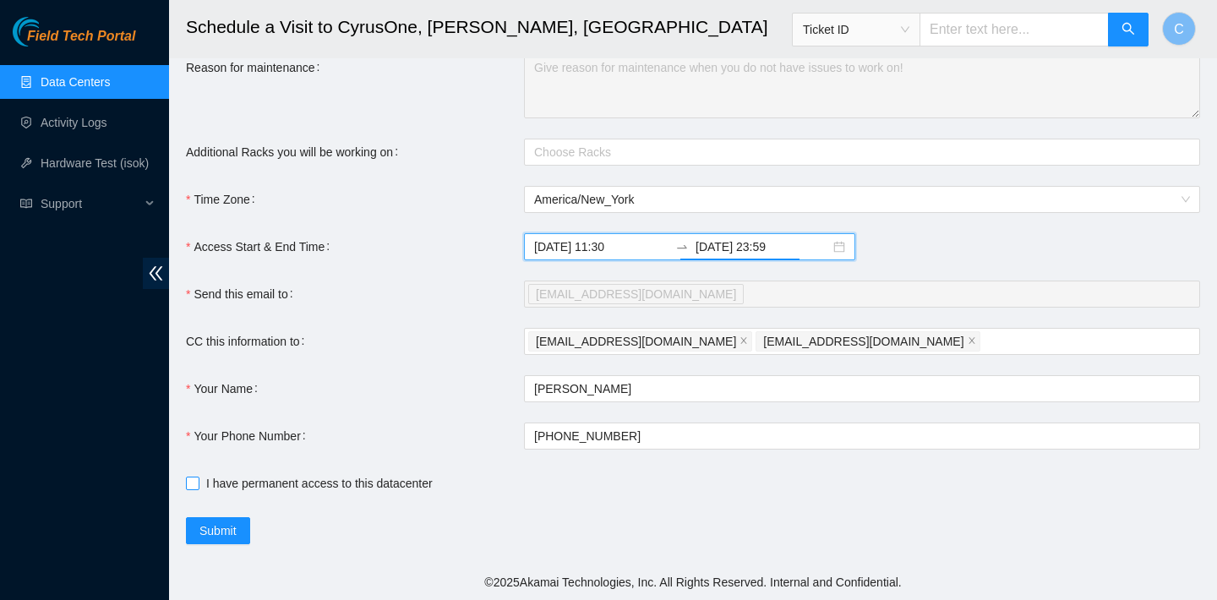
click at [396, 492] on span "I have permanent access to this datacenter" at bounding box center [320, 483] width 240 height 19
click at [198, 489] on input "I have permanent access to this datacenter" at bounding box center [192, 483] width 12 height 12
checkbox input "true"
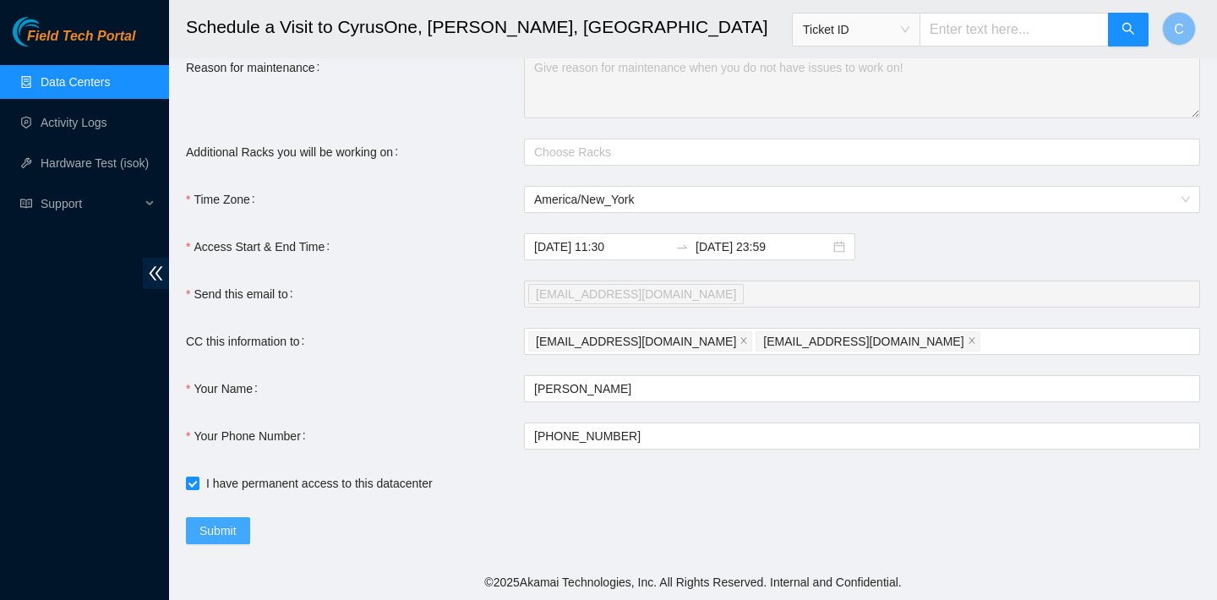
click at [237, 526] on span "Submit" at bounding box center [218, 531] width 37 height 19
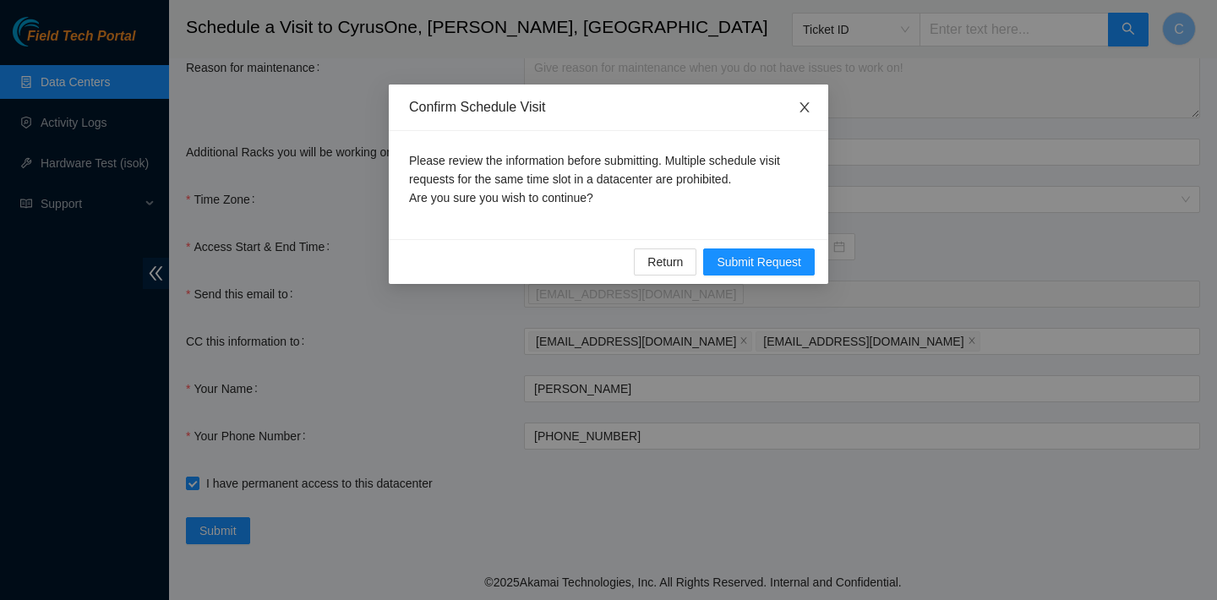
click at [807, 106] on icon "close" at bounding box center [804, 107] width 9 height 10
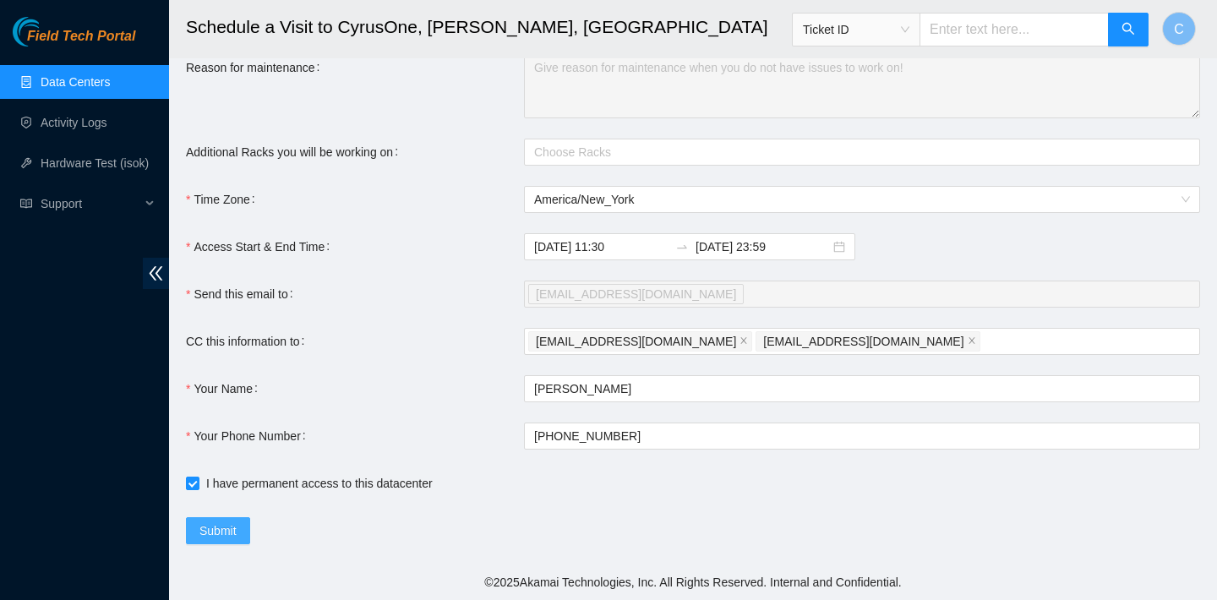
click at [211, 538] on span "Submit" at bounding box center [218, 531] width 37 height 19
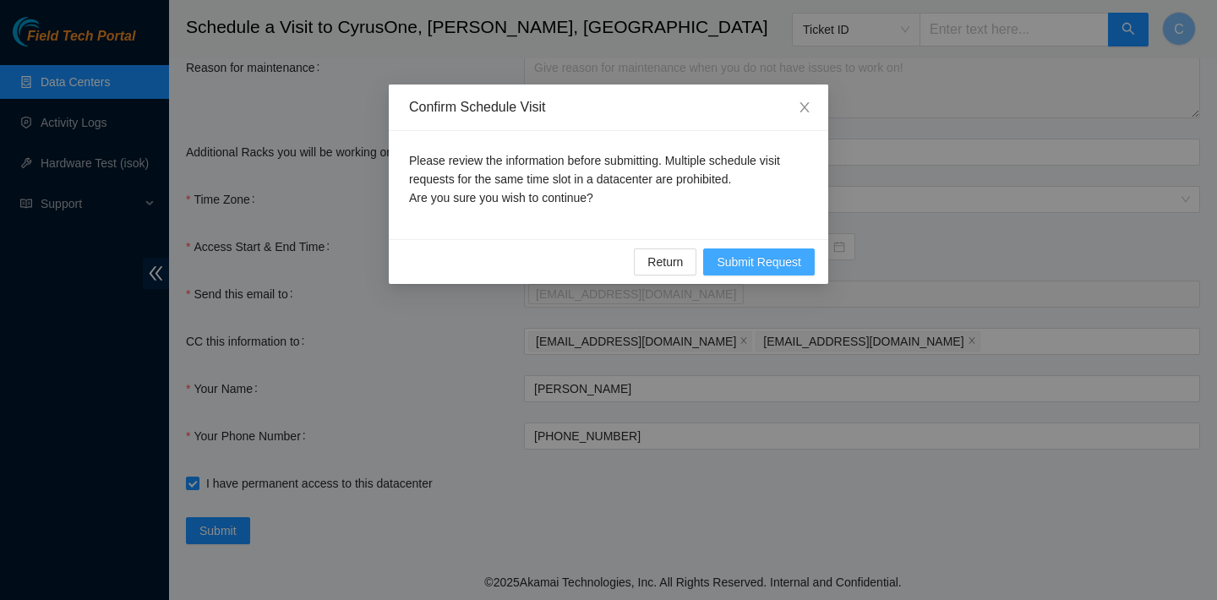
click at [725, 265] on span "Submit Request" at bounding box center [759, 262] width 85 height 19
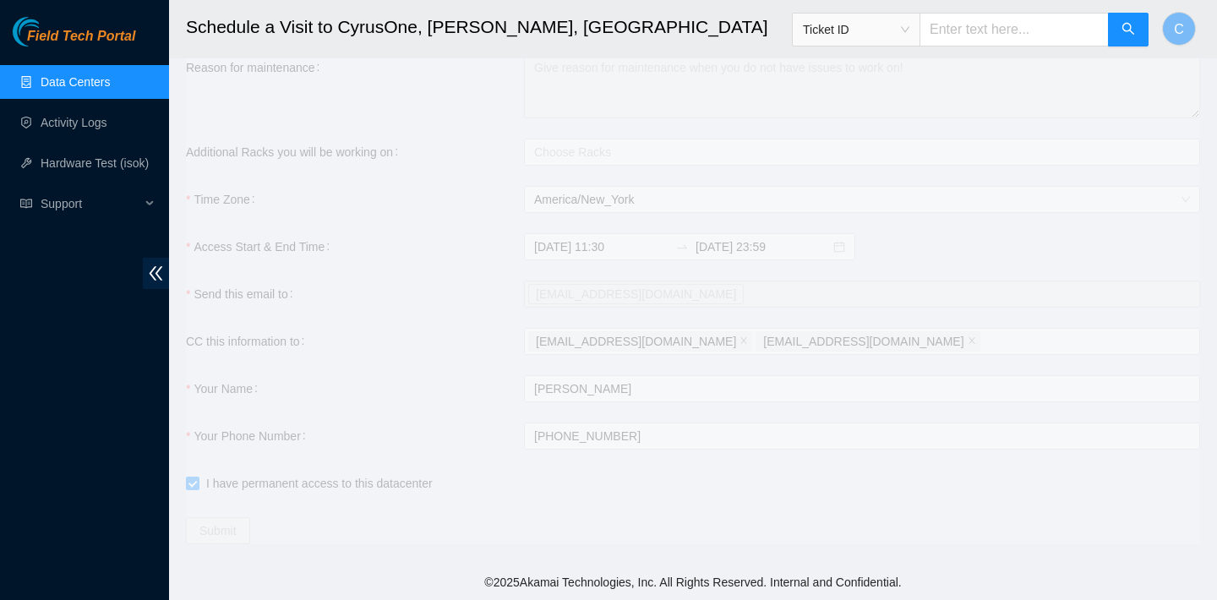
type input "2025-09-15 11:33"
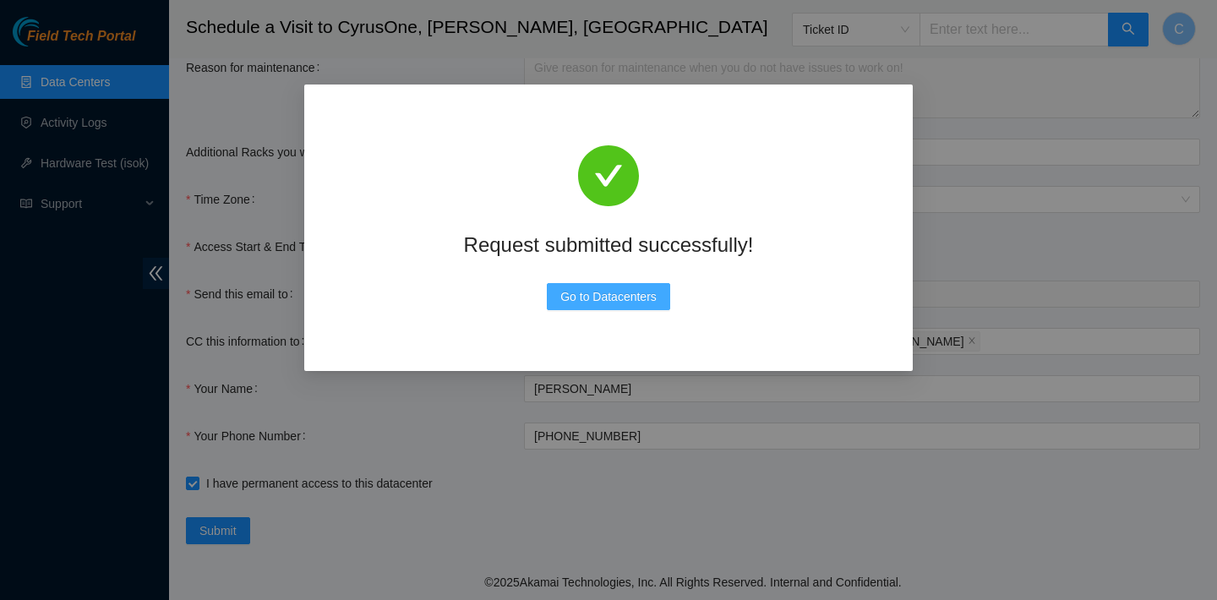
click at [668, 295] on button "Go to Datacenters" at bounding box center [608, 296] width 123 height 27
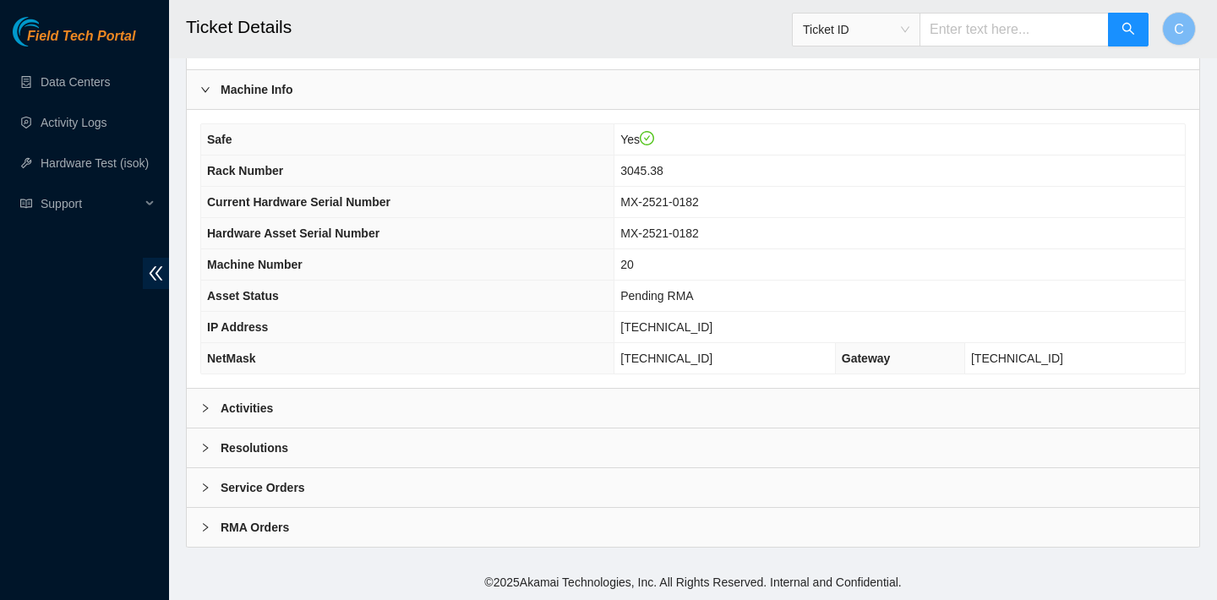
click at [640, 399] on div "Activities" at bounding box center [693, 408] width 1013 height 39
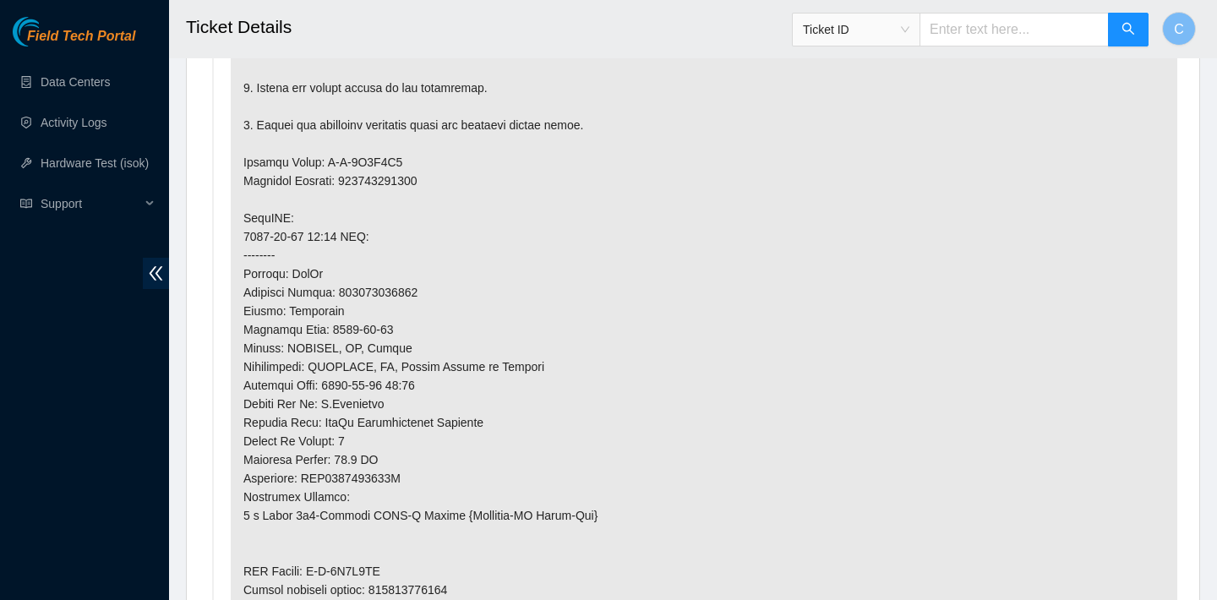
scroll to position [1273, 0]
drag, startPoint x: 431, startPoint y: 297, endPoint x: 345, endPoint y: 295, distance: 86.2
click at [346, 295] on p at bounding box center [704, 189] width 947 height 993
copy p "884295075822"
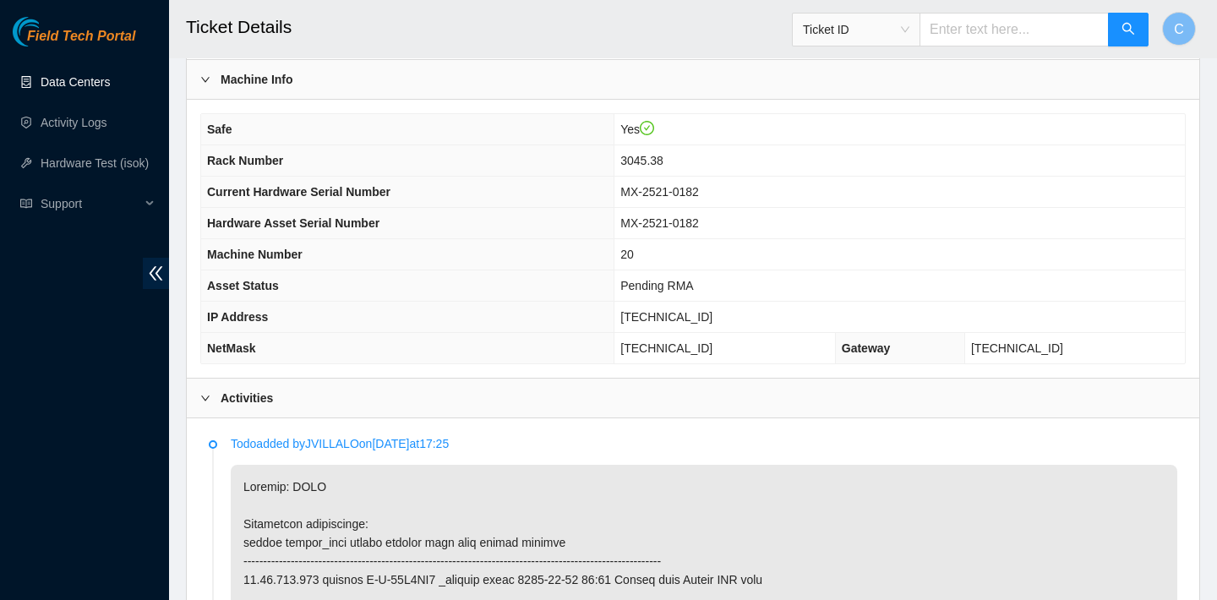
scroll to position [428, 0]
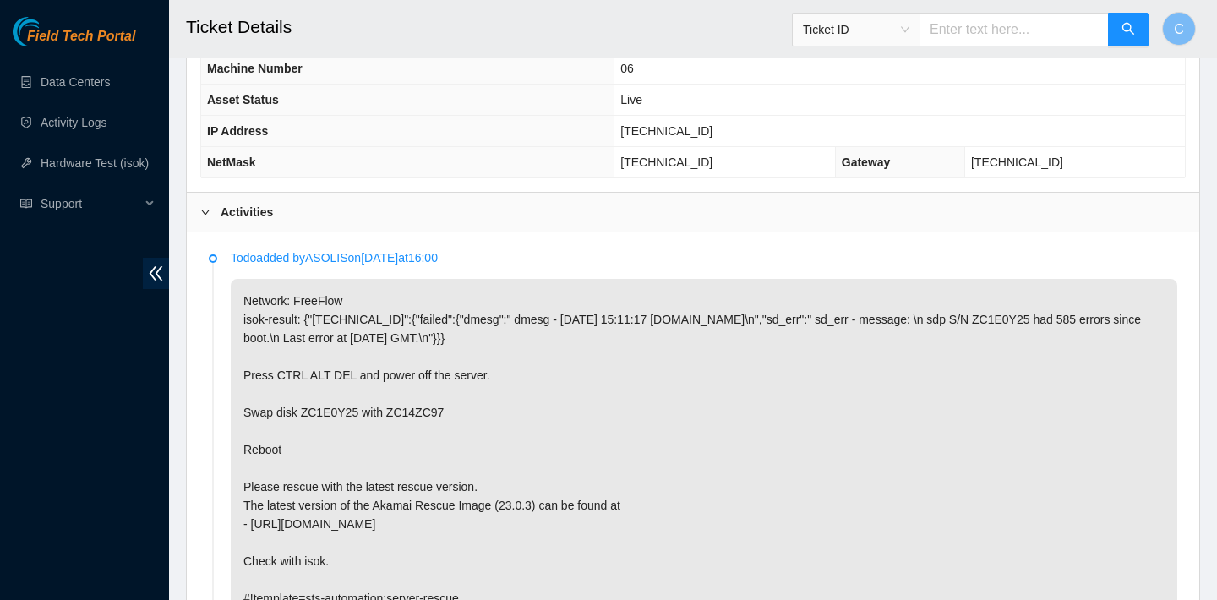
scroll to position [503, 0]
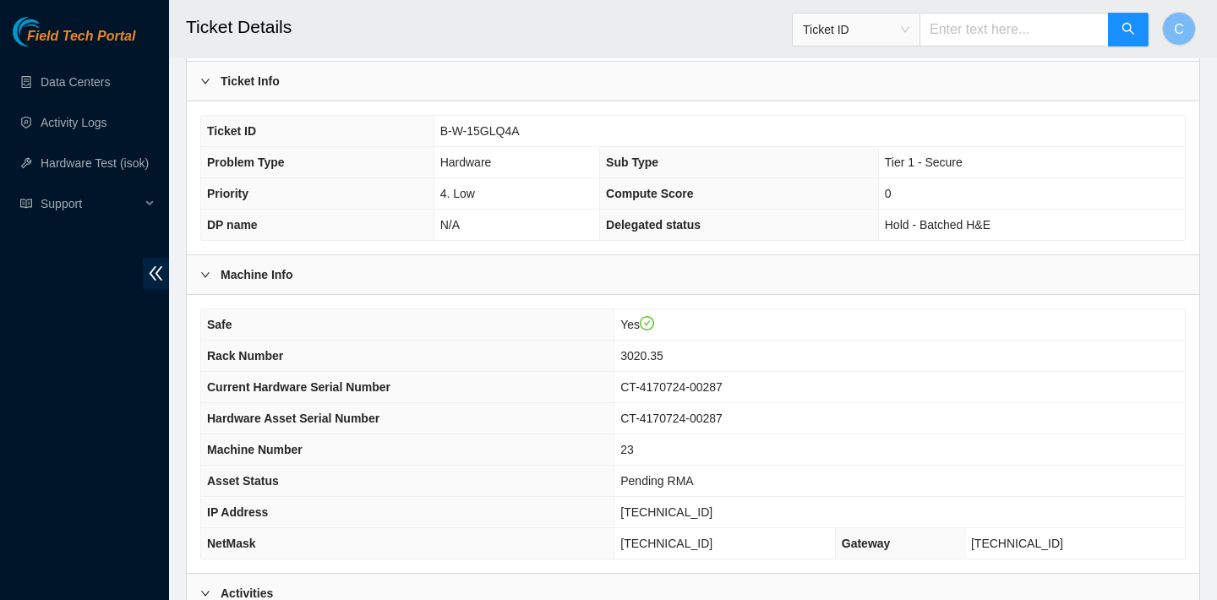
scroll to position [271, 0]
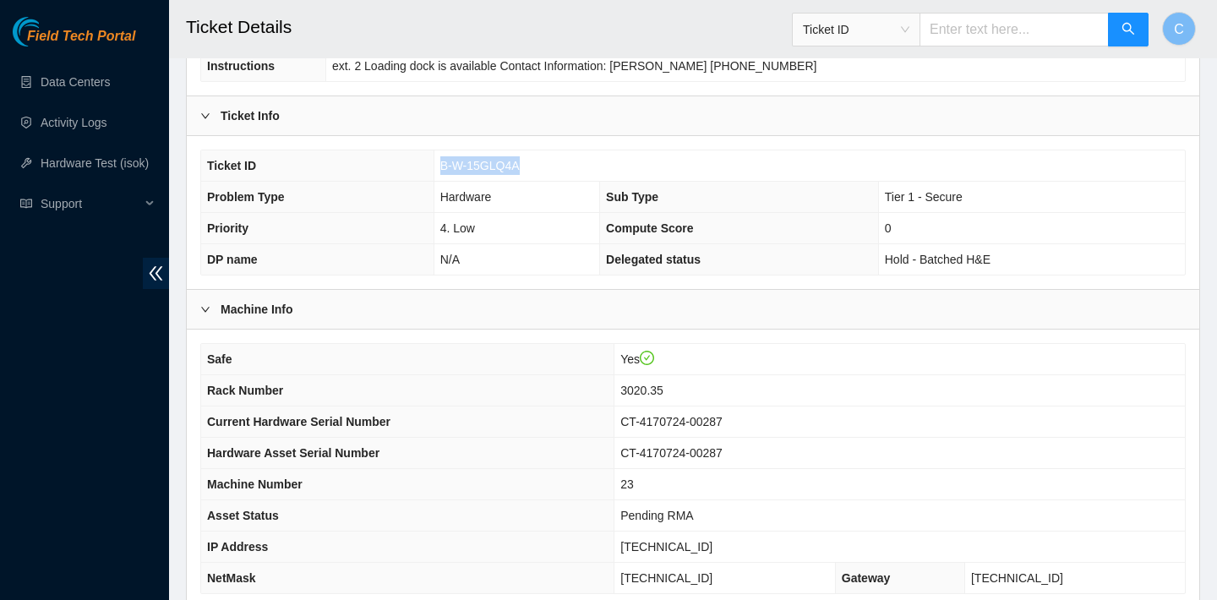
drag, startPoint x: 522, startPoint y: 166, endPoint x: 440, endPoint y: 164, distance: 82.9
click at [440, 164] on span "B-W-15GLQ4A" at bounding box center [479, 166] width 79 height 14
copy span "B-W-15GLQ4A"
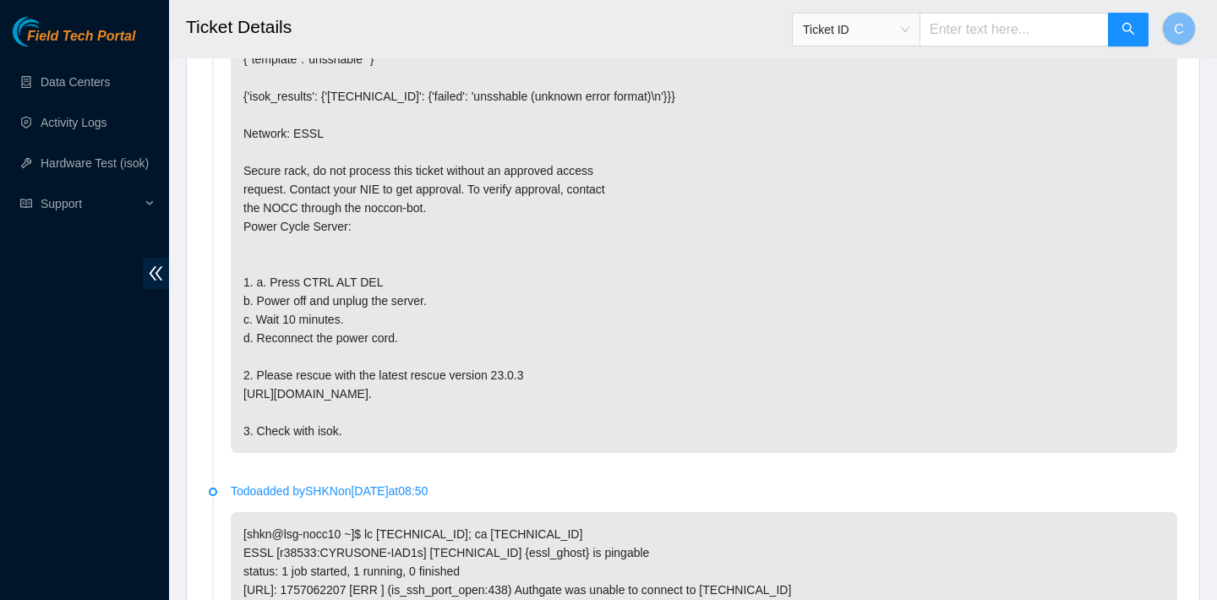
scroll to position [1692, 0]
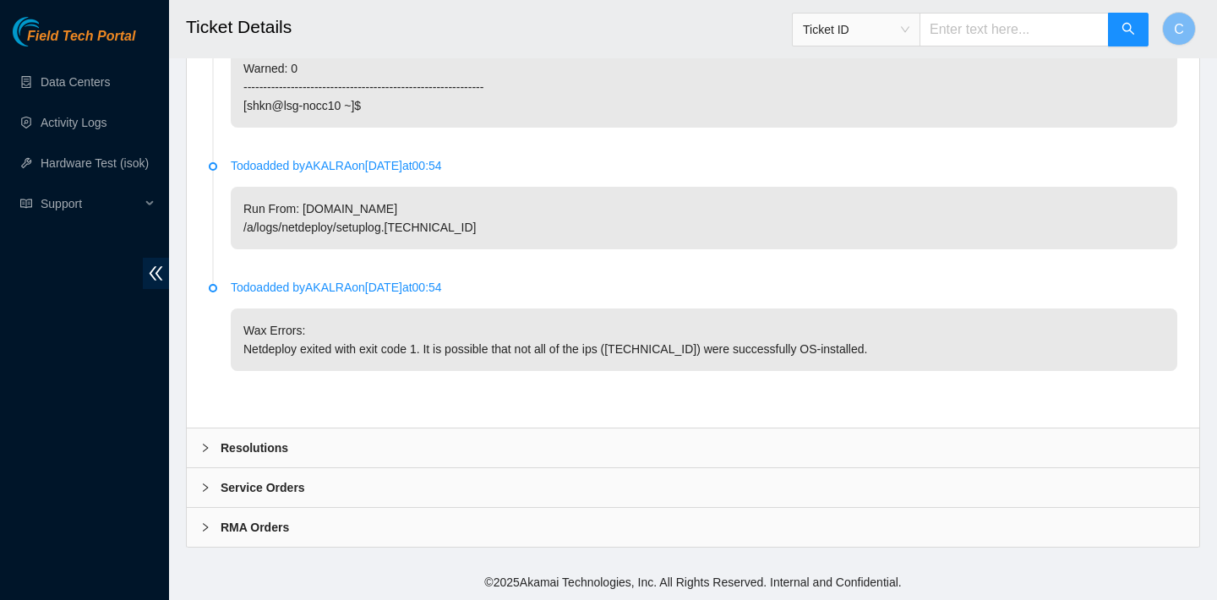
click at [667, 438] on div "Resolutions" at bounding box center [693, 448] width 1013 height 39
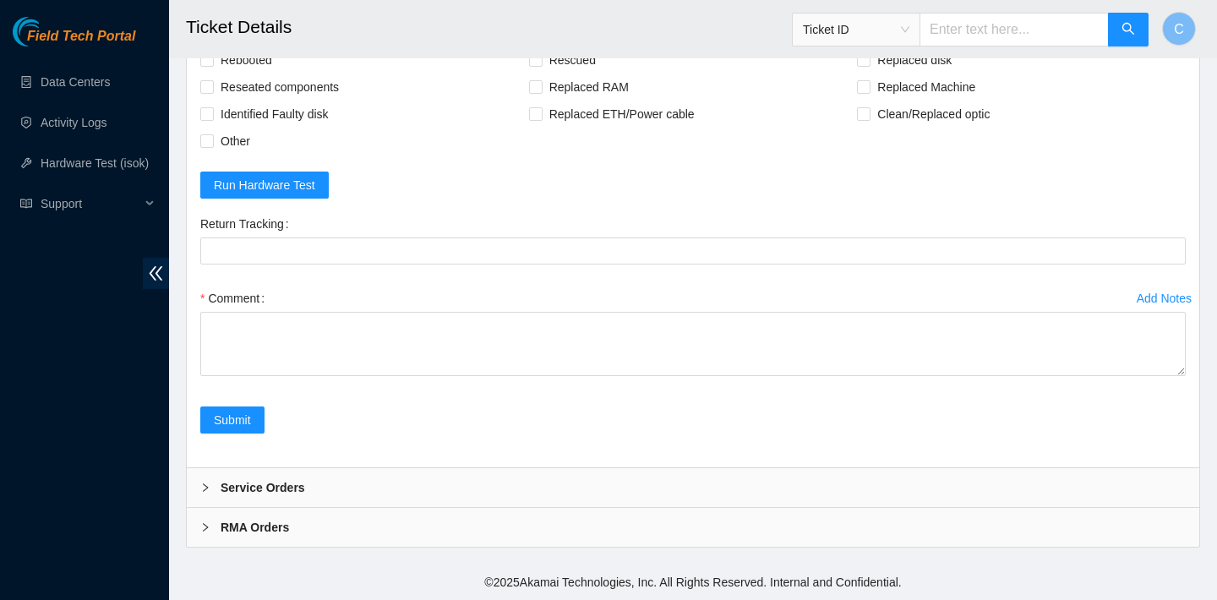
scroll to position [2003, 0]
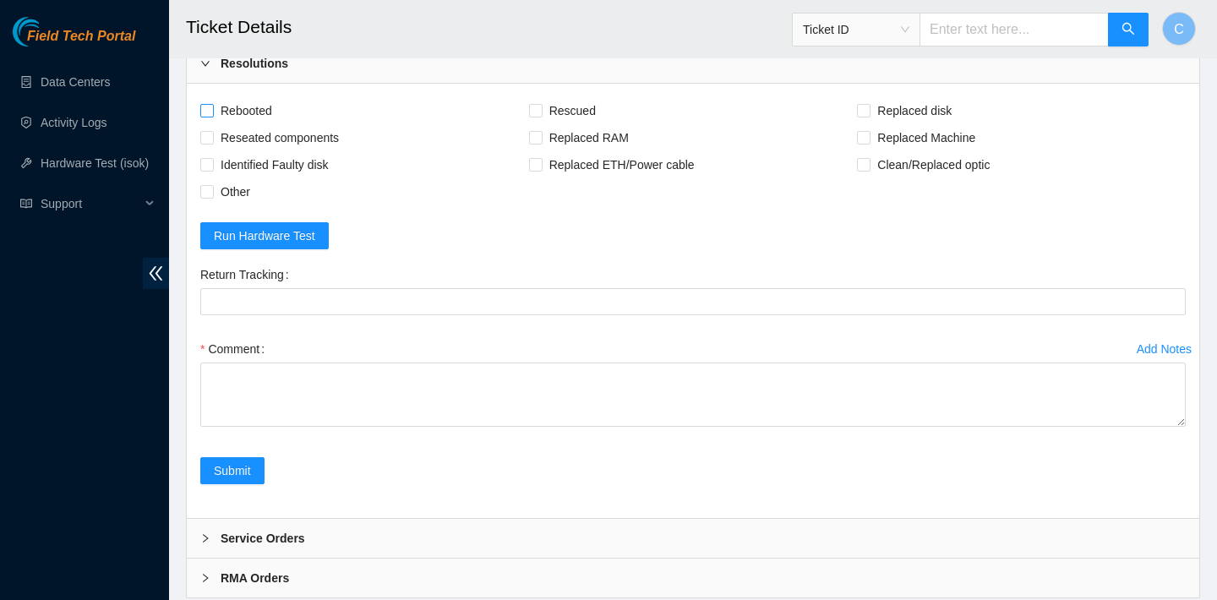
click at [251, 124] on span "Rebooted" at bounding box center [246, 110] width 65 height 27
click at [212, 116] on input "Rebooted" at bounding box center [206, 110] width 12 height 12
checkbox input "true"
click at [556, 124] on span "Rescued" at bounding box center [573, 110] width 60 height 27
click at [541, 116] on input "Rescued" at bounding box center [535, 110] width 12 height 12
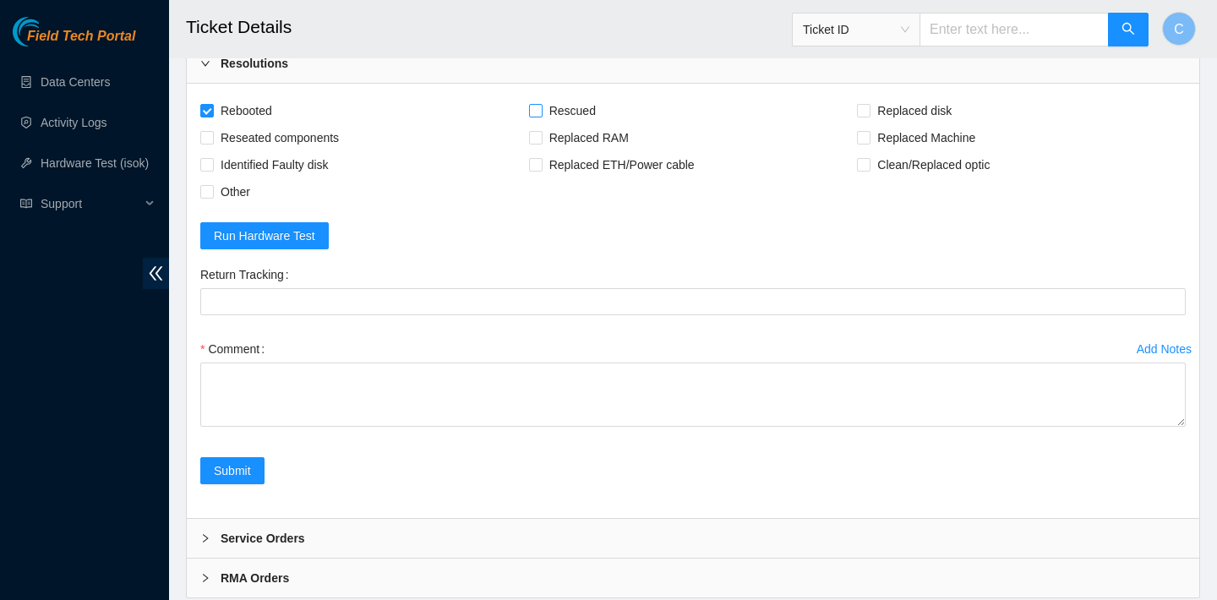
checkbox input "true"
click at [330, 151] on span "Reseated components" at bounding box center [280, 137] width 132 height 27
click at [212, 143] on input "Reseated components" at bounding box center [206, 137] width 12 height 12
checkbox input "true"
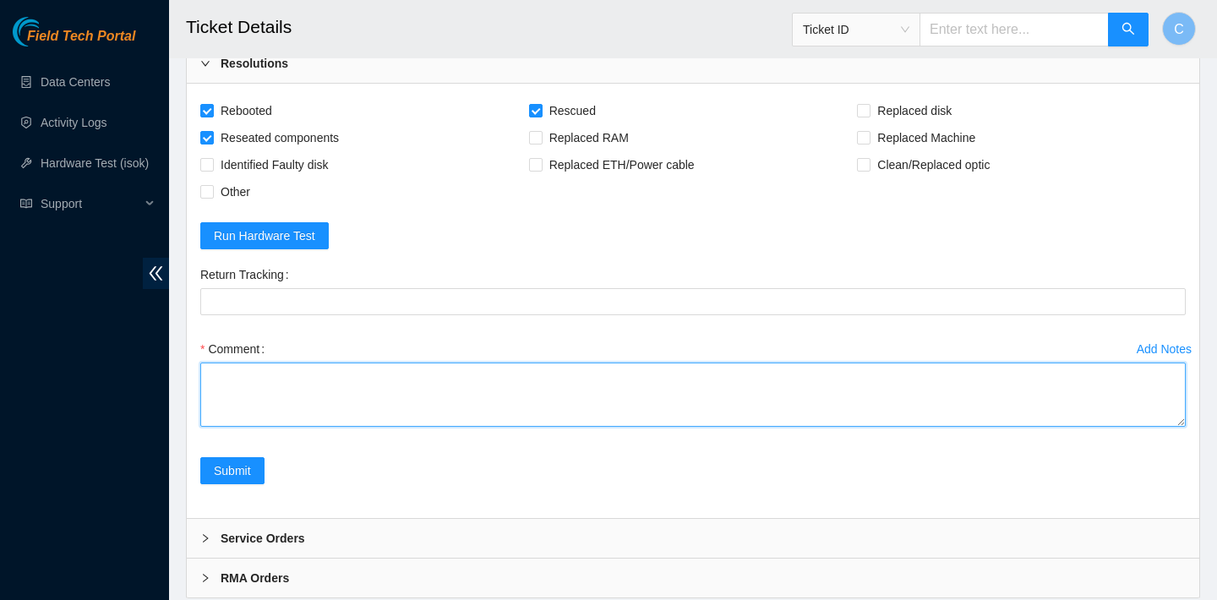
click at [327, 427] on textarea "Comment" at bounding box center [693, 395] width 986 height 64
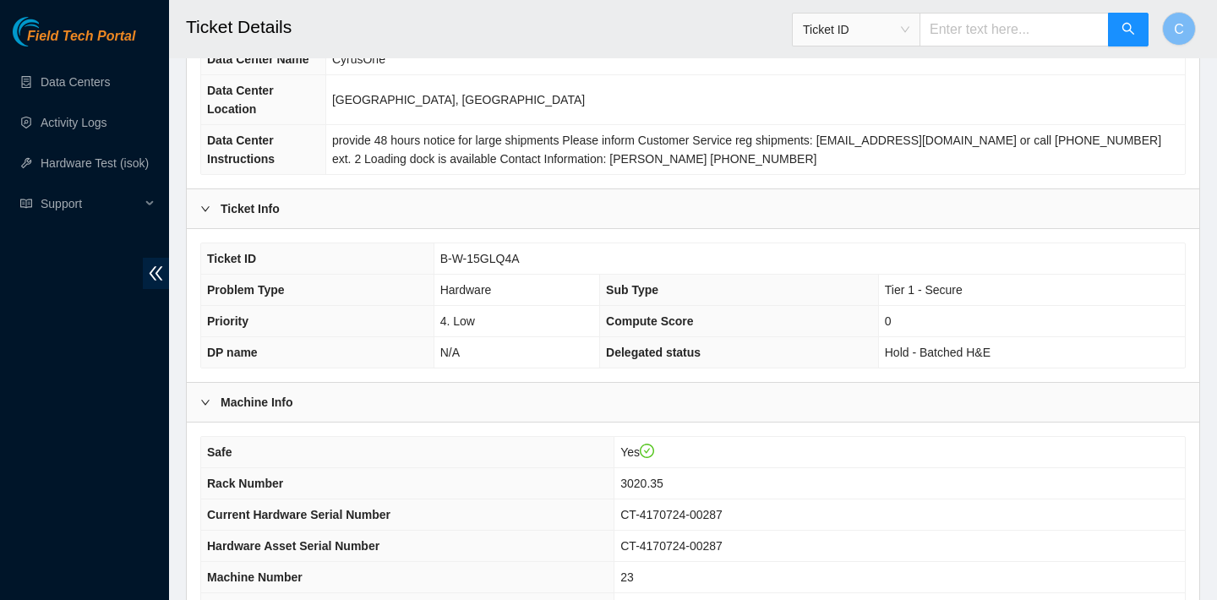
scroll to position [446, 0]
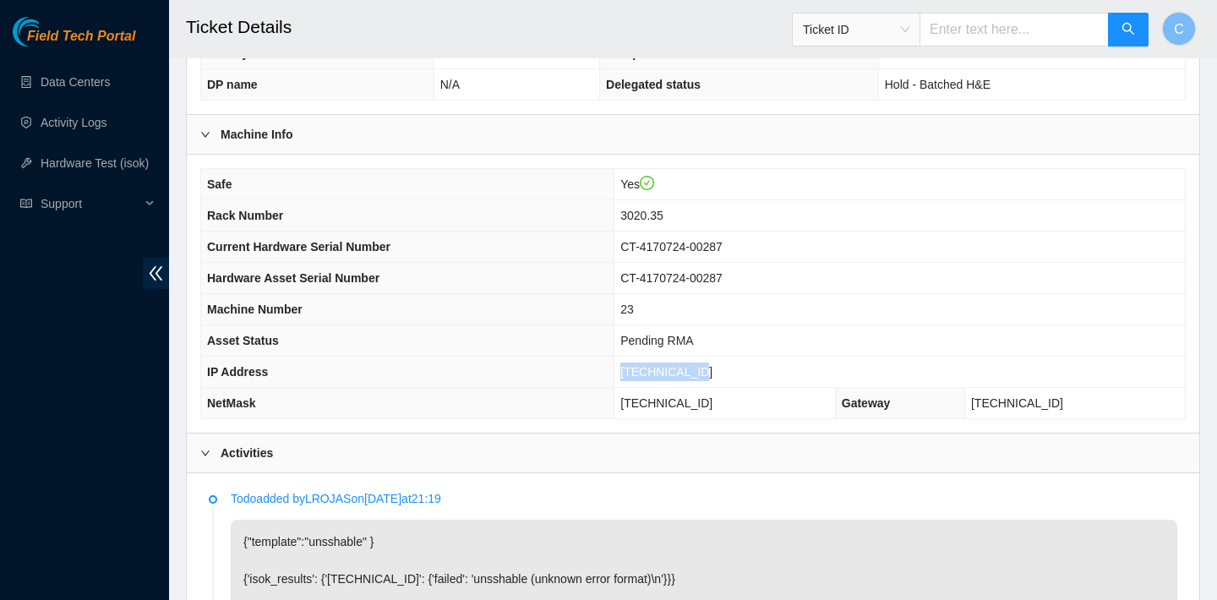
drag, startPoint x: 747, startPoint y: 369, endPoint x: 660, endPoint y: 367, distance: 87.1
click at [660, 367] on td "23.34.240.215" at bounding box center [900, 372] width 571 height 31
copy span "23.34.240.215"
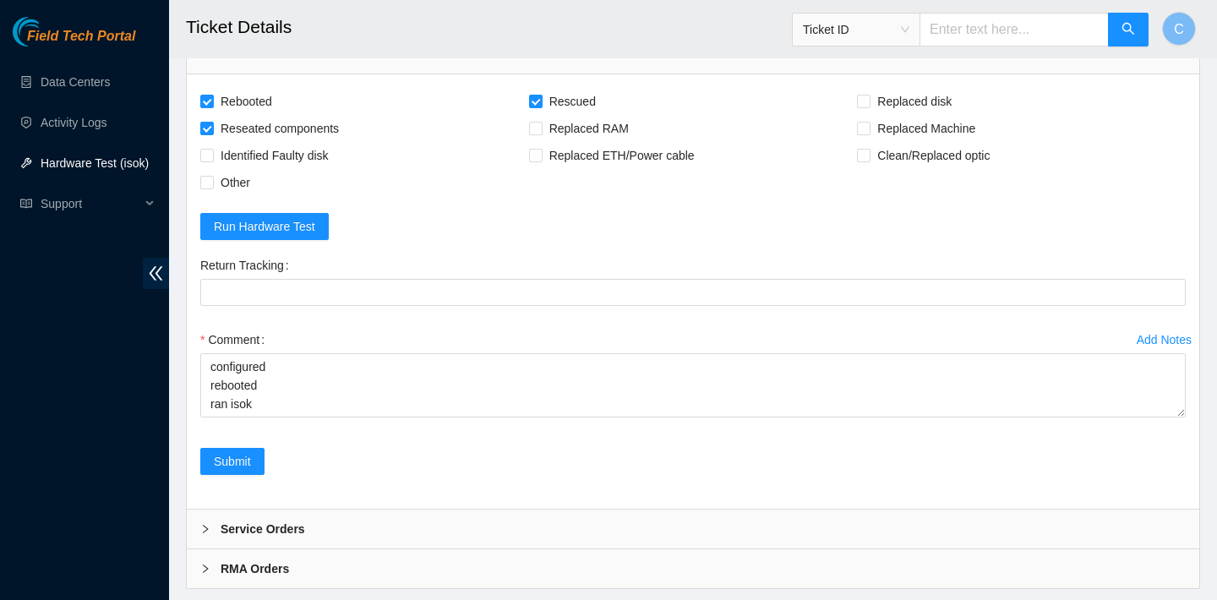
scroll to position [2009, 0]
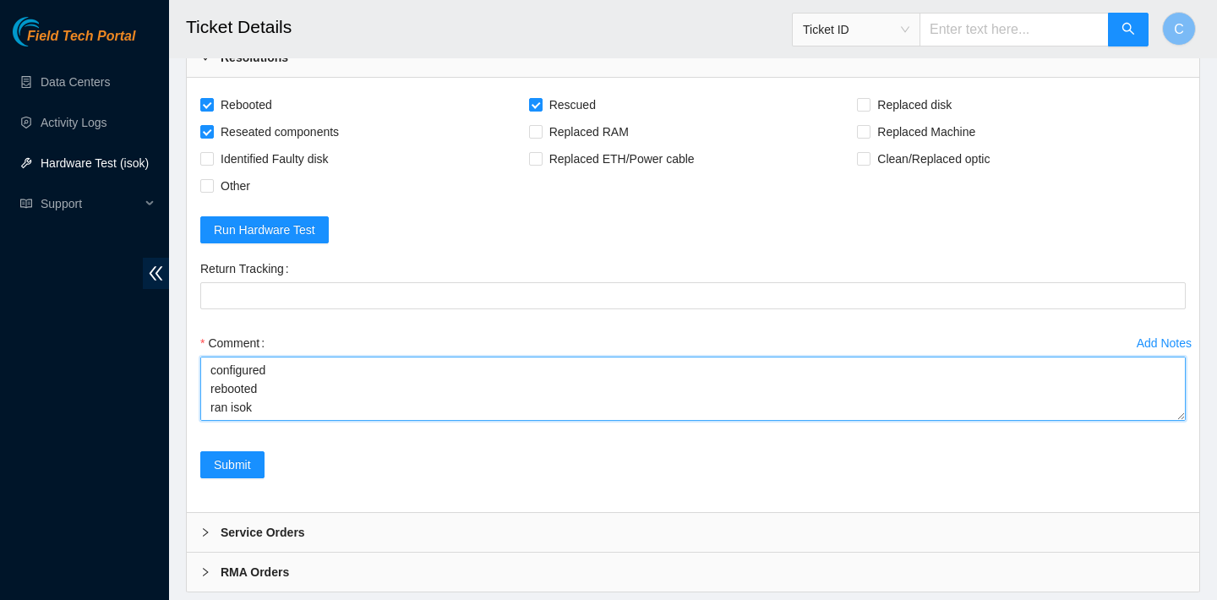
click at [276, 421] on textarea "verified SN powered down rebooted rescued rebooted configured rebooted ran isok" at bounding box center [693, 389] width 986 height 64
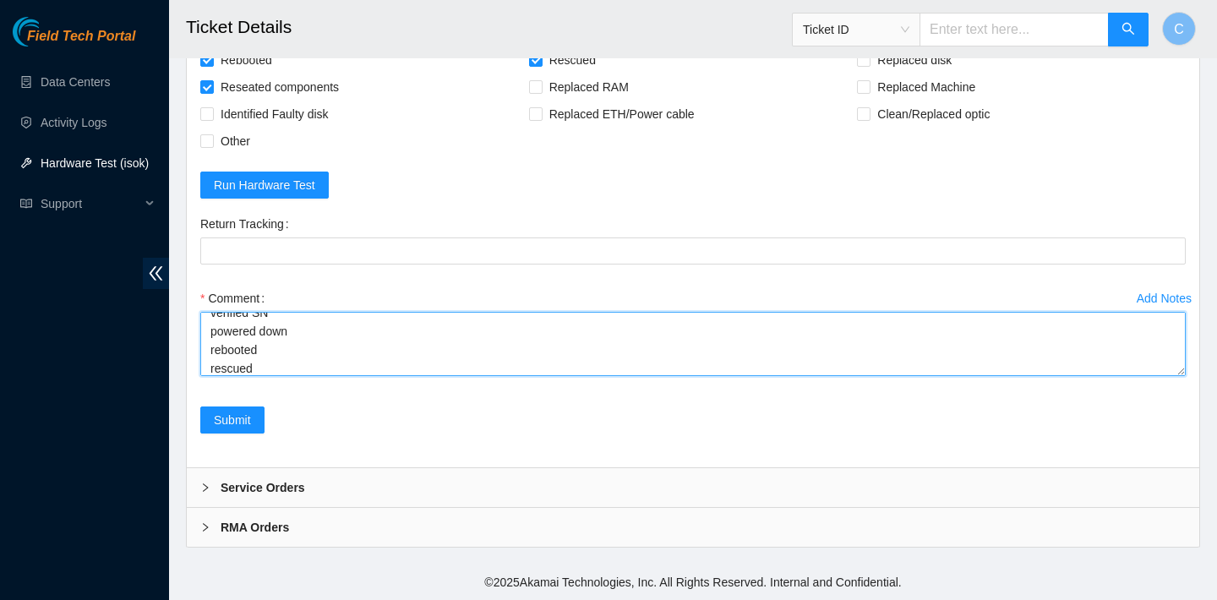
scroll to position [112, 0]
paste textarea "23.34.240.215 : passed: ok"
type textarea "verified SN powered down rebooted rescued rebooted configured rebooted ran isok…"
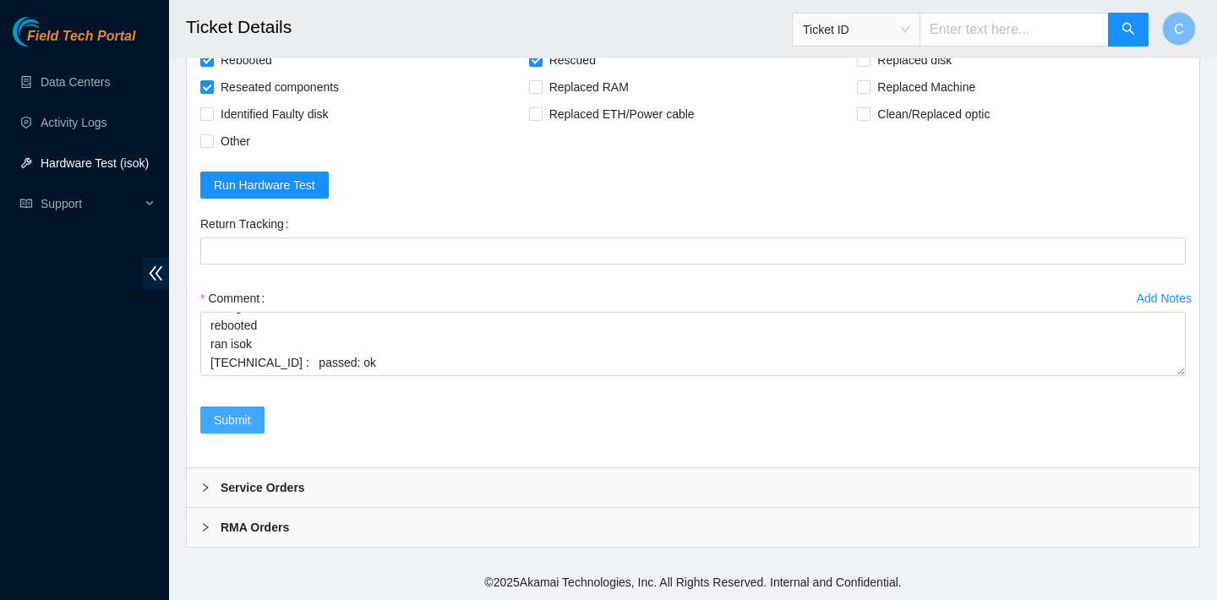
click at [252, 434] on button "Submit" at bounding box center [232, 420] width 64 height 27
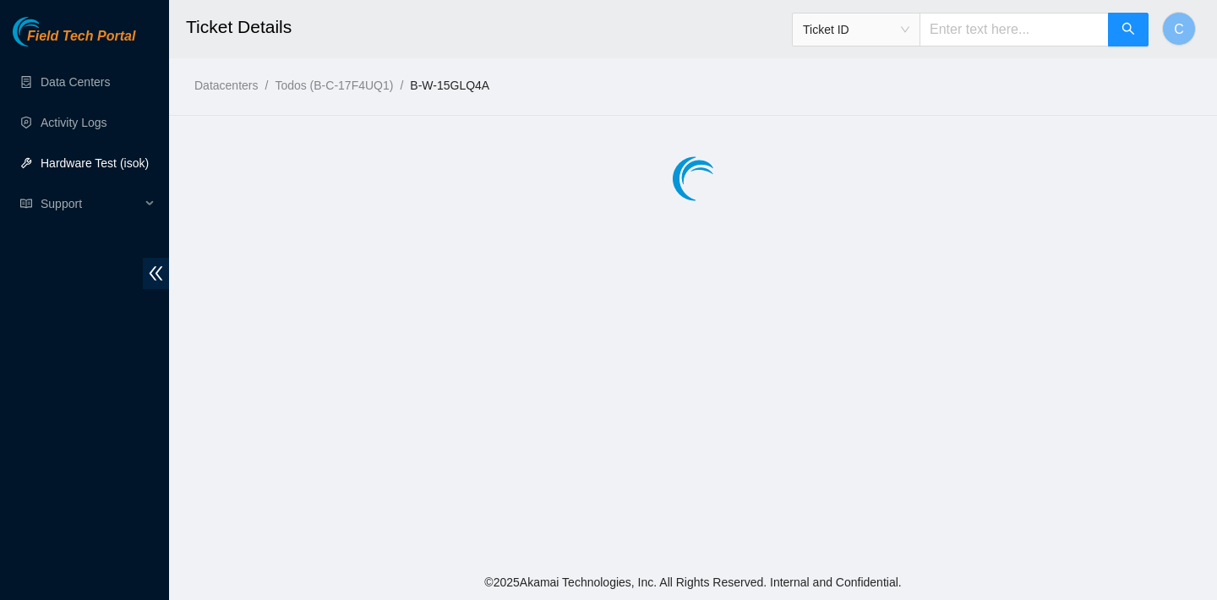
scroll to position [0, 0]
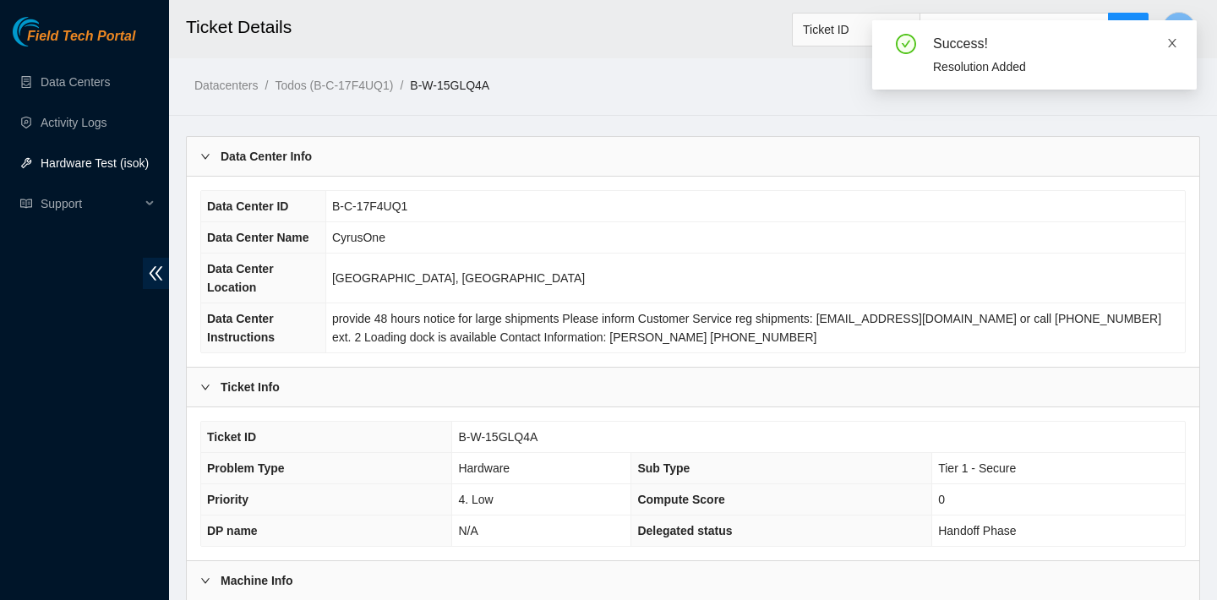
click at [1173, 42] on icon "close" at bounding box center [1173, 43] width 12 height 12
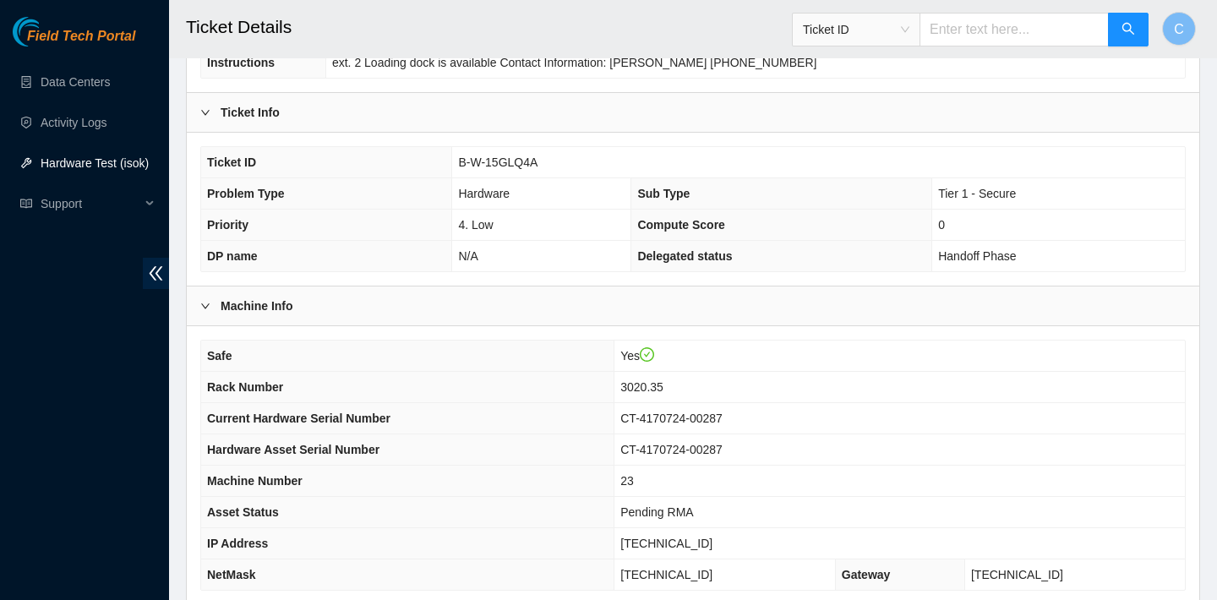
scroll to position [374, 0]
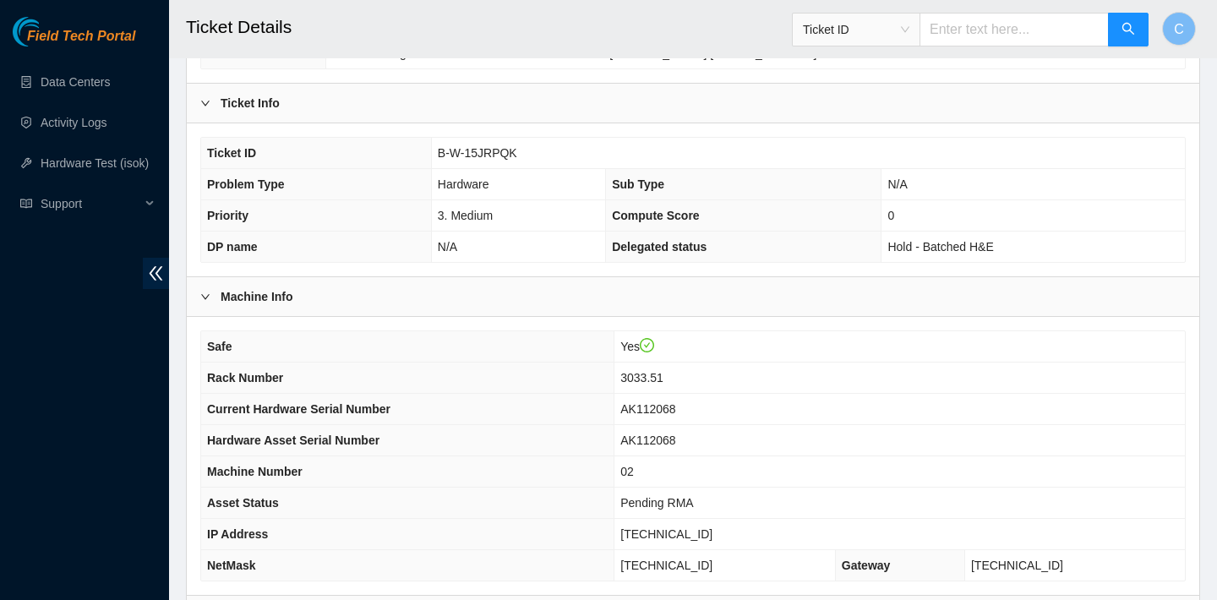
scroll to position [244, 0]
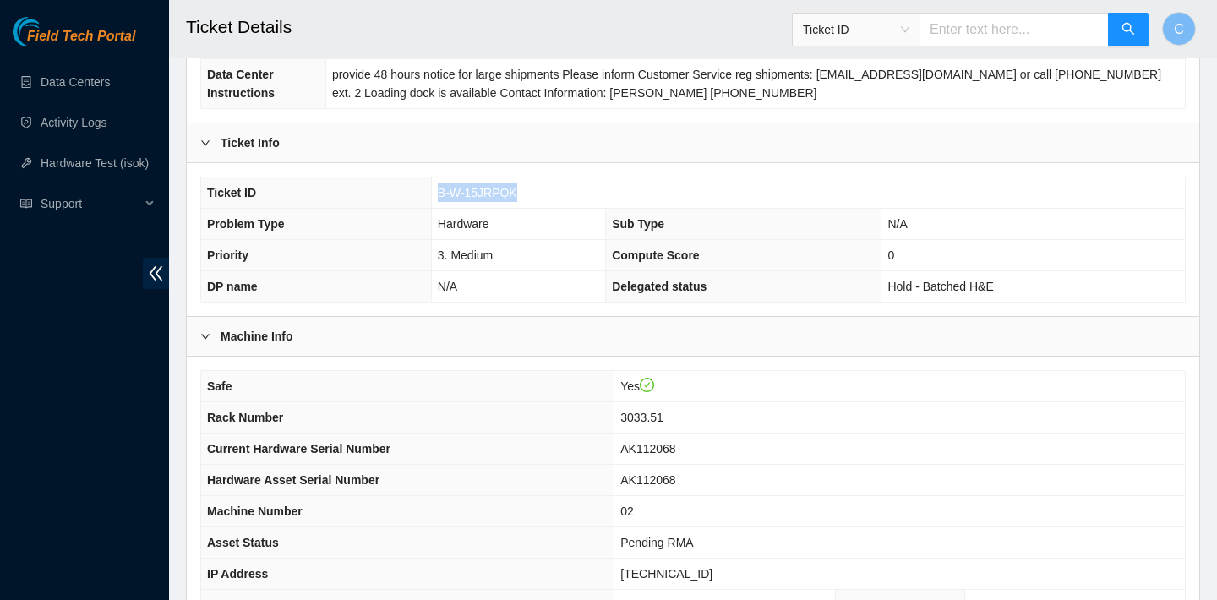
drag, startPoint x: 522, startPoint y: 194, endPoint x: 439, endPoint y: 192, distance: 82.9
click at [439, 192] on td "B-W-15JRPQK" at bounding box center [808, 193] width 754 height 31
copy span "B-W-15JRPQK"
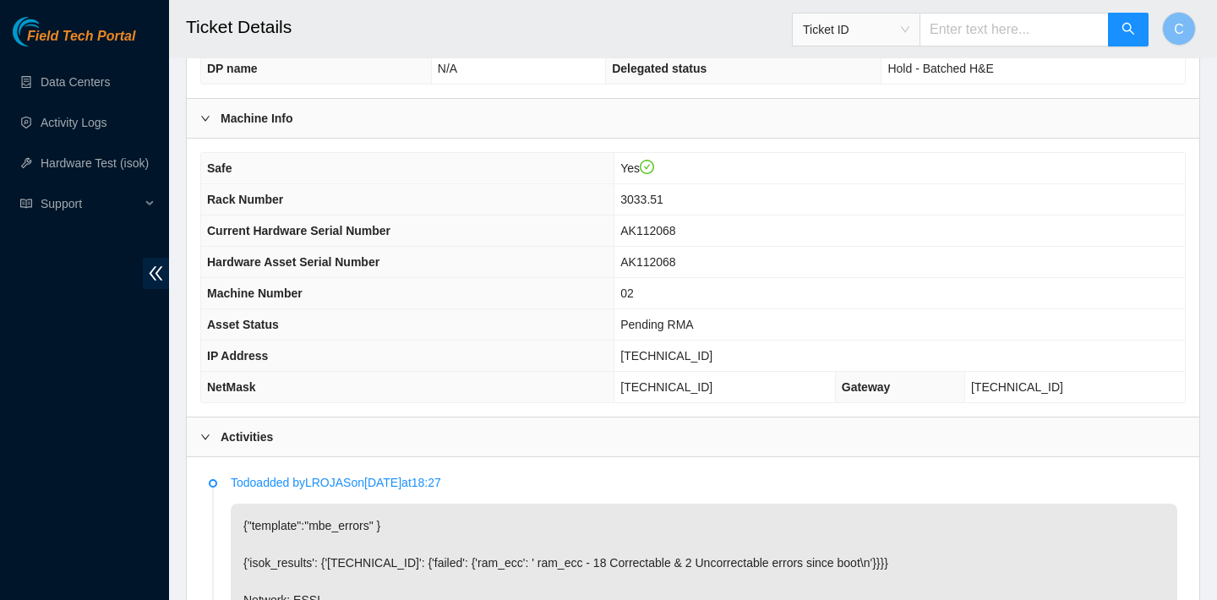
click td "3033.51"
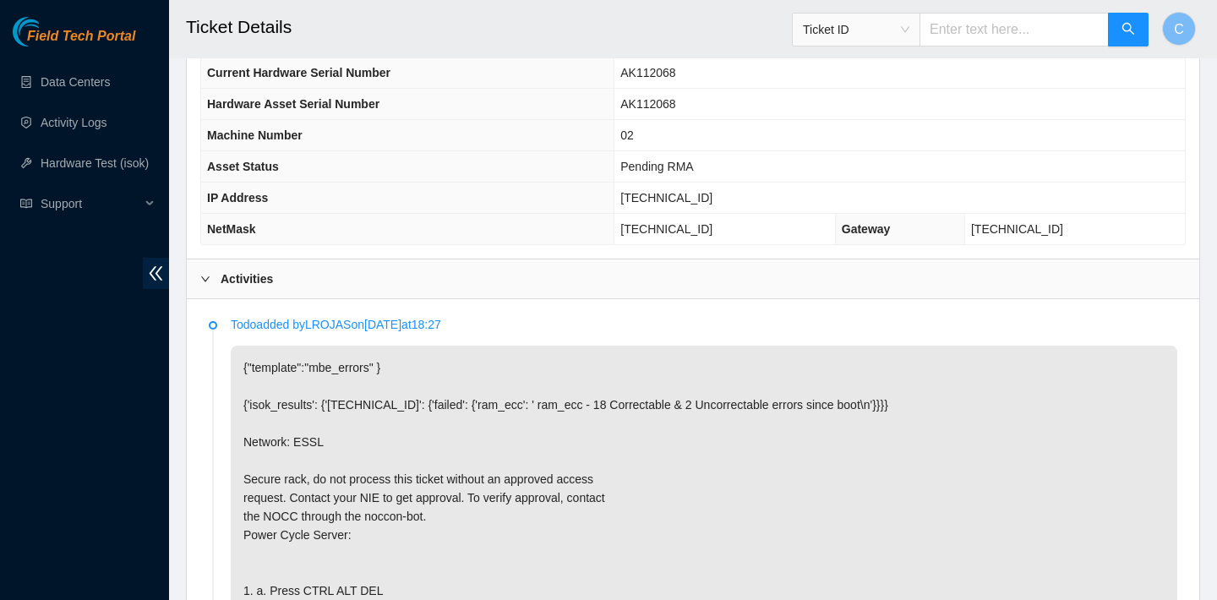
scroll to position [603, 0]
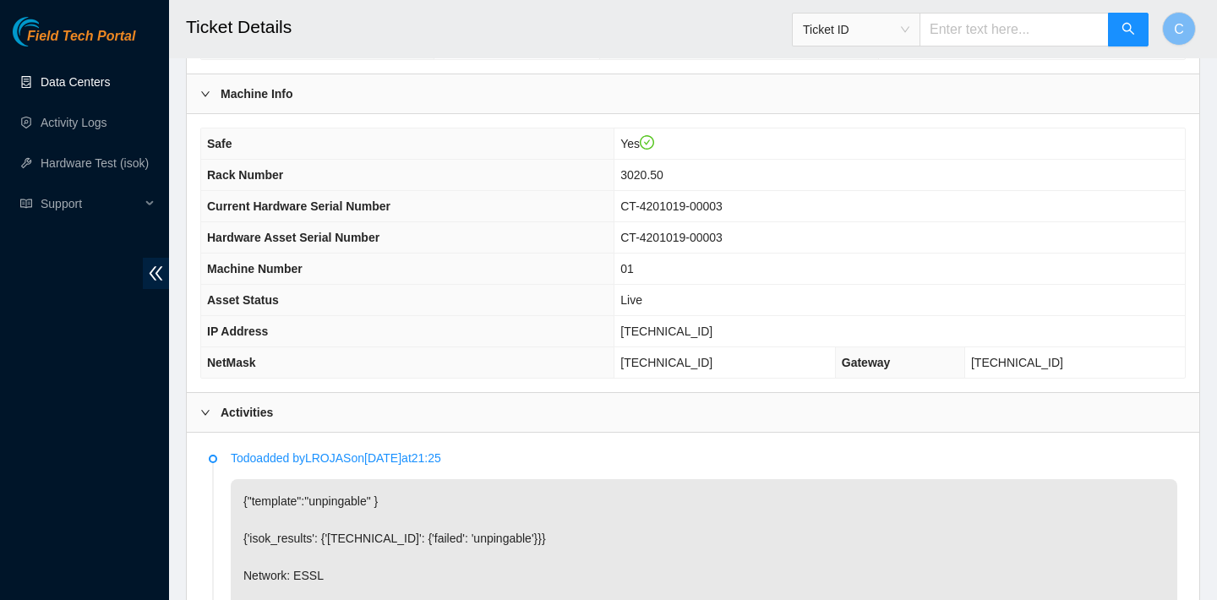
scroll to position [468, 0]
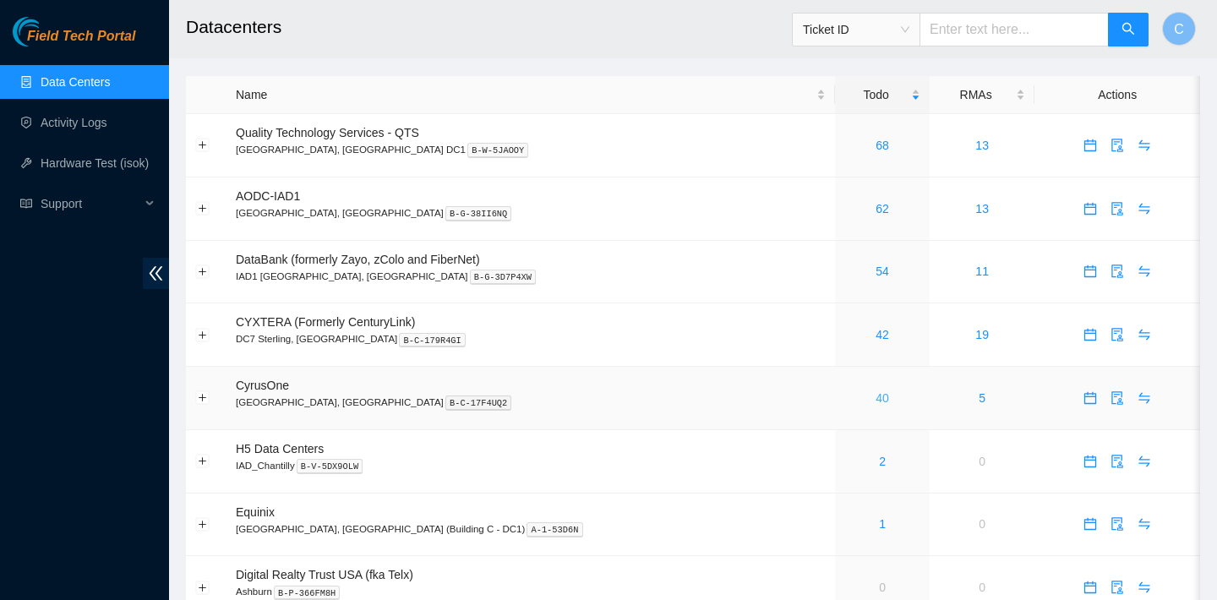
click at [876, 391] on link "40" at bounding box center [883, 398] width 14 height 14
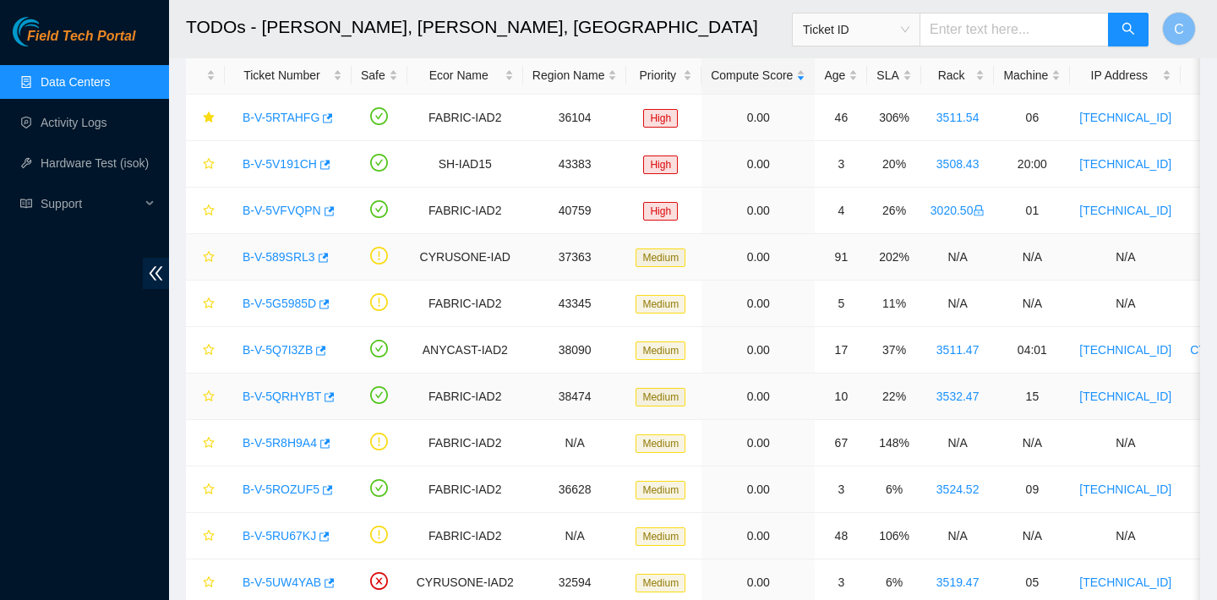
scroll to position [48, 0]
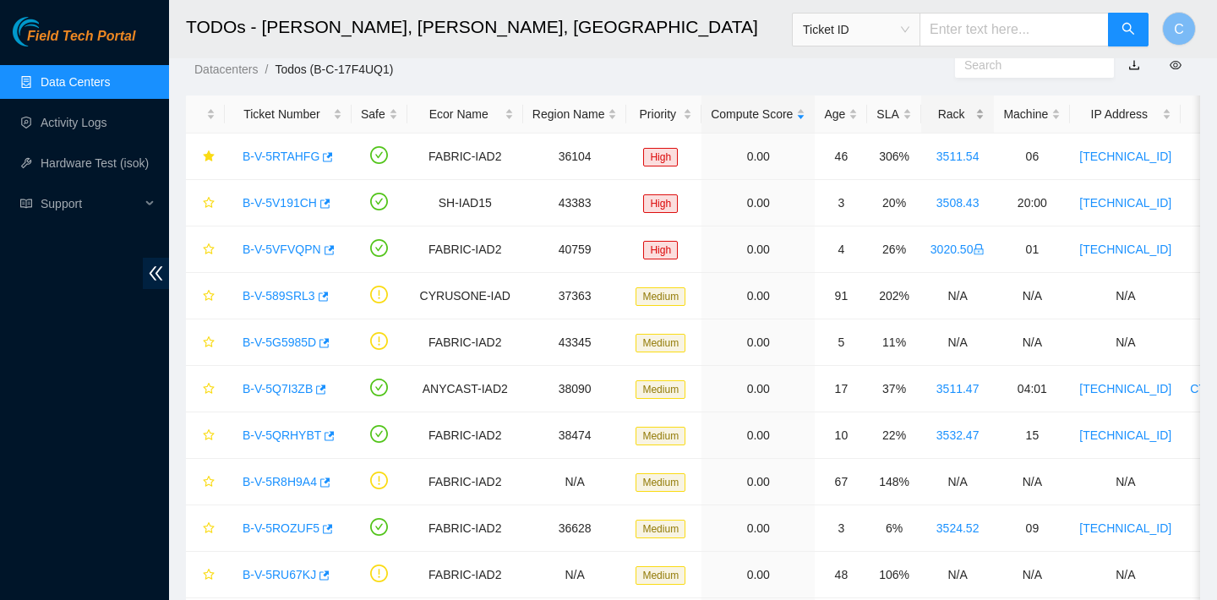
click at [981, 119] on div "Rack" at bounding box center [958, 114] width 55 height 19
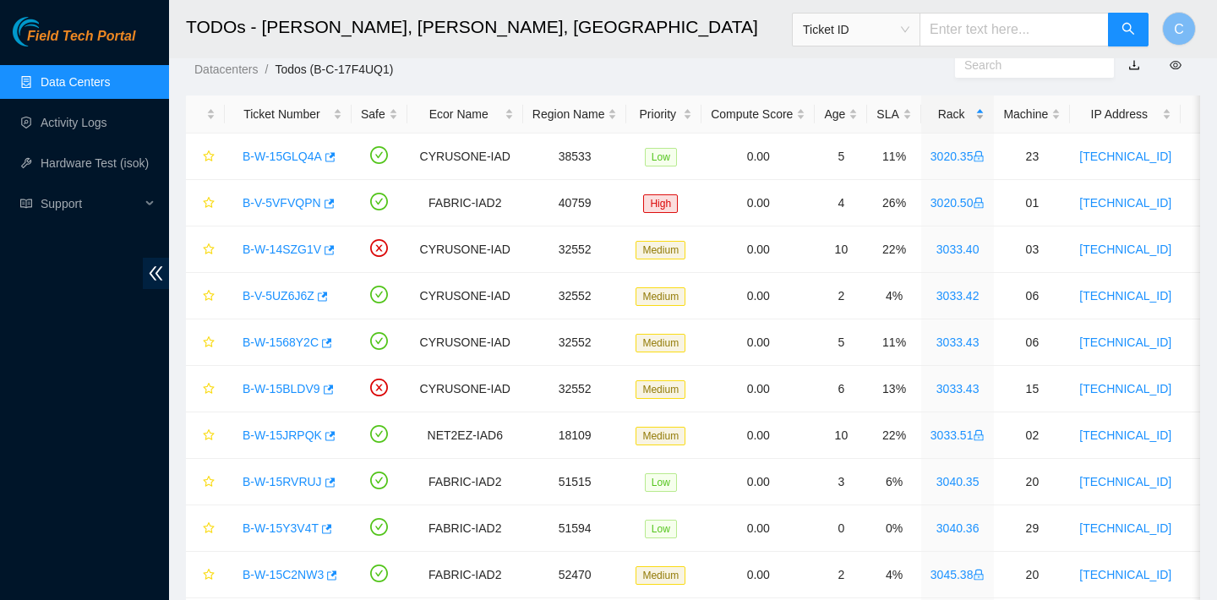
click at [979, 116] on div "Rack" at bounding box center [958, 114] width 55 height 19
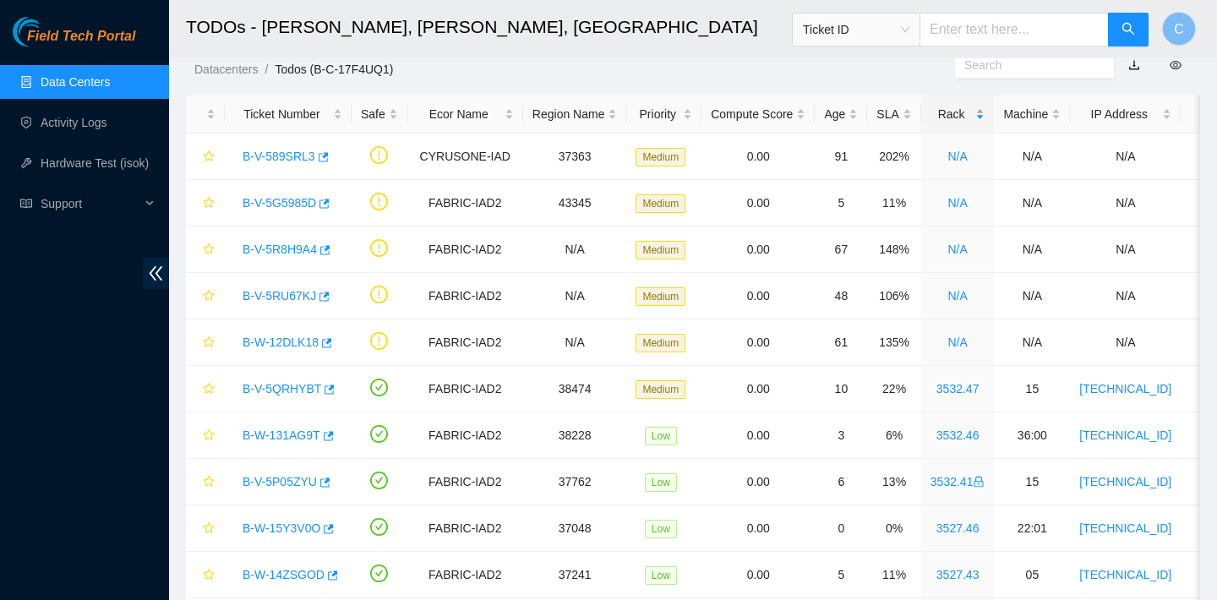
click at [979, 116] on div "Rack" at bounding box center [958, 114] width 55 height 19
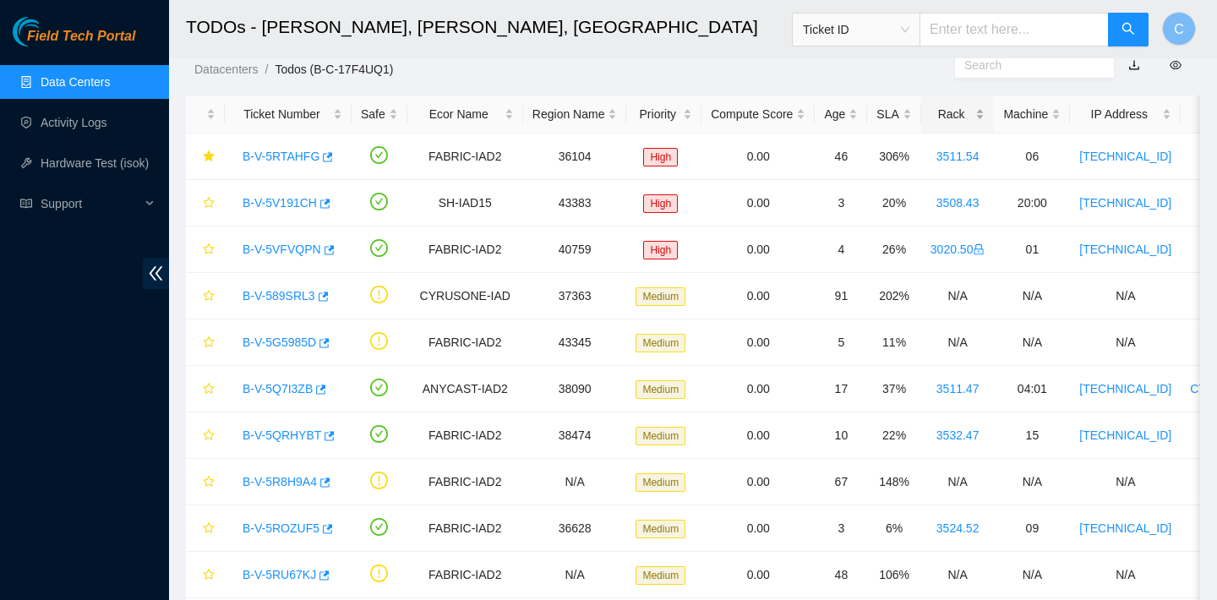
click at [979, 116] on div "Rack" at bounding box center [958, 114] width 55 height 19
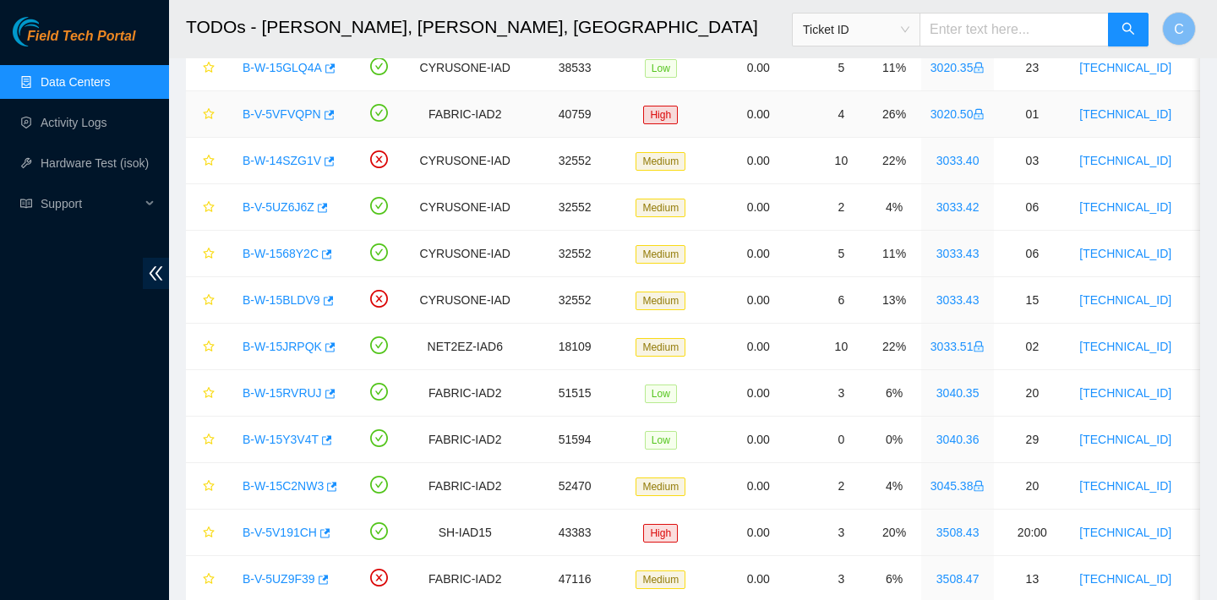
scroll to position [151, 0]
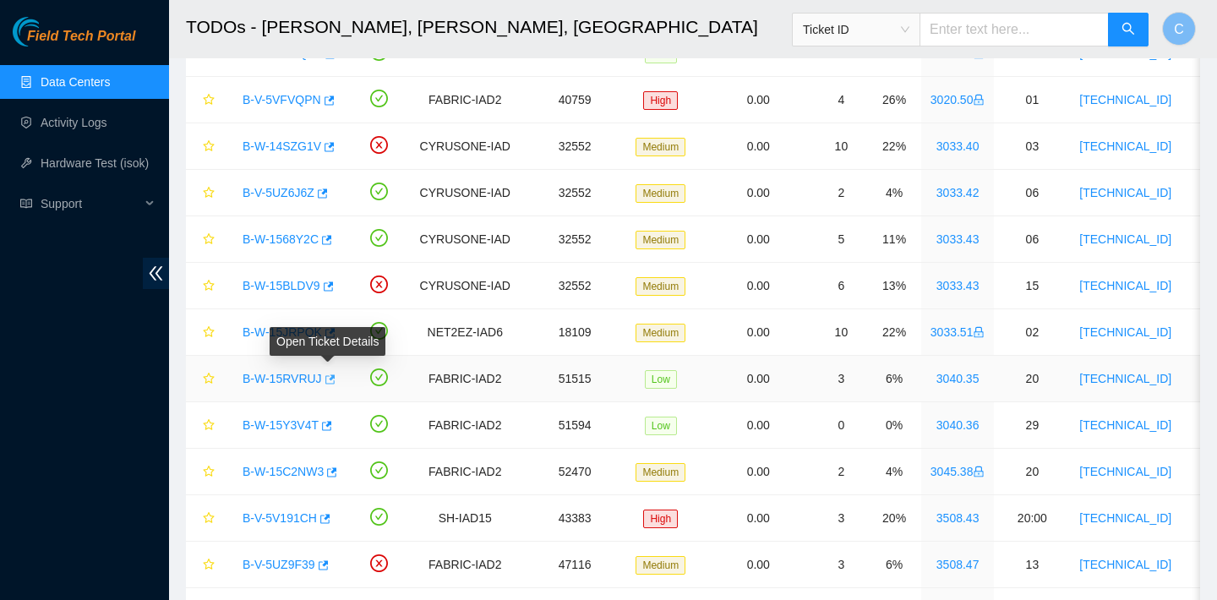
click at [335, 377] on icon "button" at bounding box center [330, 379] width 10 height 9
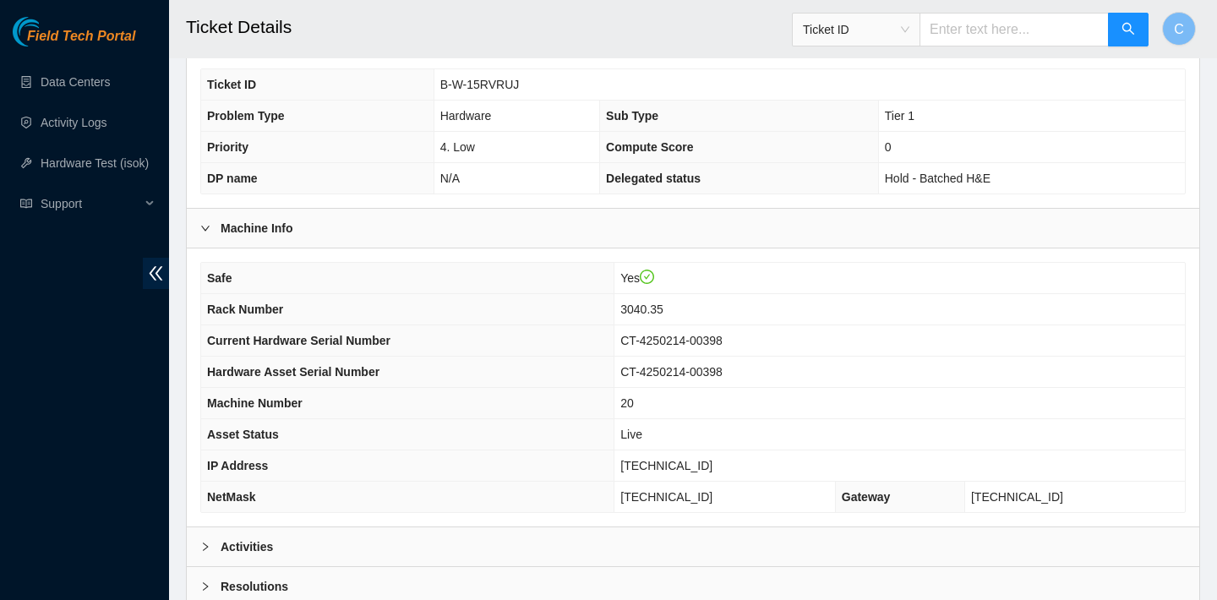
scroll to position [491, 0]
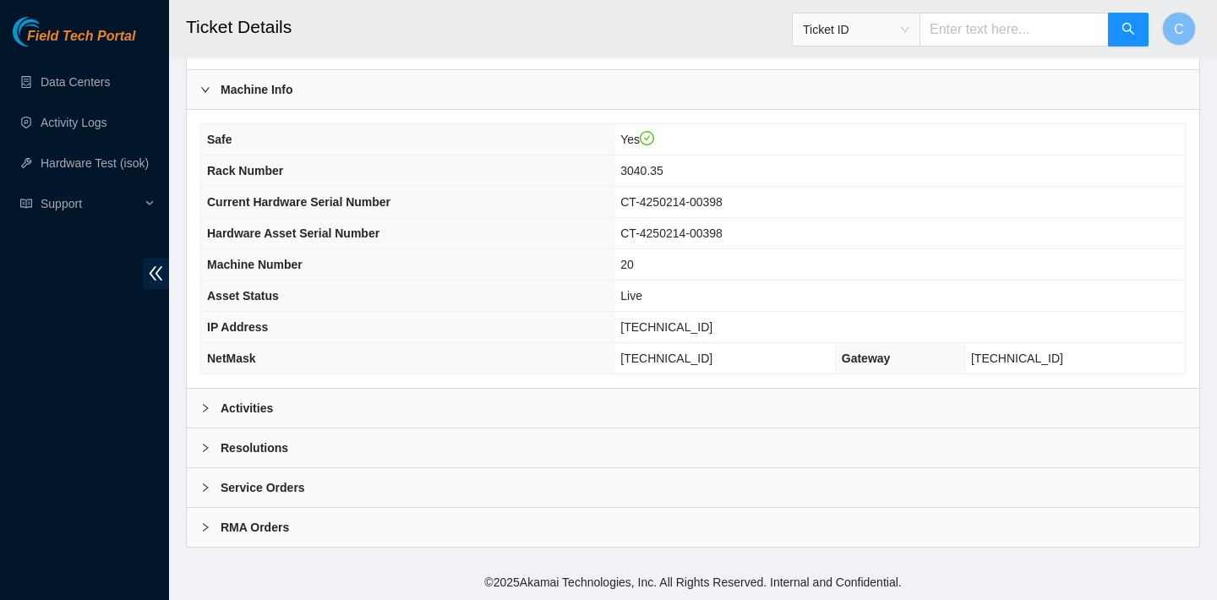
click at [497, 403] on div "Activities" at bounding box center [693, 408] width 1013 height 39
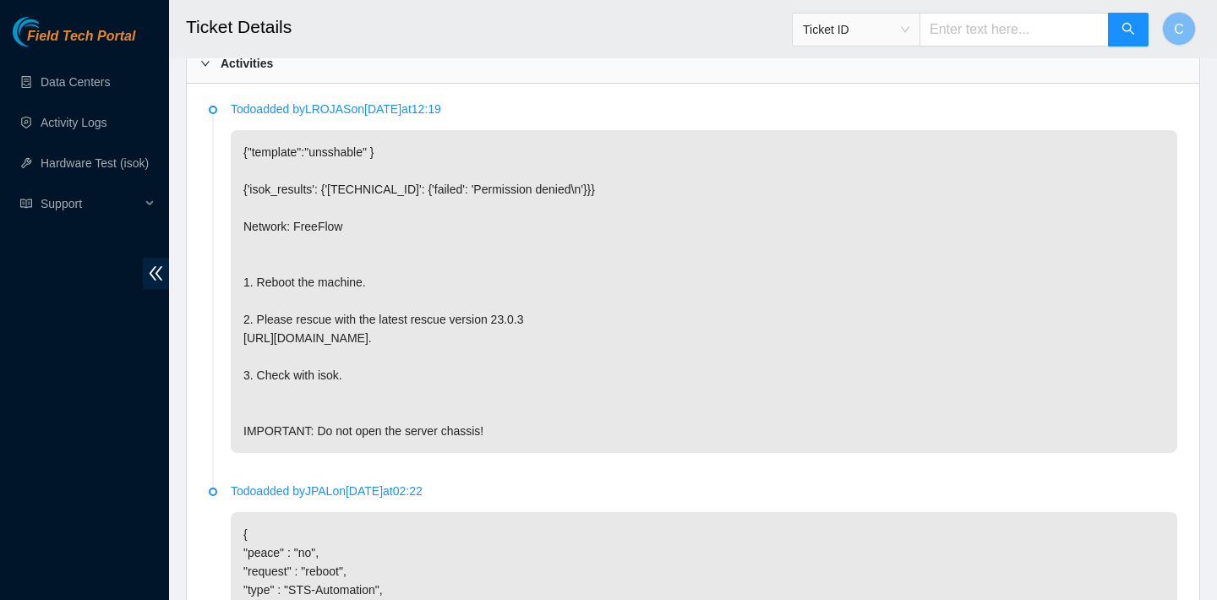
scroll to position [1263, 0]
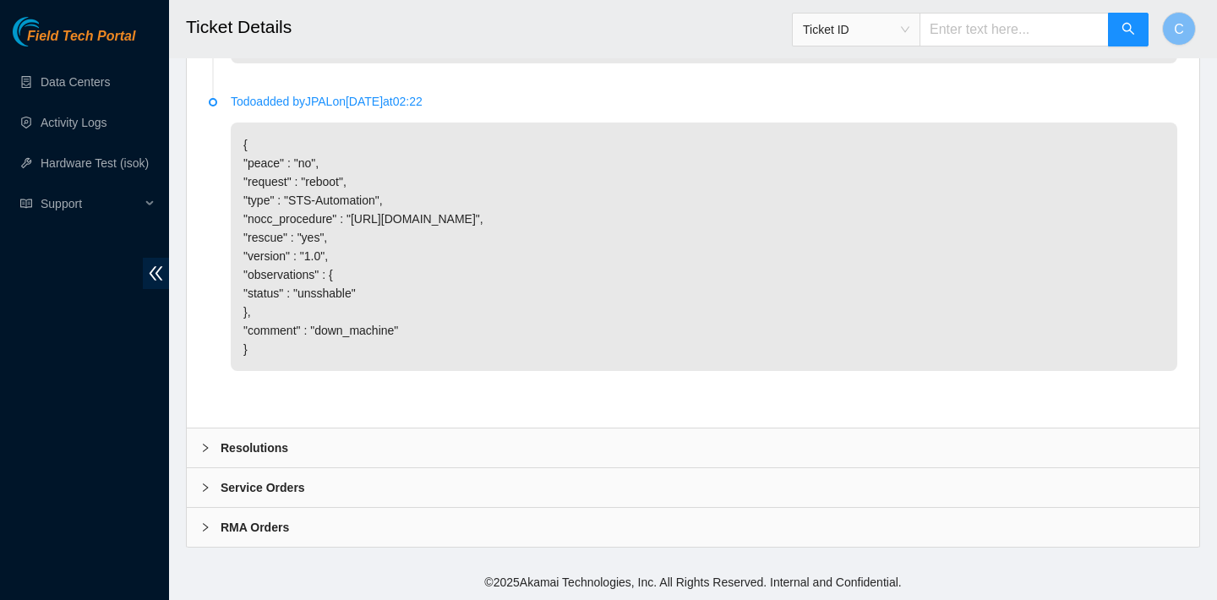
click at [507, 460] on div "Resolutions" at bounding box center [693, 448] width 1013 height 39
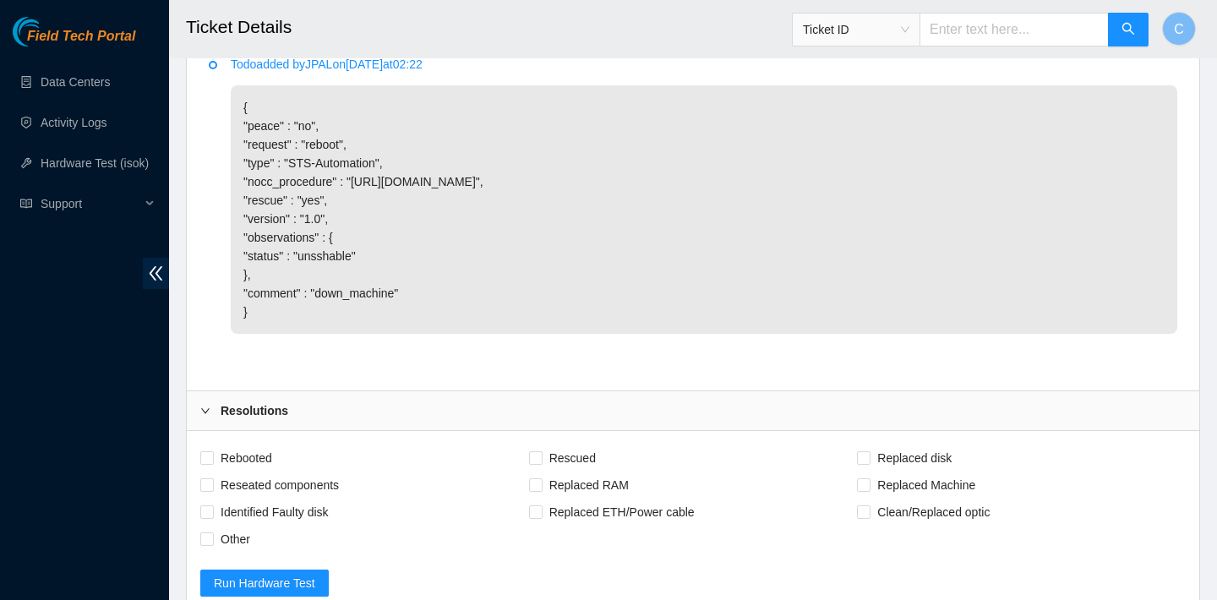
scroll to position [1517, 0]
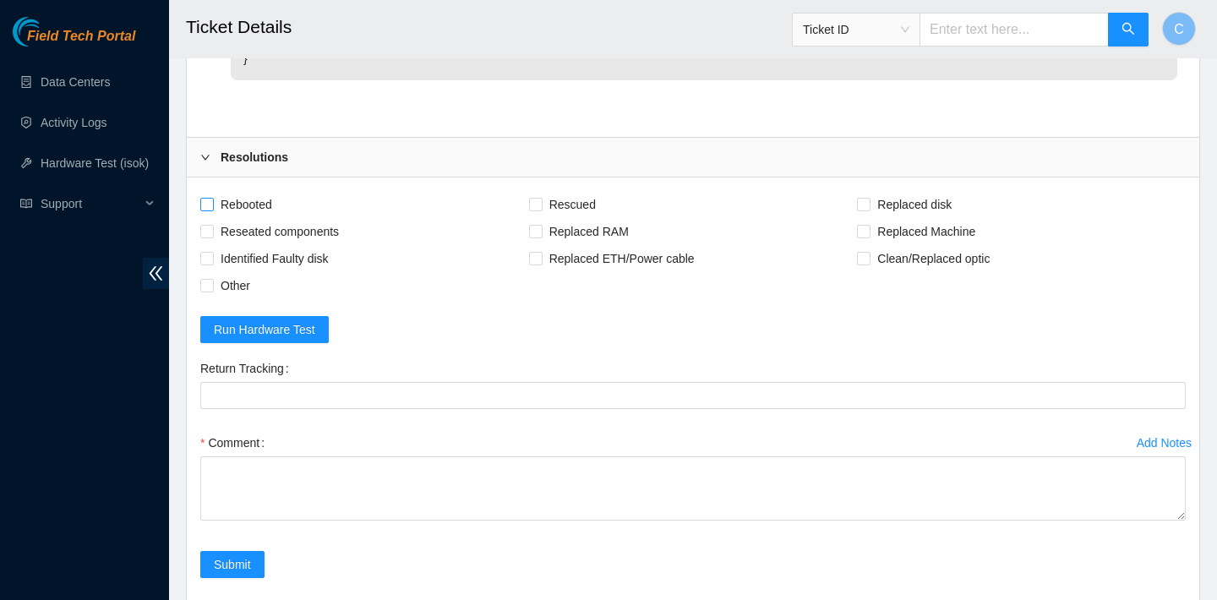
click at [272, 218] on span "Rebooted" at bounding box center [246, 204] width 65 height 27
click at [212, 210] on input "Rebooted" at bounding box center [206, 204] width 12 height 12
checkbox input "true"
click at [564, 218] on span "Rescued" at bounding box center [573, 204] width 60 height 27
click at [541, 210] on input "Rescued" at bounding box center [535, 204] width 12 height 12
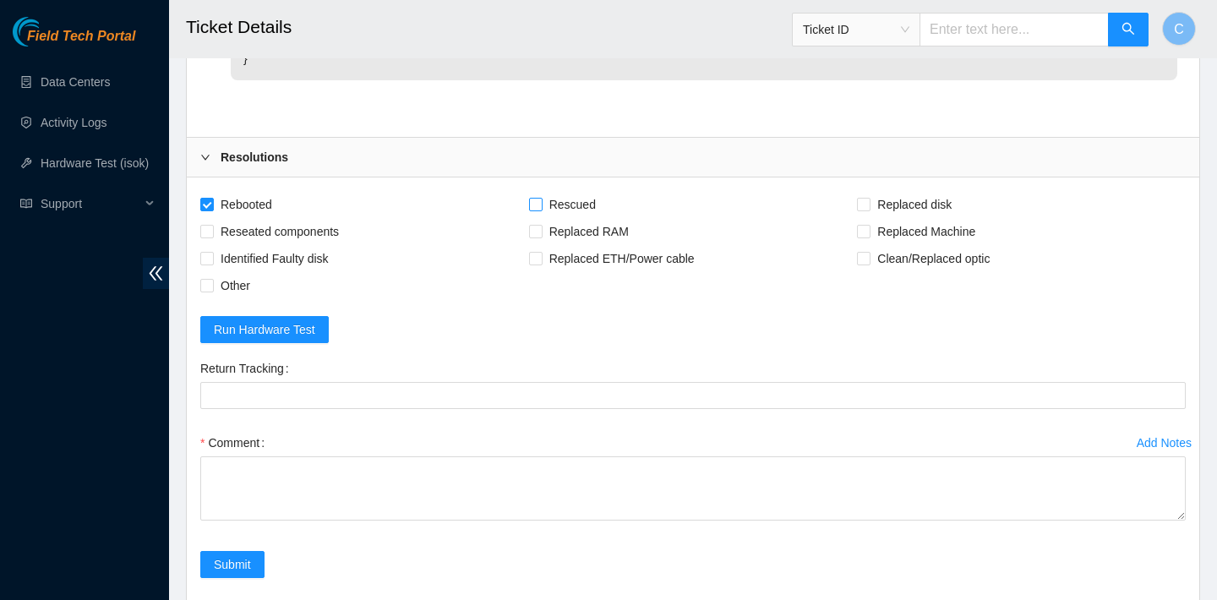
checkbox input "true"
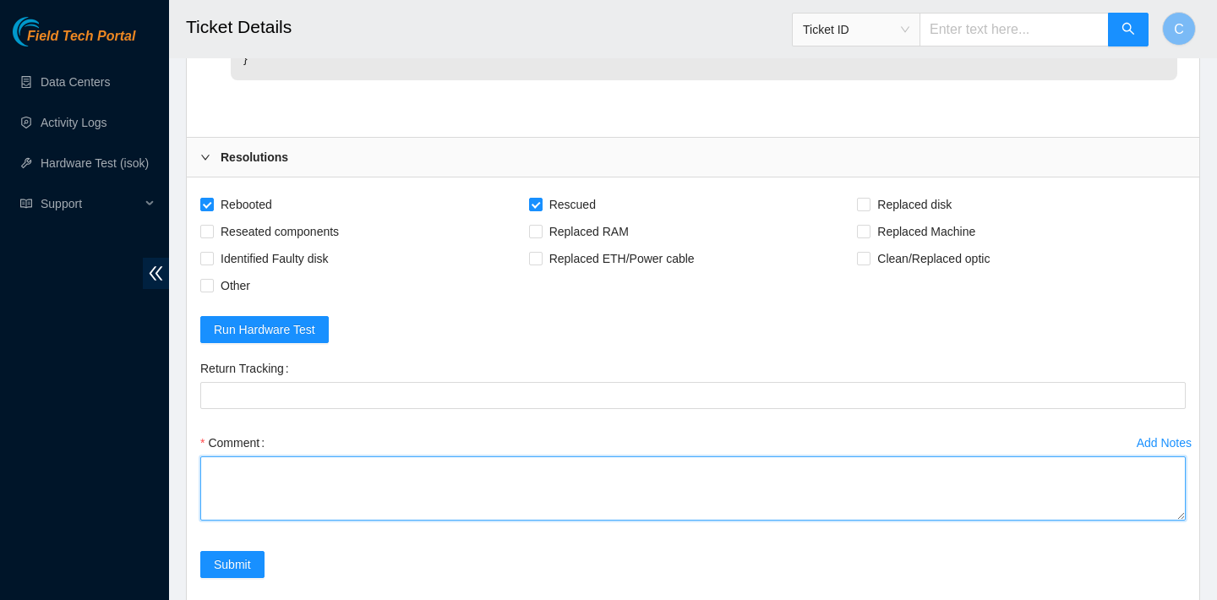
click at [358, 501] on textarea "Comment" at bounding box center [693, 489] width 986 height 64
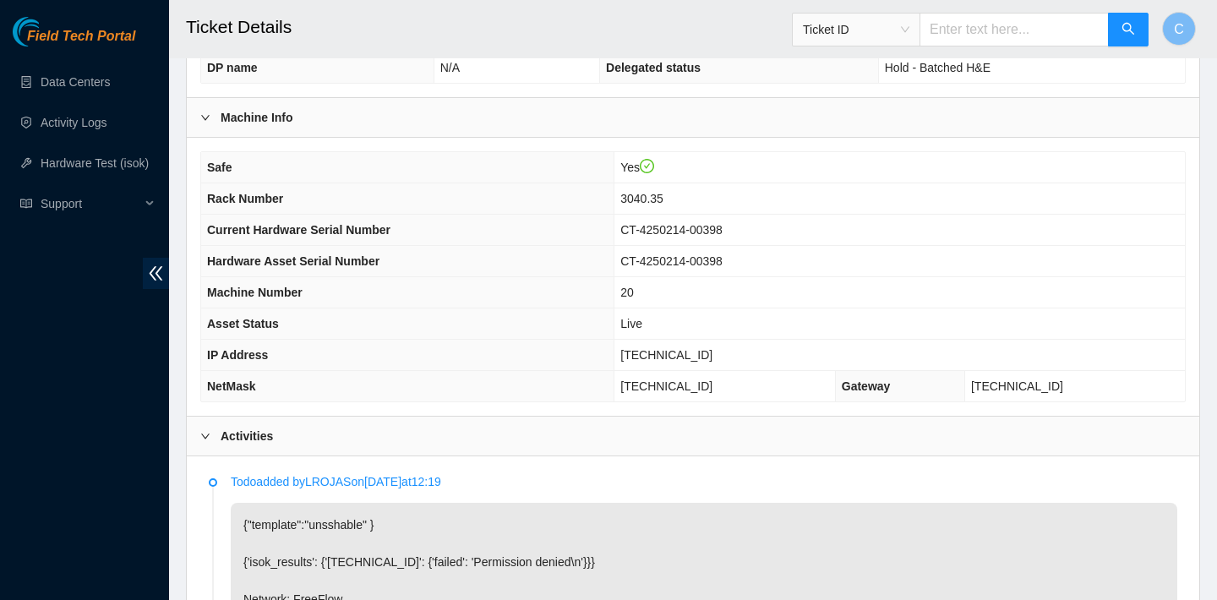
scroll to position [471, 0]
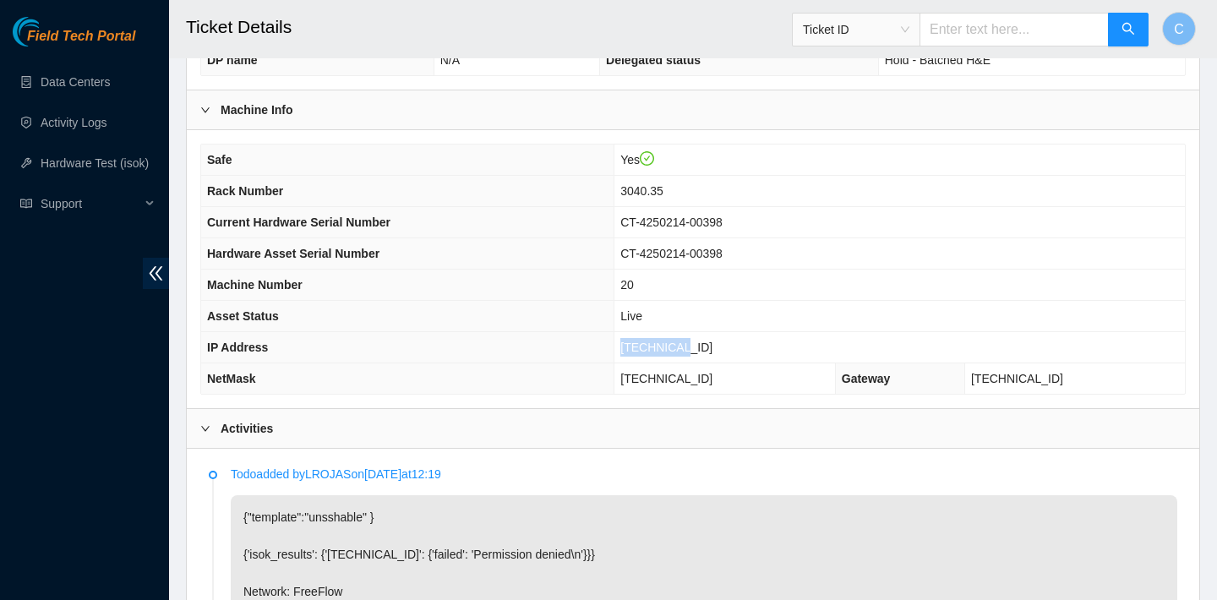
drag, startPoint x: 725, startPoint y: 342, endPoint x: 659, endPoint y: 342, distance: 65.1
click at [659, 342] on td "[TECHNICAL_ID]" at bounding box center [900, 347] width 571 height 31
copy span "[TECHNICAL_ID]"
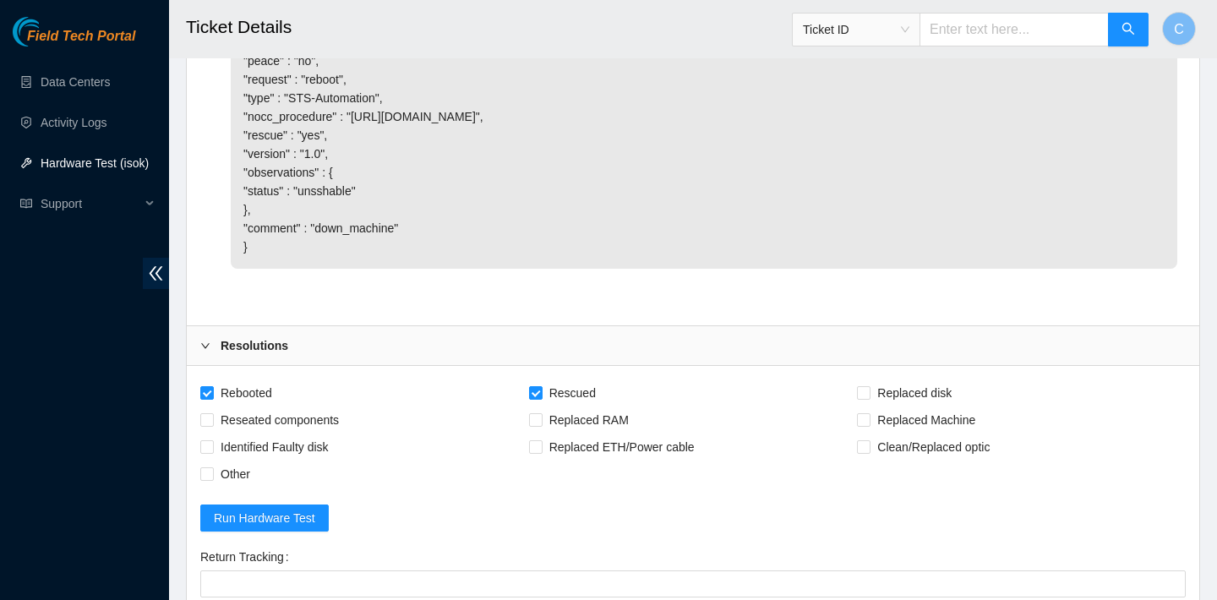
scroll to position [1698, 0]
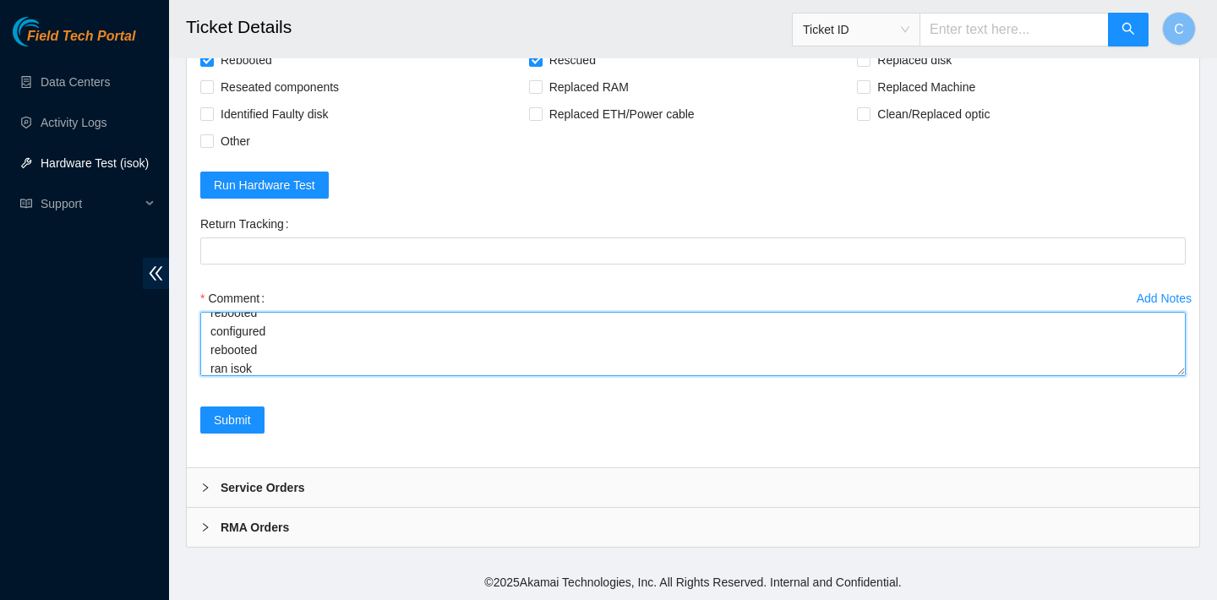
click at [390, 364] on textarea "verified SN rebooted rescued rebooted configured rebooted ran isok" at bounding box center [693, 344] width 986 height 64
paste textarea "[TECHNICAL_ID] : passed: ok"
type textarea "verified SN rebooted rescued rebooted configured rebooted ran isok [TECHNICAL_I…"
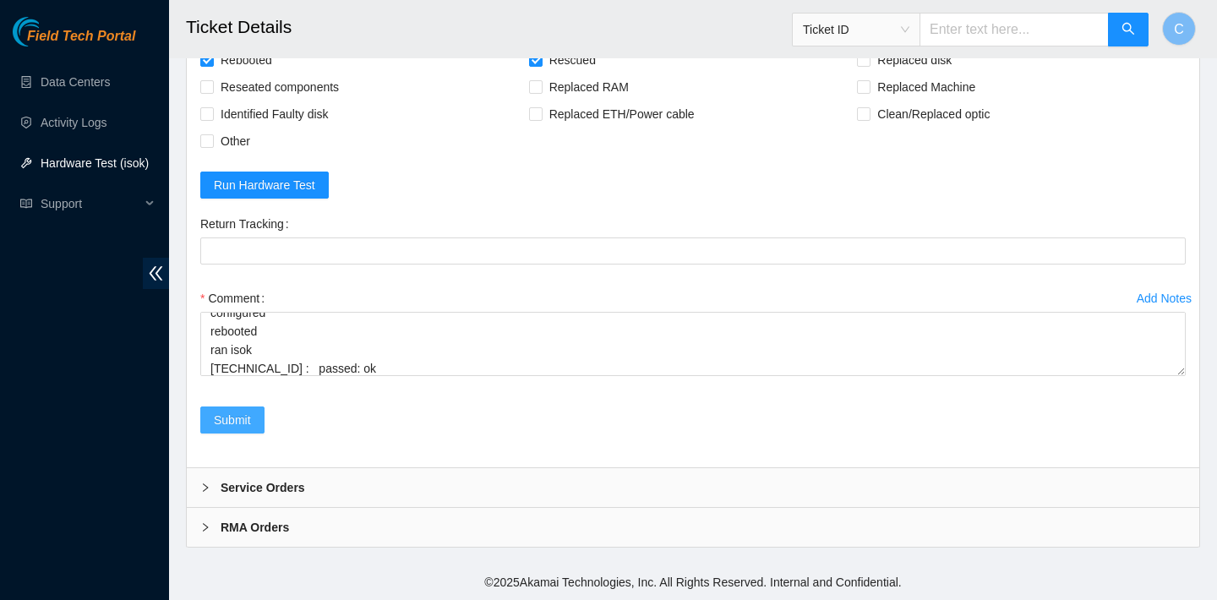
click at [235, 415] on span "Submit" at bounding box center [232, 420] width 37 height 19
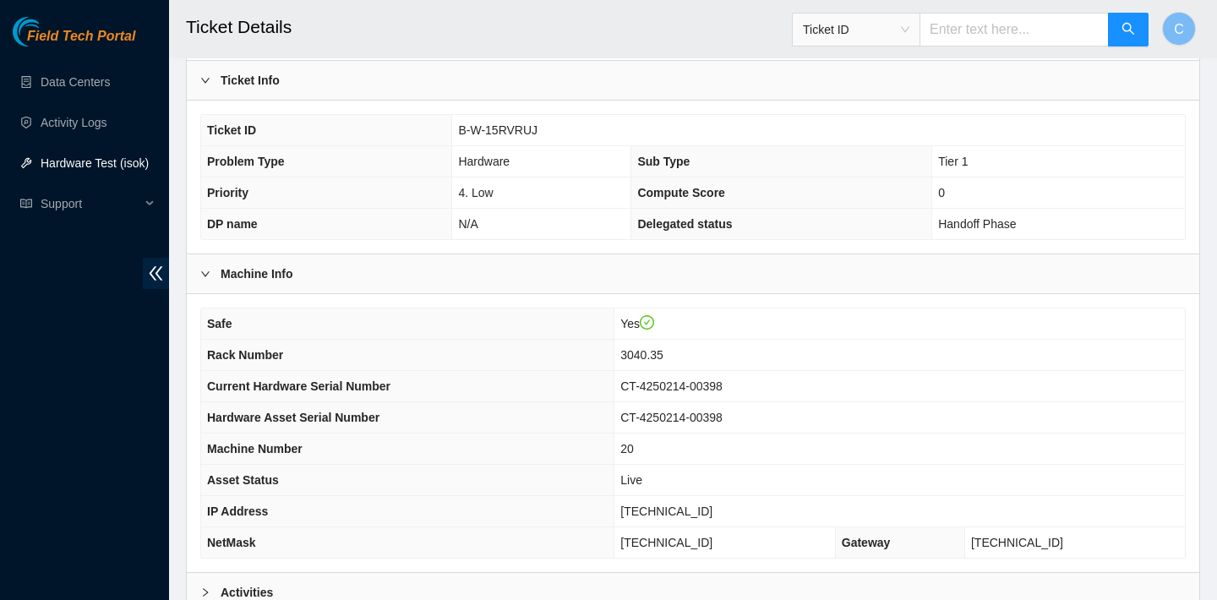
scroll to position [437, 0]
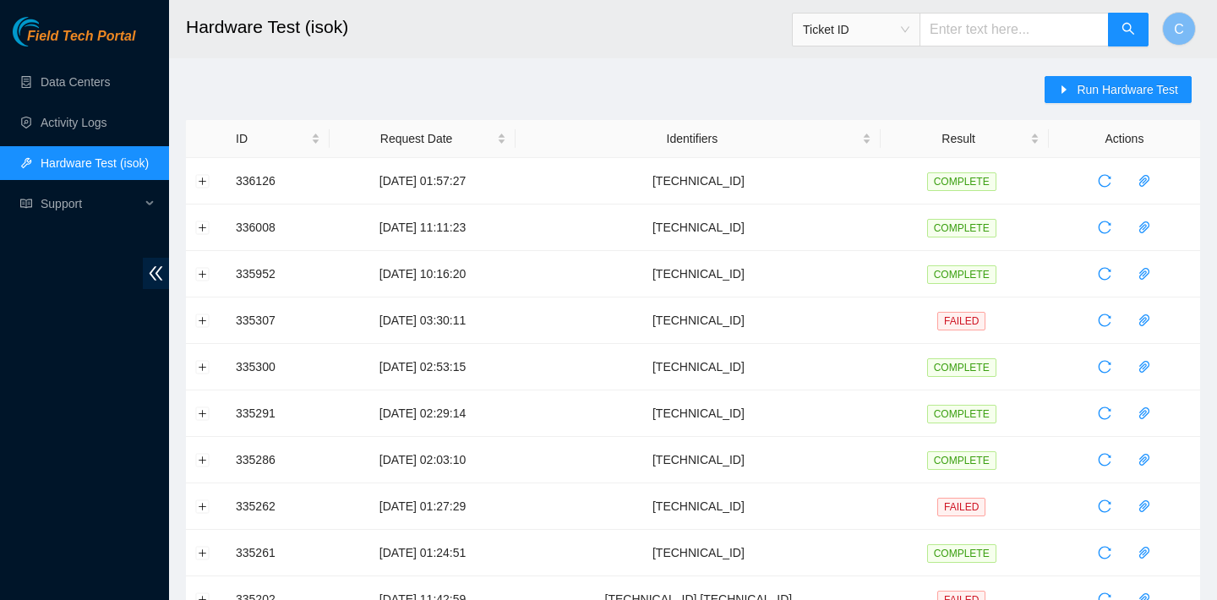
click at [1128, 75] on main "Hardware Test (isok) Ticket ID C Run Hardware Test ID Request Date Identifiers …" at bounding box center [693, 579] width 1048 height 1159
click at [1121, 83] on span "Run Hardware Test" at bounding box center [1127, 89] width 101 height 19
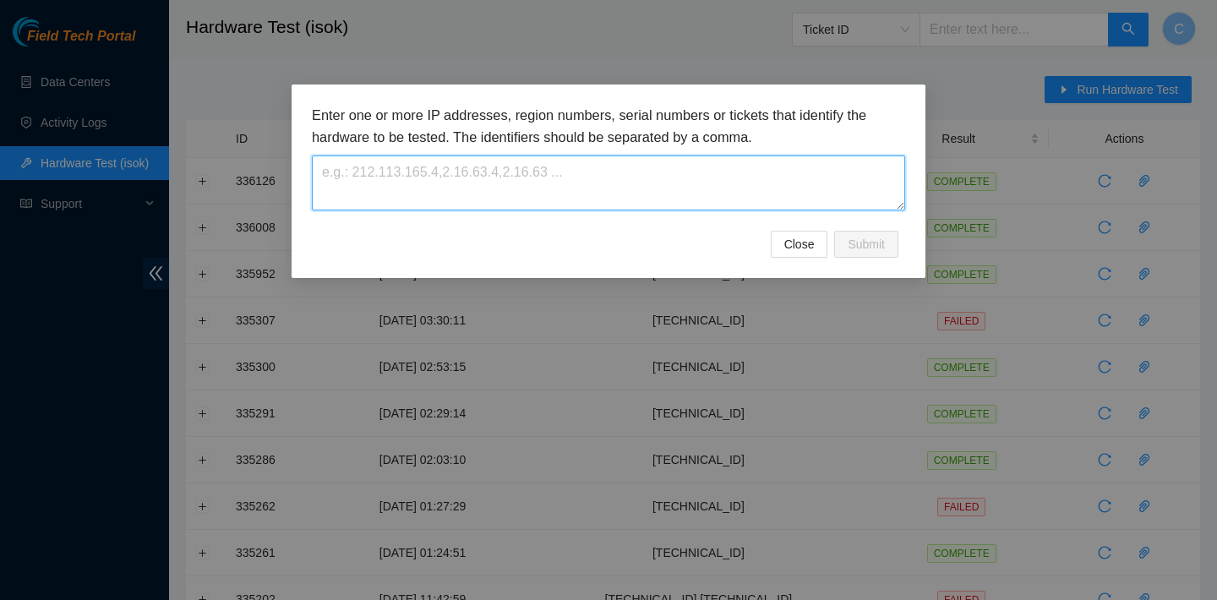
click at [675, 175] on textarea at bounding box center [608, 183] width 593 height 55
paste textarea "[TECHNICAL_ID]"
type textarea "[TECHNICAL_ID]"
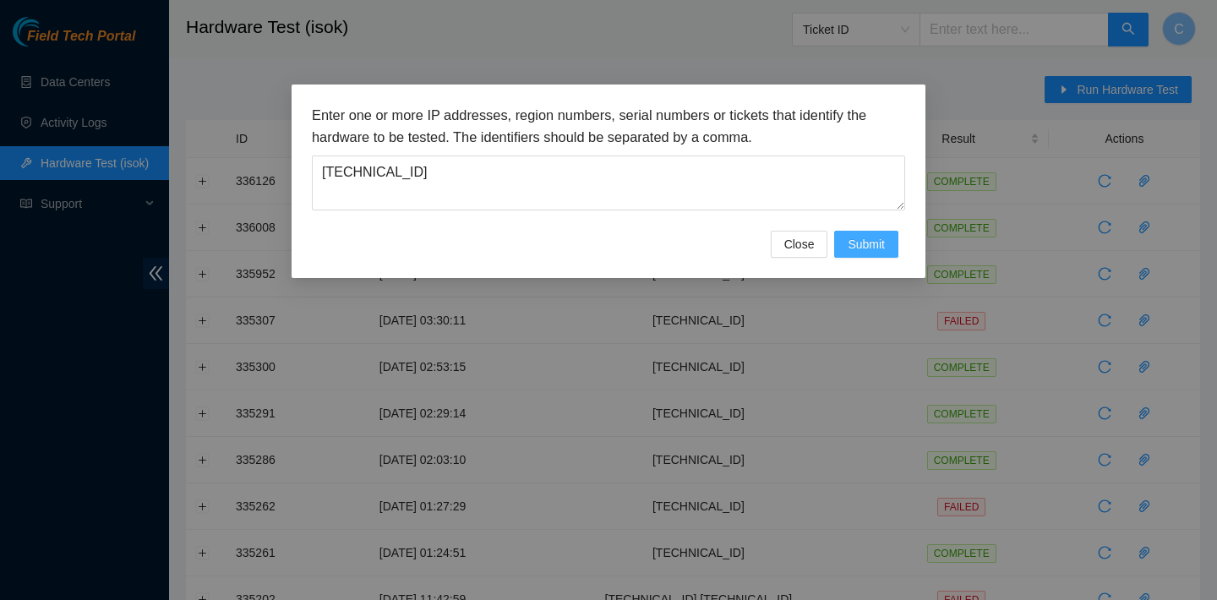
click at [871, 247] on span "Submit" at bounding box center [866, 244] width 37 height 19
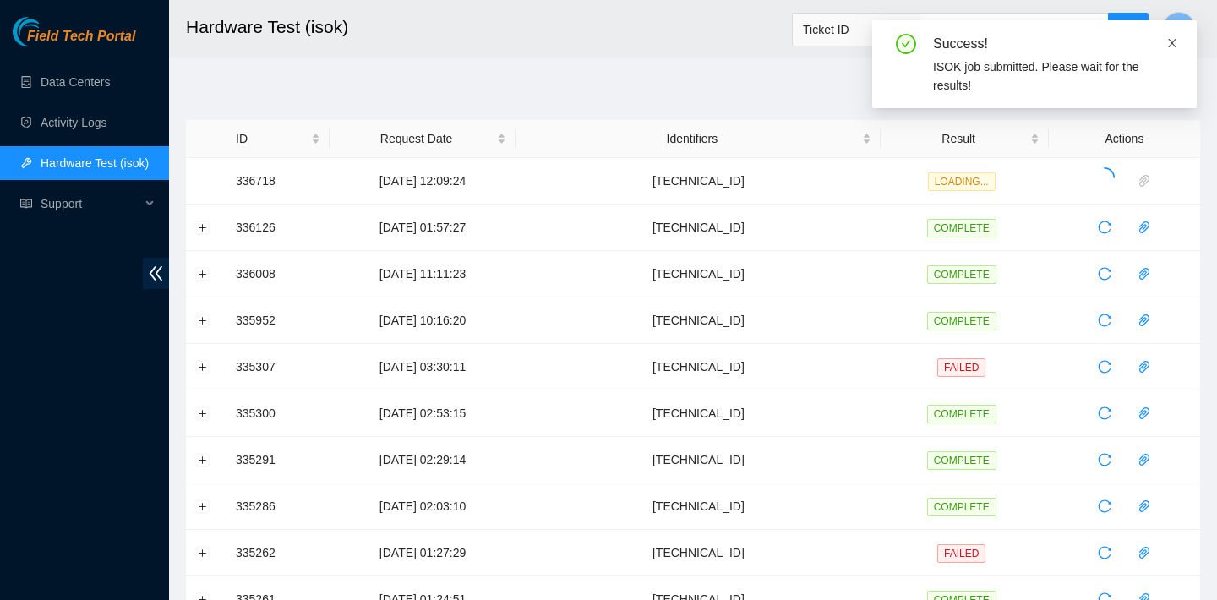
click at [1171, 43] on icon "close" at bounding box center [1173, 43] width 12 height 12
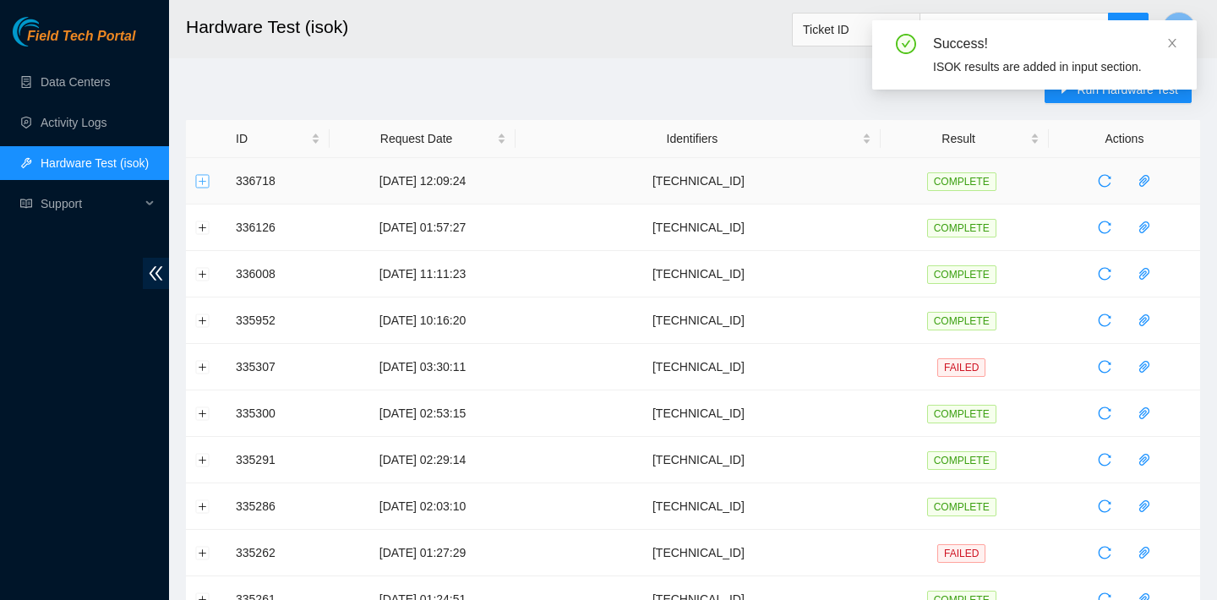
click at [201, 180] on button "Expand row" at bounding box center [203, 181] width 14 height 14
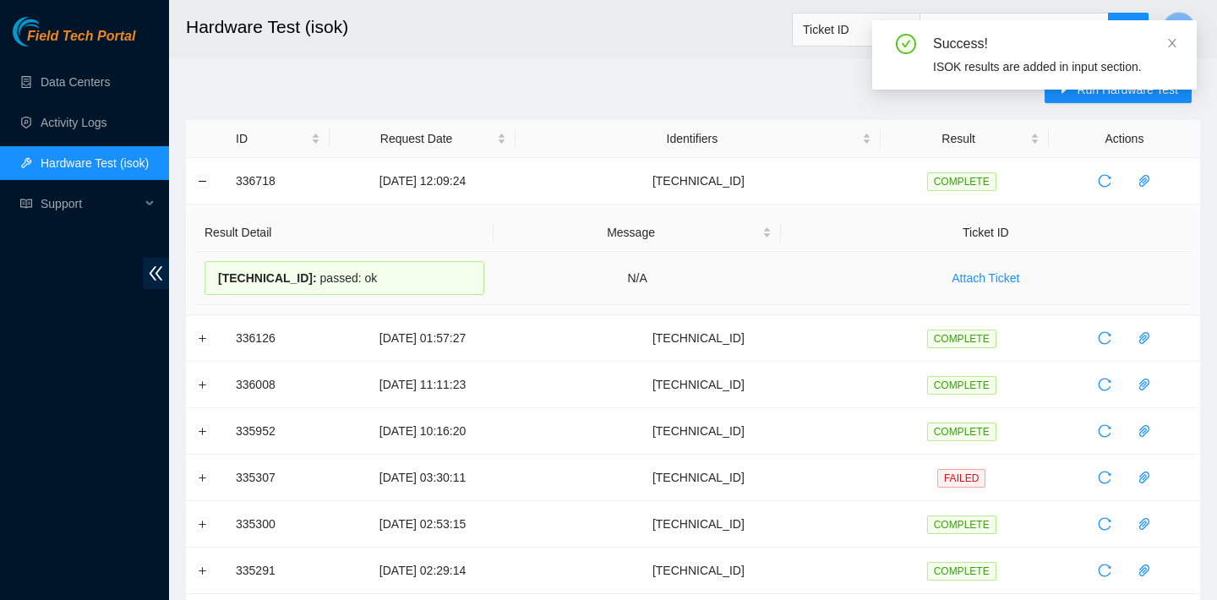
drag, startPoint x: 373, startPoint y: 281, endPoint x: 214, endPoint y: 280, distance: 158.9
click at [214, 280] on div "[TECHNICAL_ID] : passed: ok" at bounding box center [345, 278] width 280 height 34
copy div "[TECHNICAL_ID] : passed: ok"
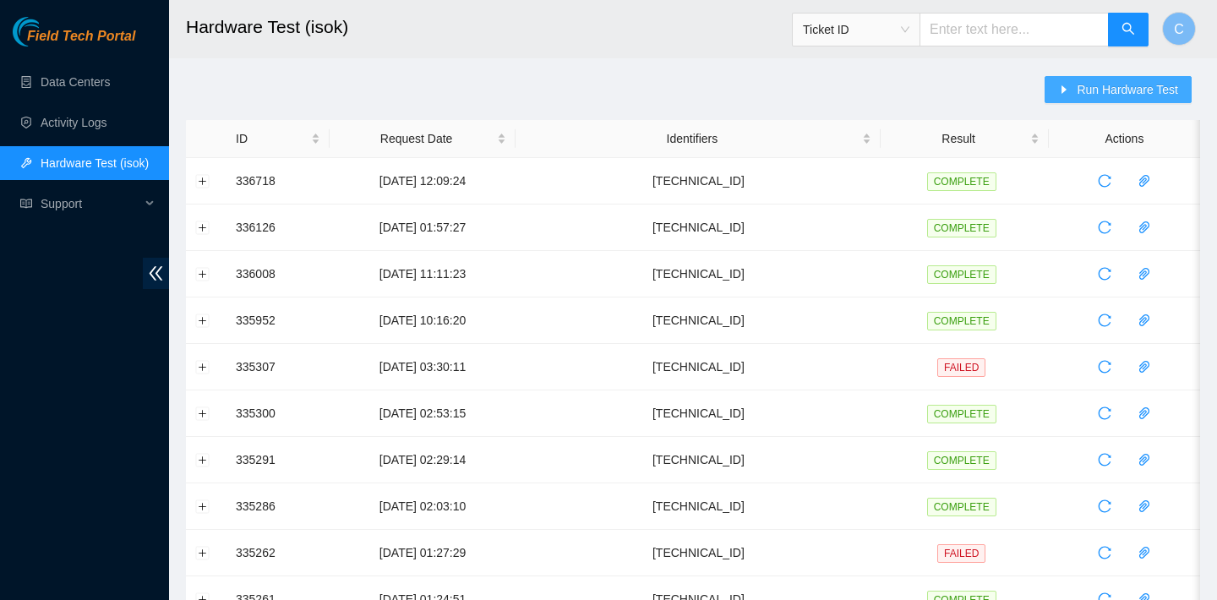
click at [1092, 80] on span "Run Hardware Test" at bounding box center [1127, 89] width 101 height 19
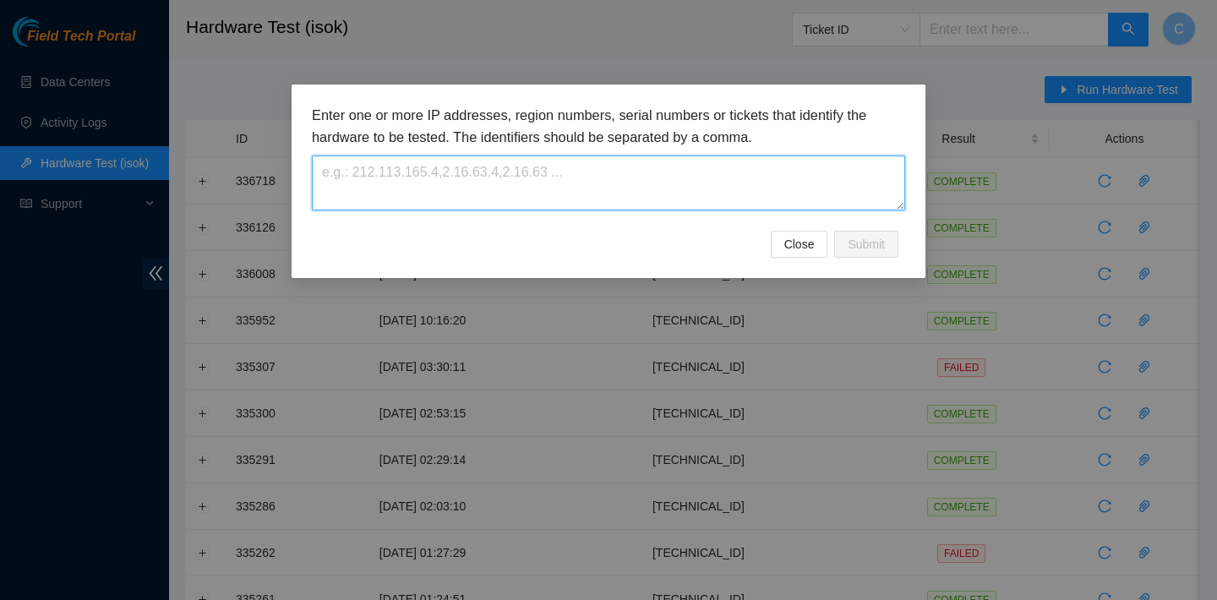
click at [584, 164] on textarea at bounding box center [608, 183] width 593 height 55
paste textarea "[TECHNICAL_ID]"
type textarea "[TECHNICAL_ID]"
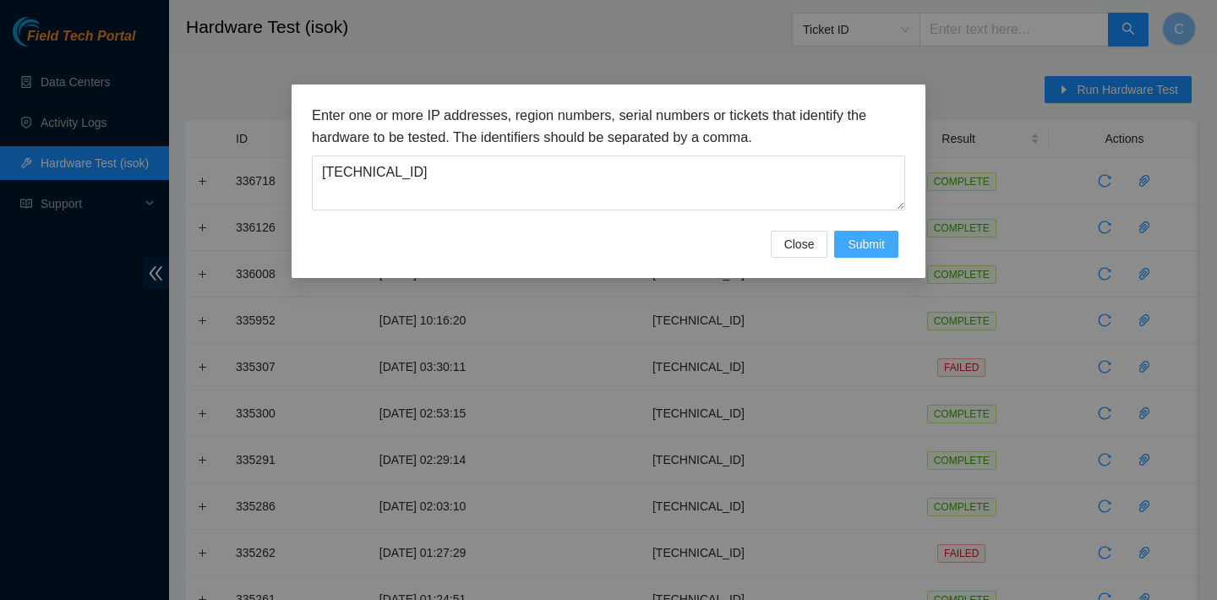
click at [867, 242] on span "Submit" at bounding box center [866, 244] width 37 height 19
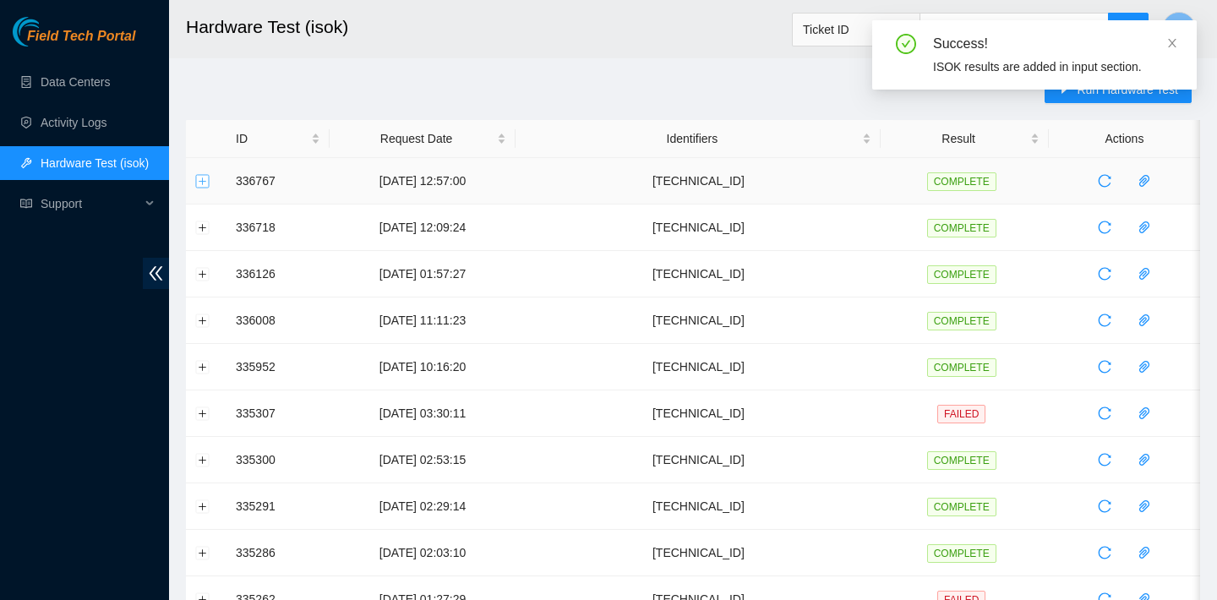
click at [205, 181] on button "Expand row" at bounding box center [203, 181] width 14 height 14
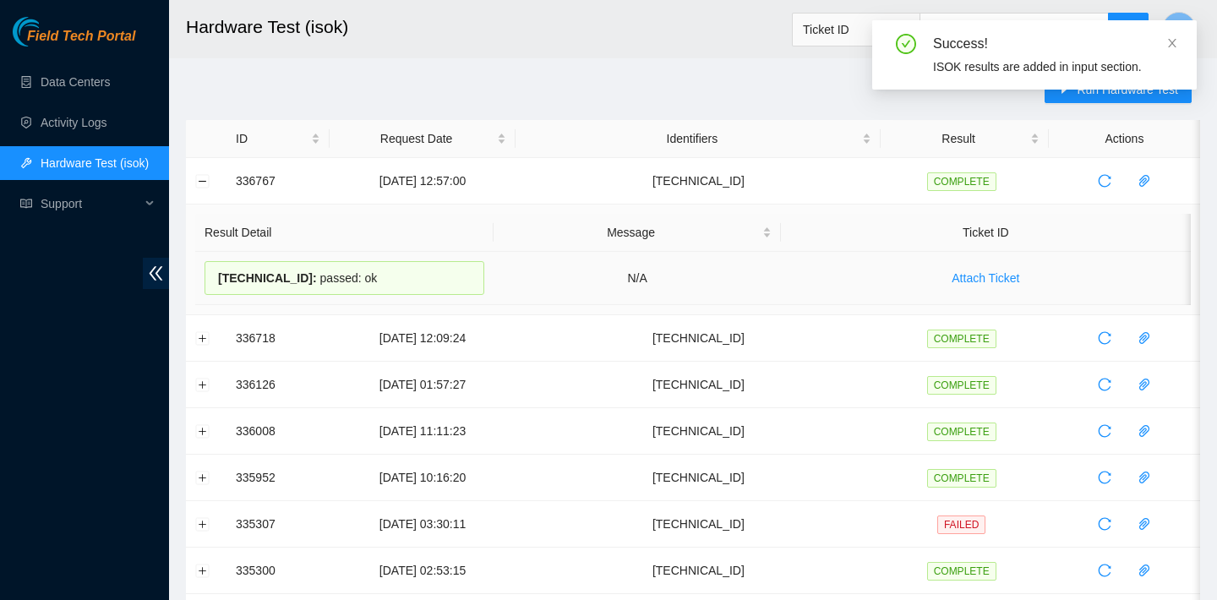
drag, startPoint x: 409, startPoint y: 278, endPoint x: 217, endPoint y: 276, distance: 191.9
click at [217, 276] on div "23.34.240.215 : passed: ok" at bounding box center [345, 278] width 280 height 34
copy div "23.34.240.215 : passed: ok"
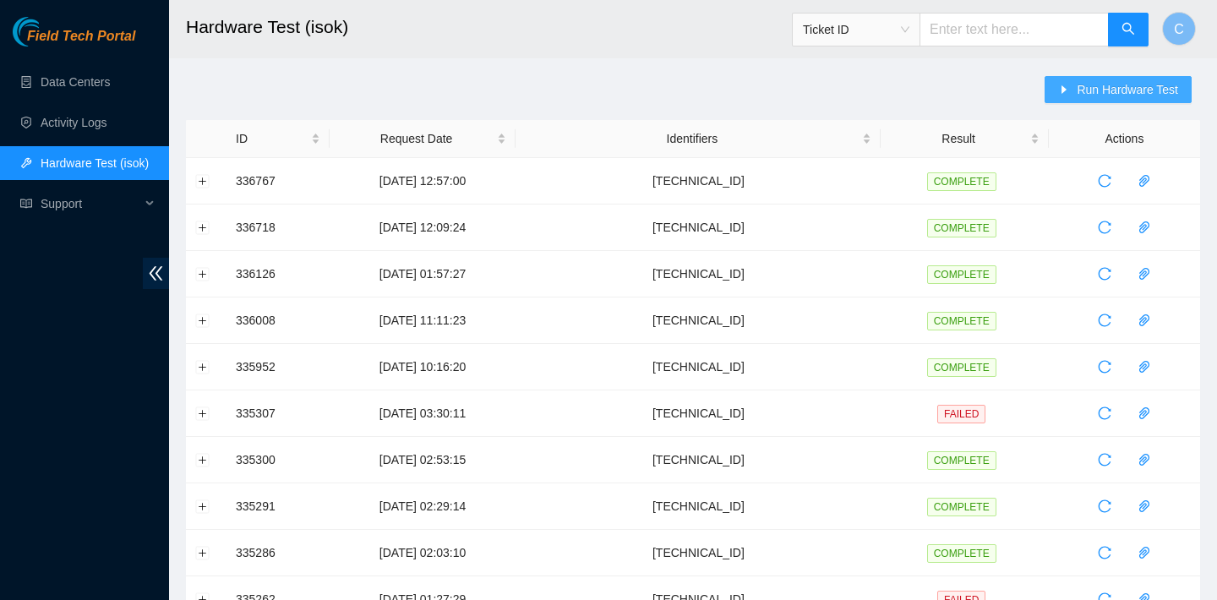
click at [1064, 85] on icon "caret-right" at bounding box center [1064, 90] width 12 height 12
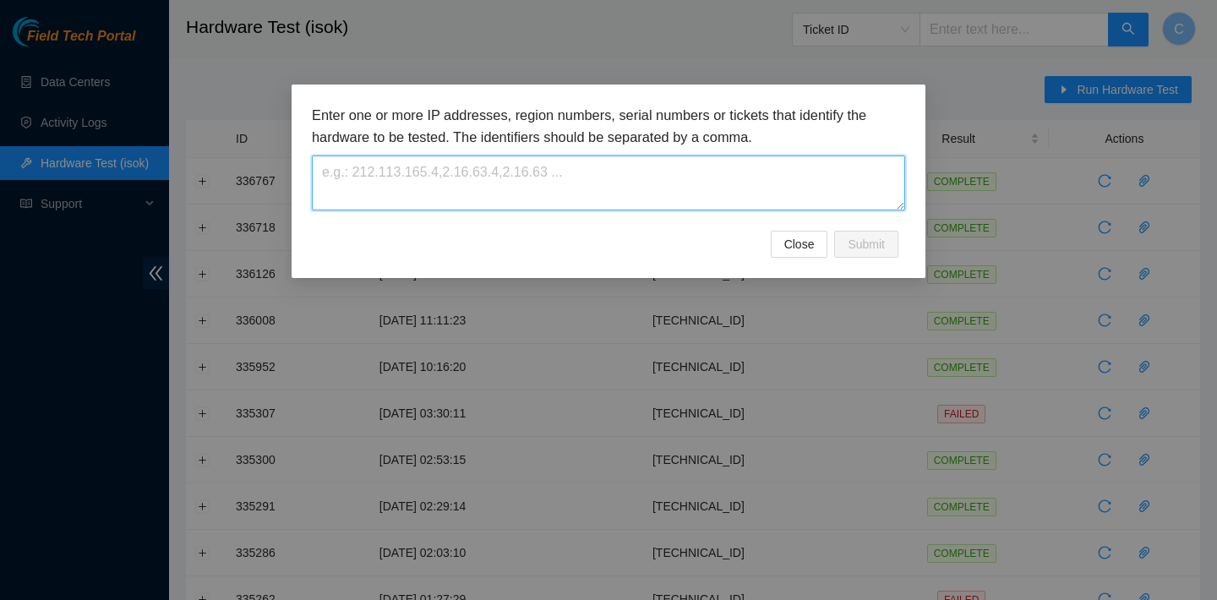
click at [757, 171] on textarea at bounding box center [608, 183] width 593 height 55
paste textarea "[TECHNICAL_ID]"
type textarea "[TECHNICAL_ID]"
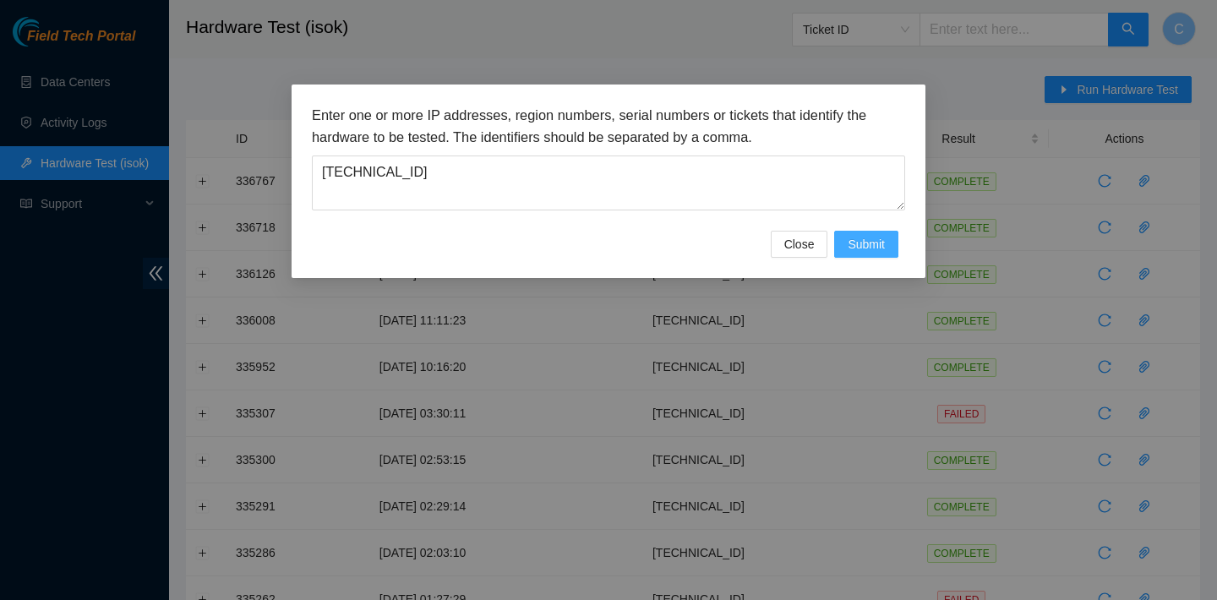
click at [881, 248] on span "Submit" at bounding box center [866, 244] width 37 height 19
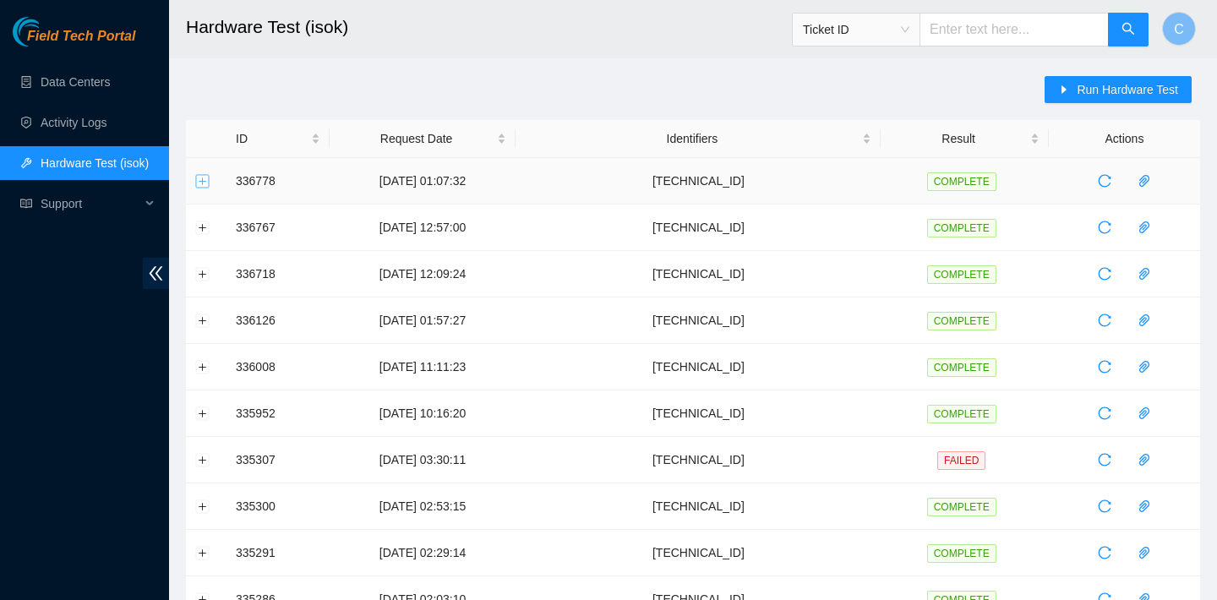
click at [207, 177] on button "Expand row" at bounding box center [203, 181] width 14 height 14
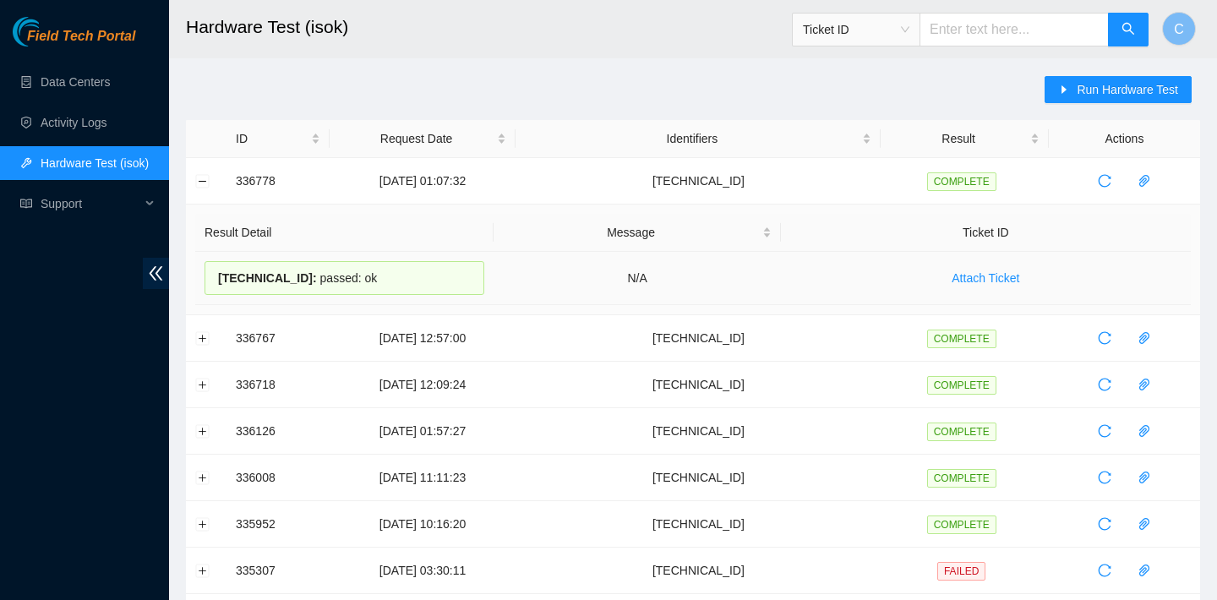
drag, startPoint x: 385, startPoint y: 275, endPoint x: 219, endPoint y: 271, distance: 165.7
click at [219, 271] on div "23.56.107.199 : passed: ok" at bounding box center [345, 278] width 280 height 34
copy div "23.56.107.199 : passed: ok"
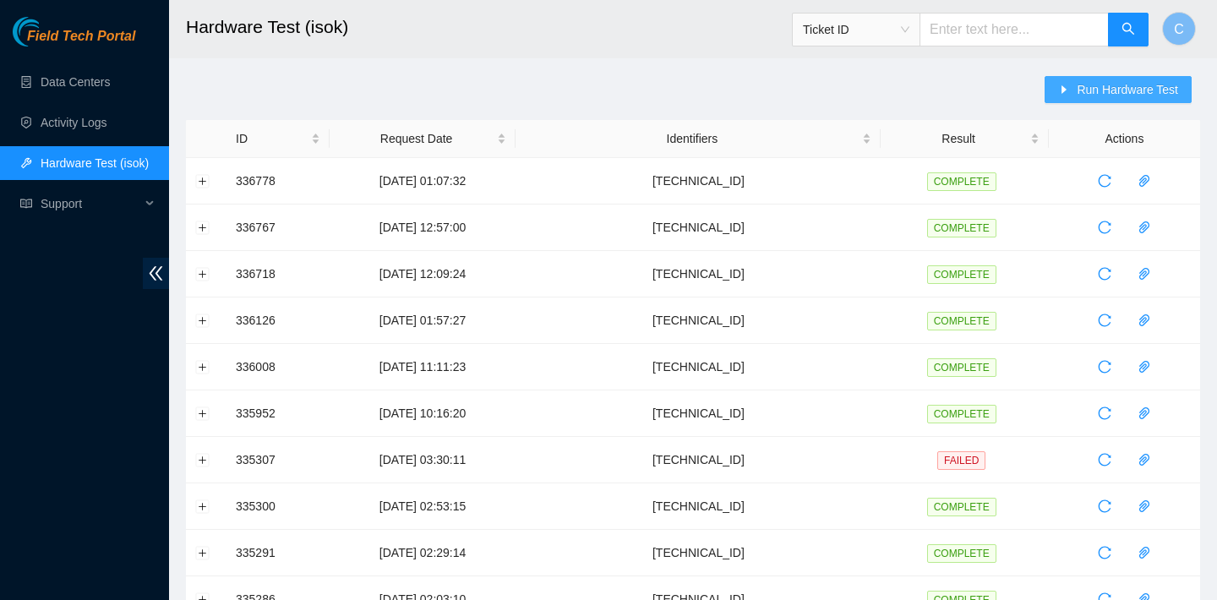
click at [1119, 85] on span "Run Hardware Test" at bounding box center [1127, 89] width 101 height 19
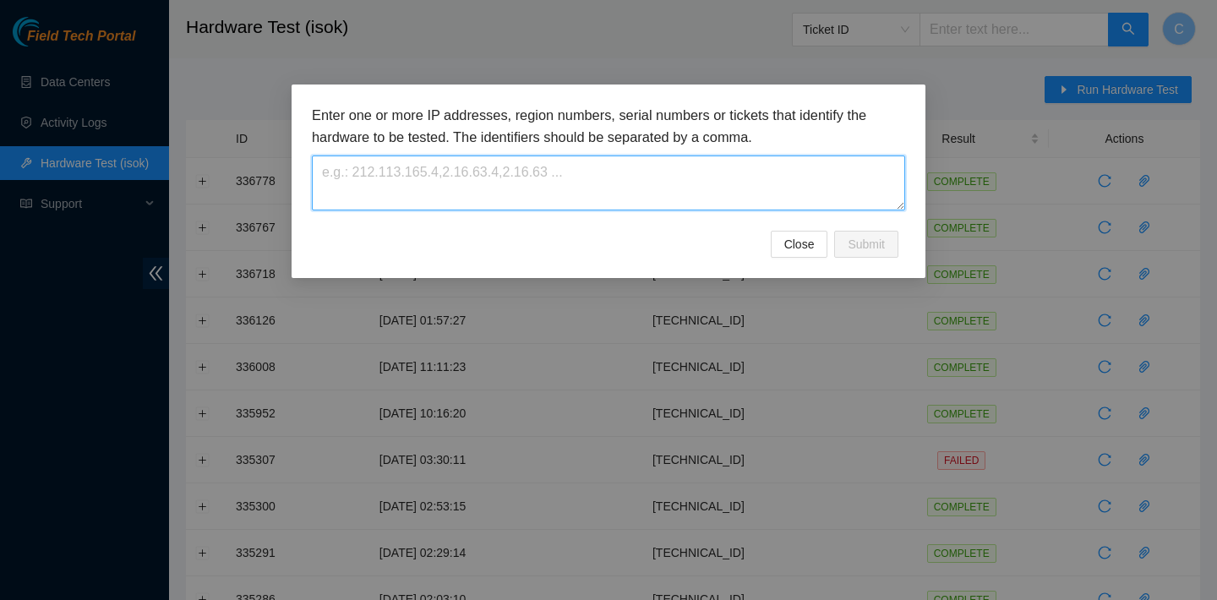
click at [794, 180] on textarea at bounding box center [608, 183] width 593 height 55
paste textarea "[TECHNICAL_ID]"
type textarea "[TECHNICAL_ID]"
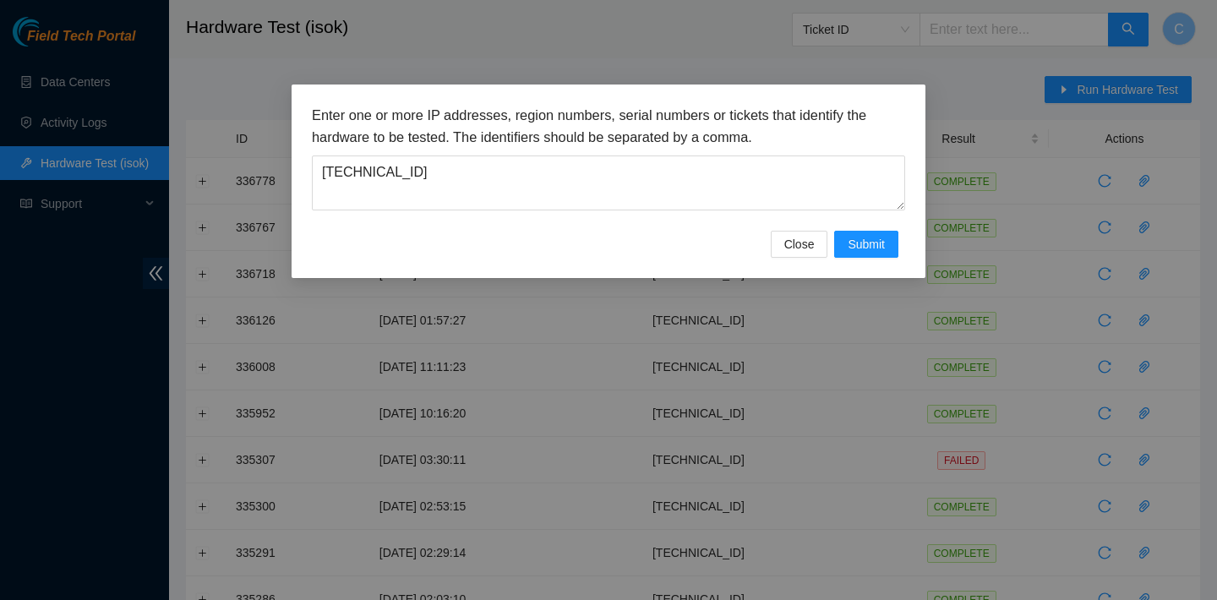
click at [889, 263] on div "Enter one or more IP addresses, region numbers, serial numbers or tickets that …" at bounding box center [609, 182] width 634 height 194
click at [879, 249] on span "Submit" at bounding box center [866, 244] width 37 height 19
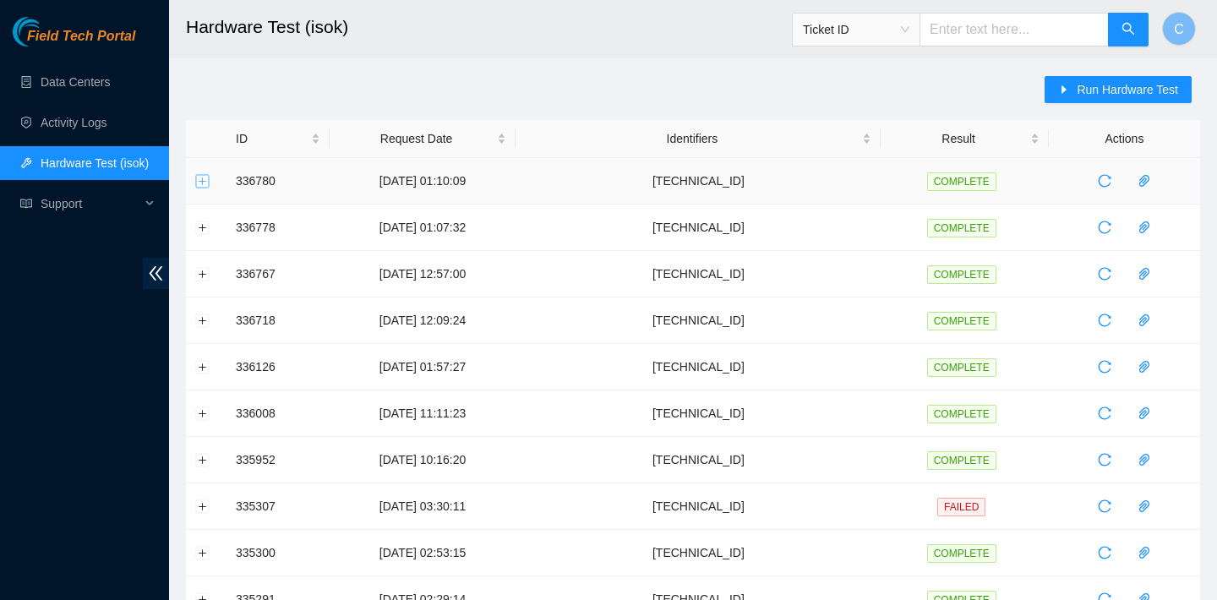
click at [197, 174] on button "Expand row" at bounding box center [203, 181] width 14 height 14
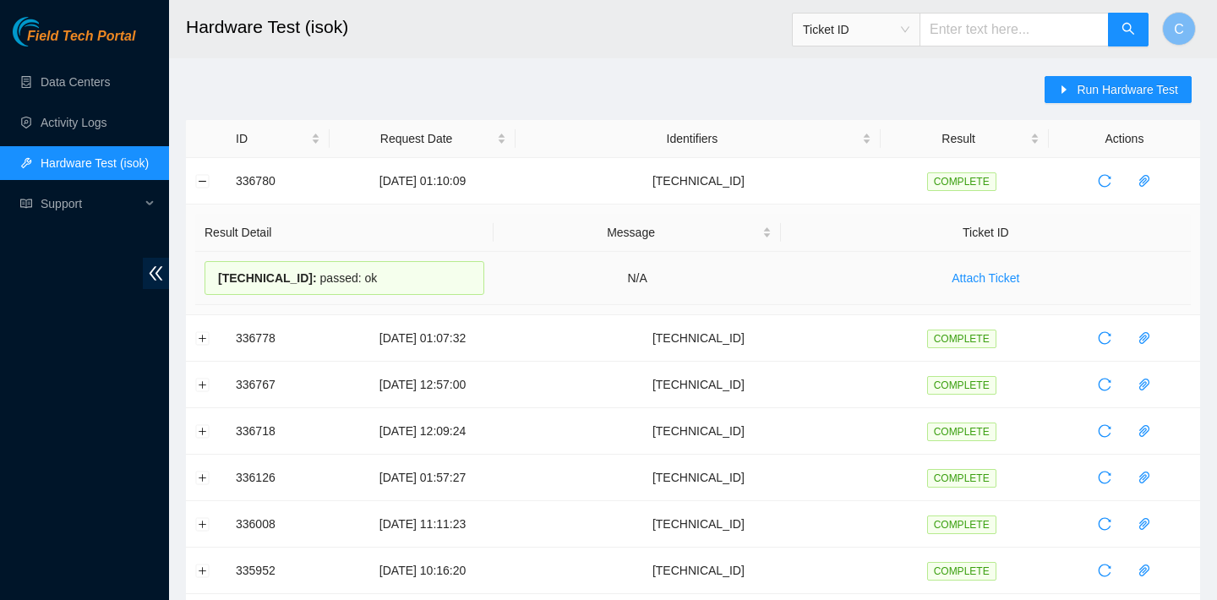
drag, startPoint x: 391, startPoint y: 278, endPoint x: 216, endPoint y: 276, distance: 175.9
click at [216, 276] on div "[TECHNICAL_ID] : passed: ok" at bounding box center [345, 278] width 280 height 34
copy div "[TECHNICAL_ID] : passed: ok"
